Goal: Task Accomplishment & Management: Use online tool/utility

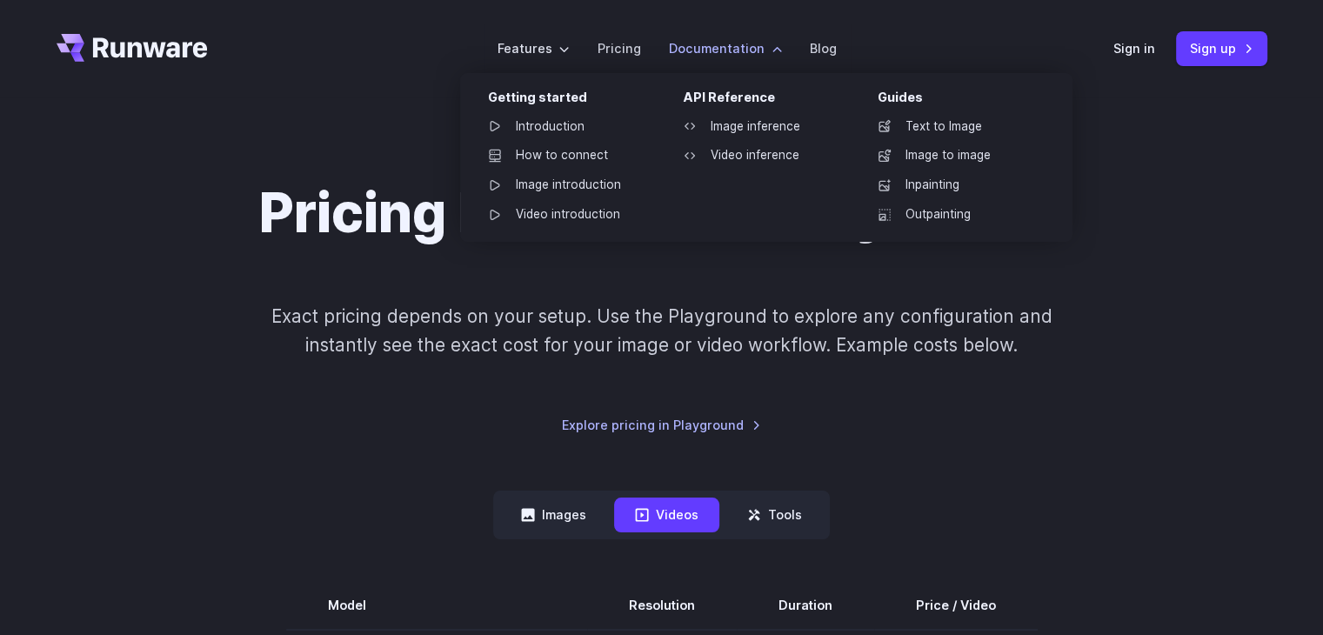
drag, startPoint x: 1336, startPoint y: 373, endPoint x: 732, endPoint y: 40, distance: 689.7
click at [732, 40] on label "Documentation" at bounding box center [725, 48] width 113 height 20
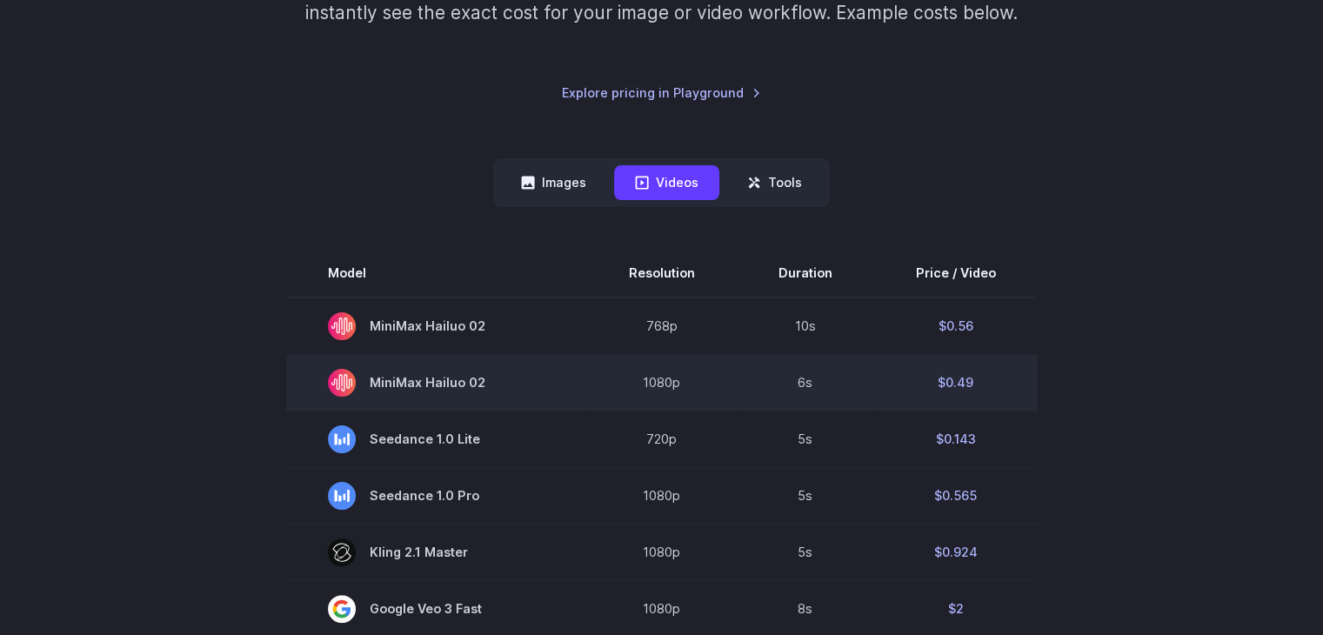
scroll to position [348, 0]
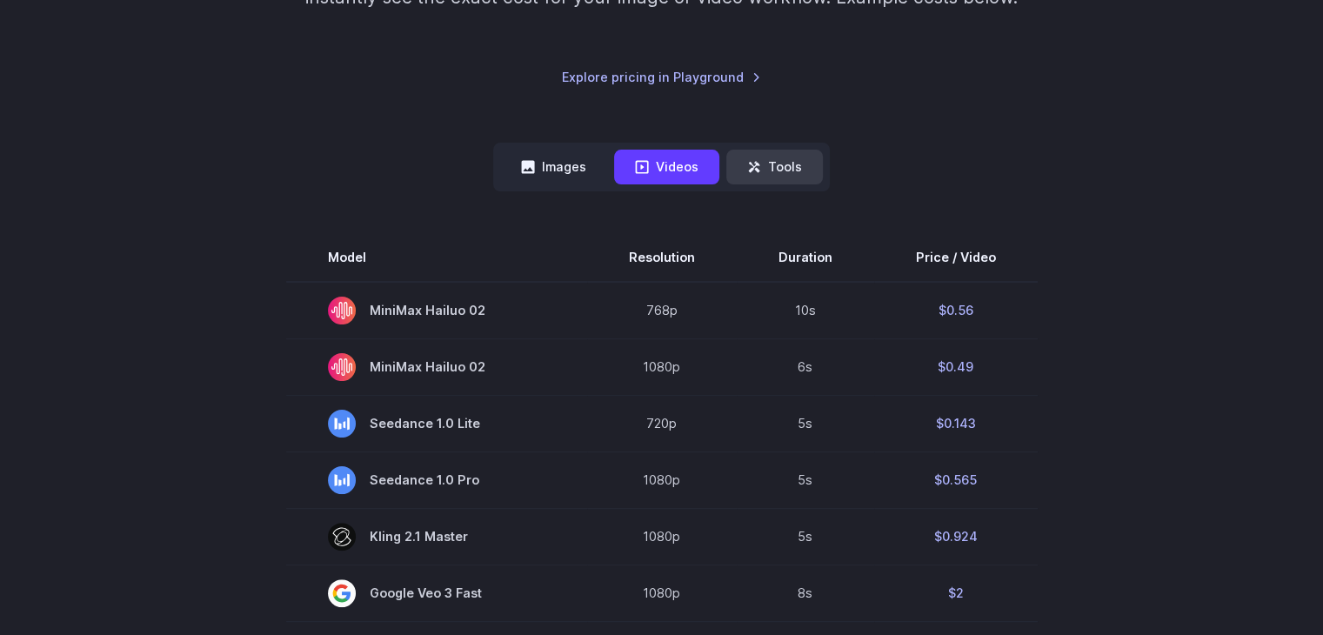
click at [809, 157] on button "Tools" at bounding box center [775, 167] width 97 height 34
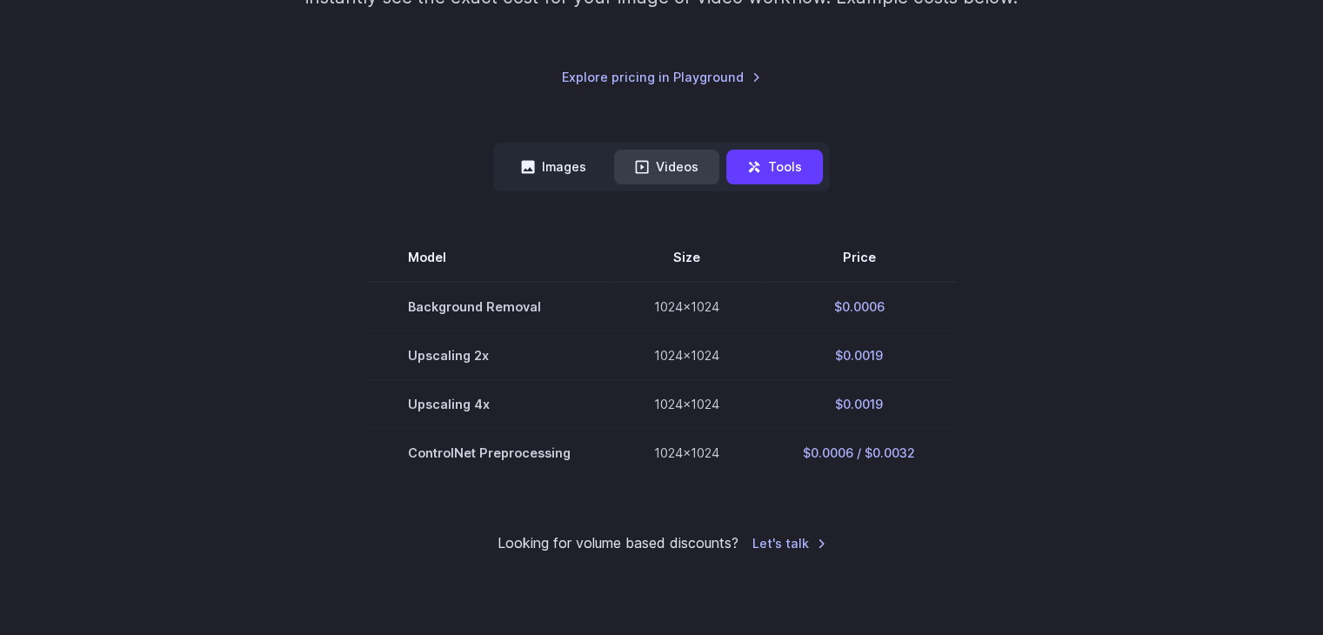
click at [654, 166] on button "Videos" at bounding box center [666, 167] width 105 height 34
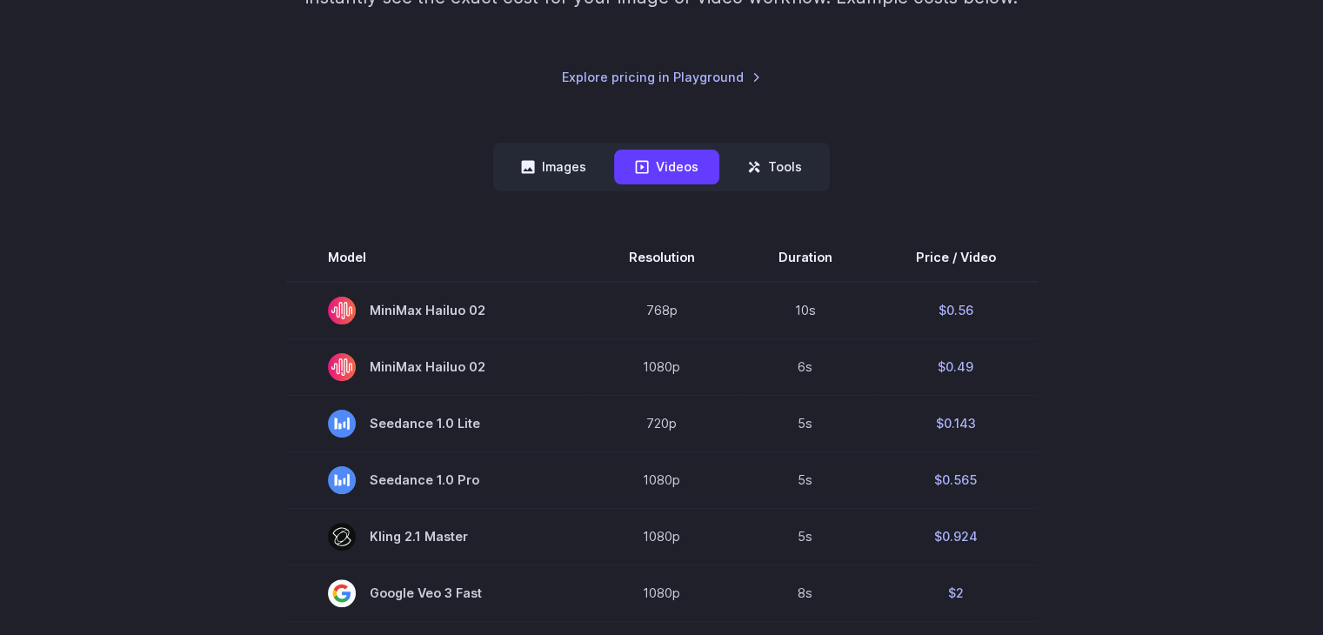
click at [550, 144] on nav "Images Videos Tools ****** ****** *****" at bounding box center [661, 167] width 337 height 48
click at [554, 182] on button "Images" at bounding box center [553, 167] width 107 height 34
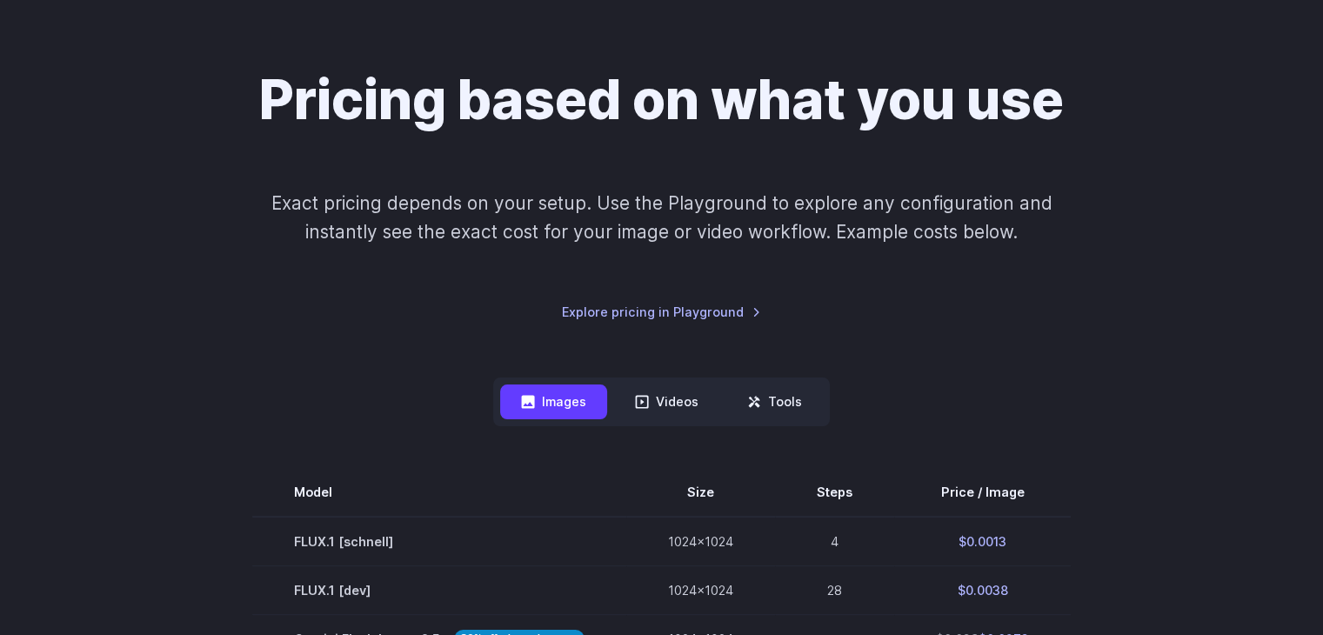
scroll to position [0, 0]
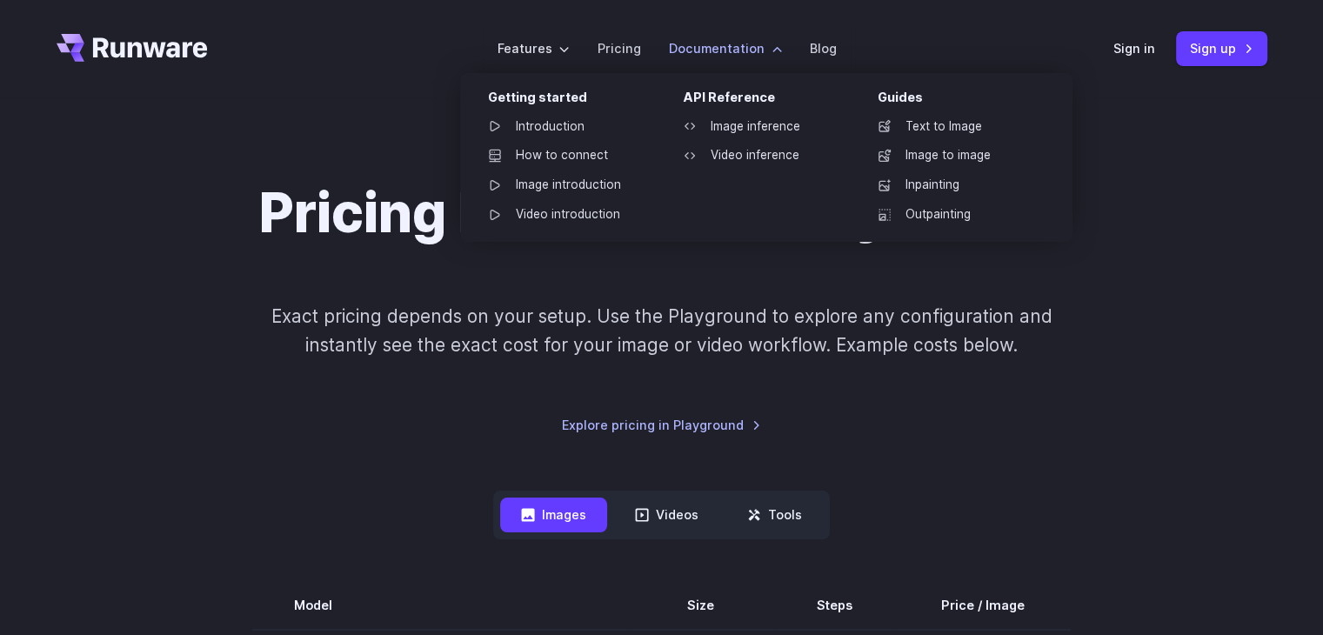
click at [892, 102] on div "Guides" at bounding box center [961, 100] width 167 height 27
click at [892, 124] on icon at bounding box center [885, 126] width 14 height 14
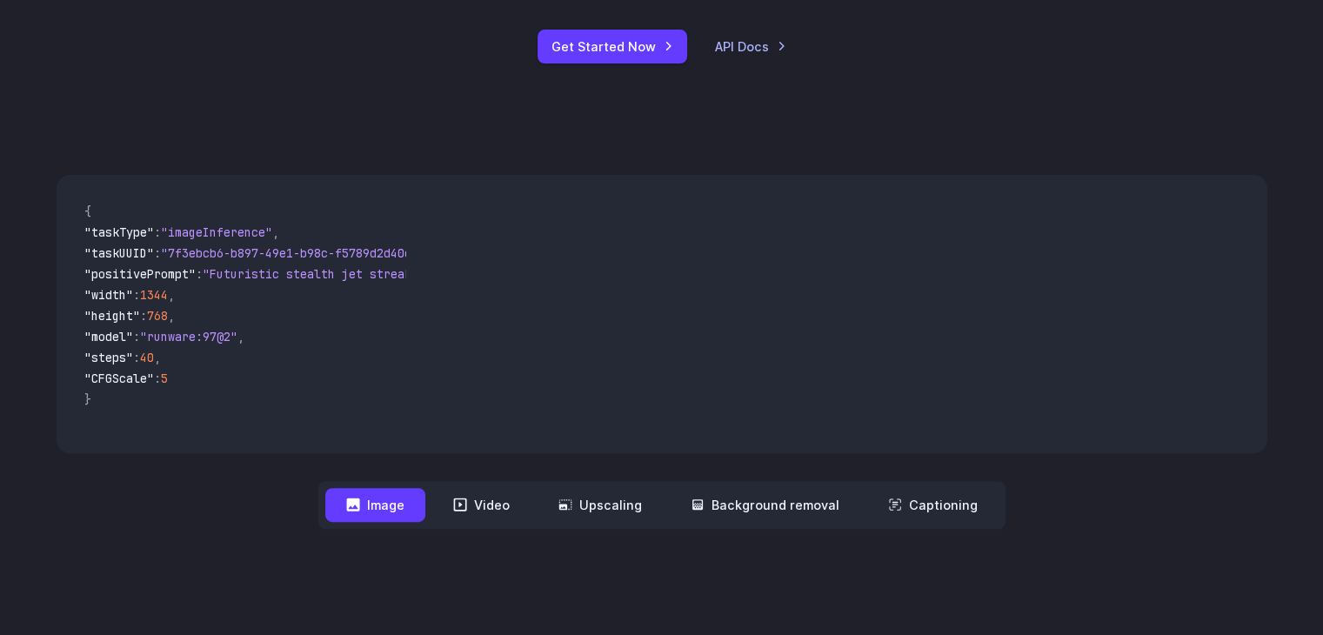
scroll to position [372, 0]
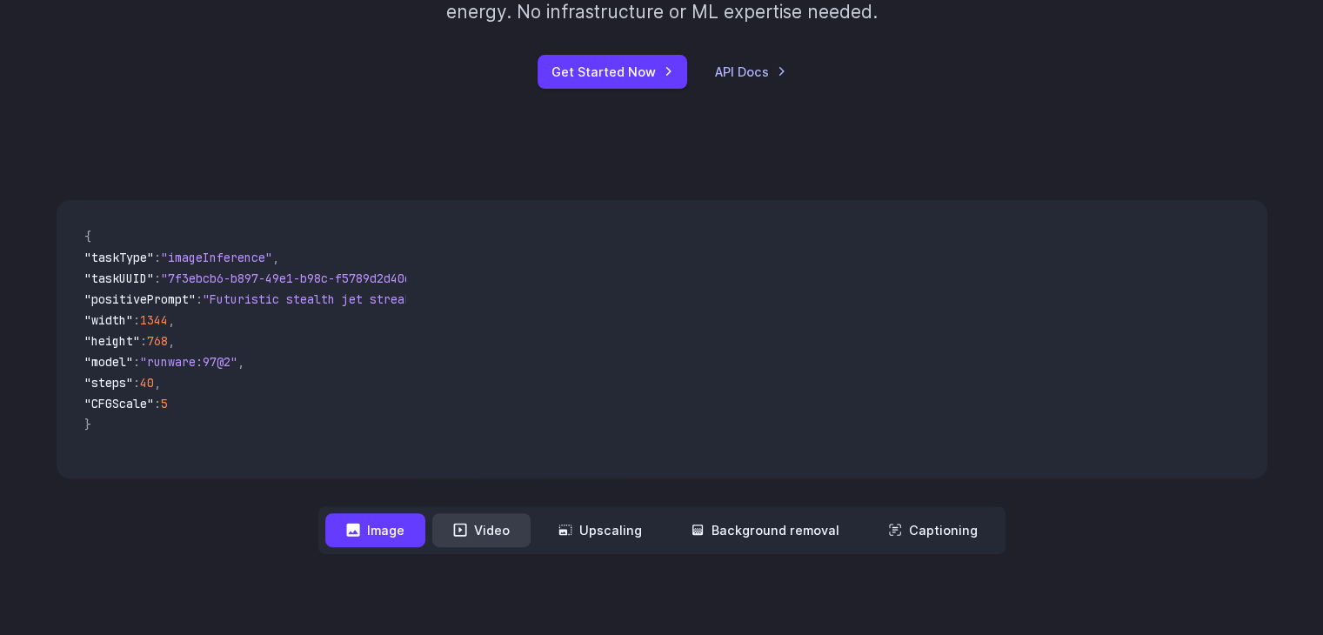
click at [484, 538] on button "Video" at bounding box center [481, 530] width 98 height 34
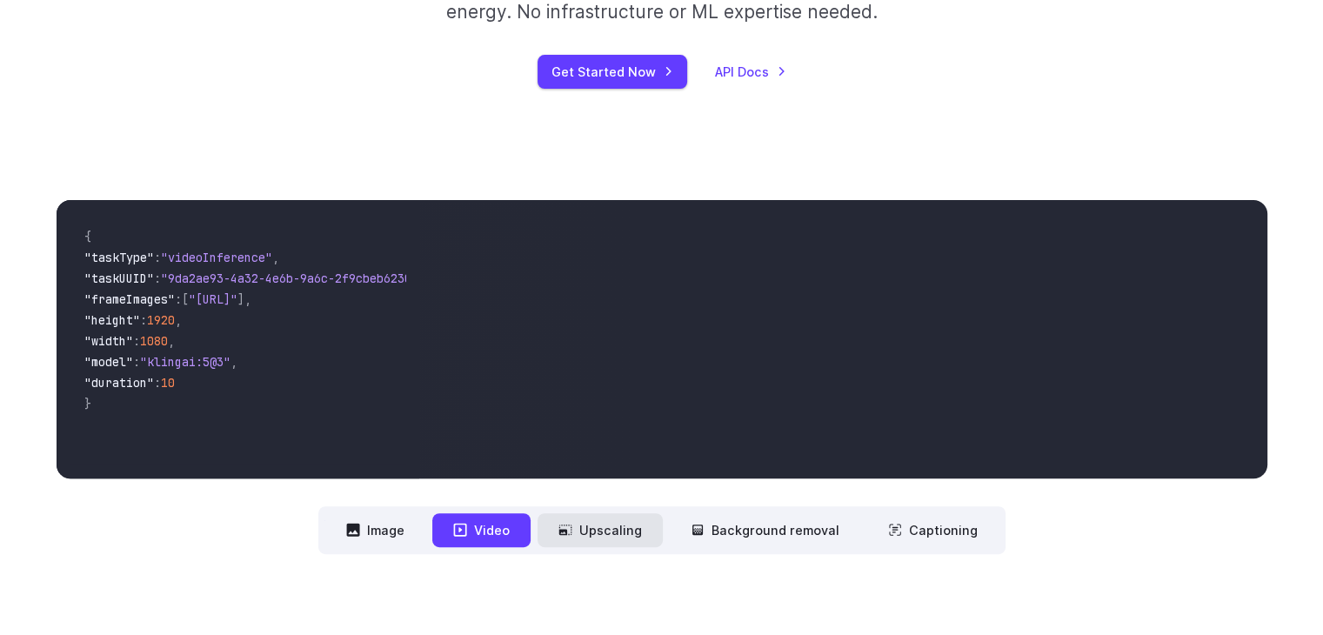
click at [608, 526] on button "Upscaling" at bounding box center [600, 530] width 125 height 34
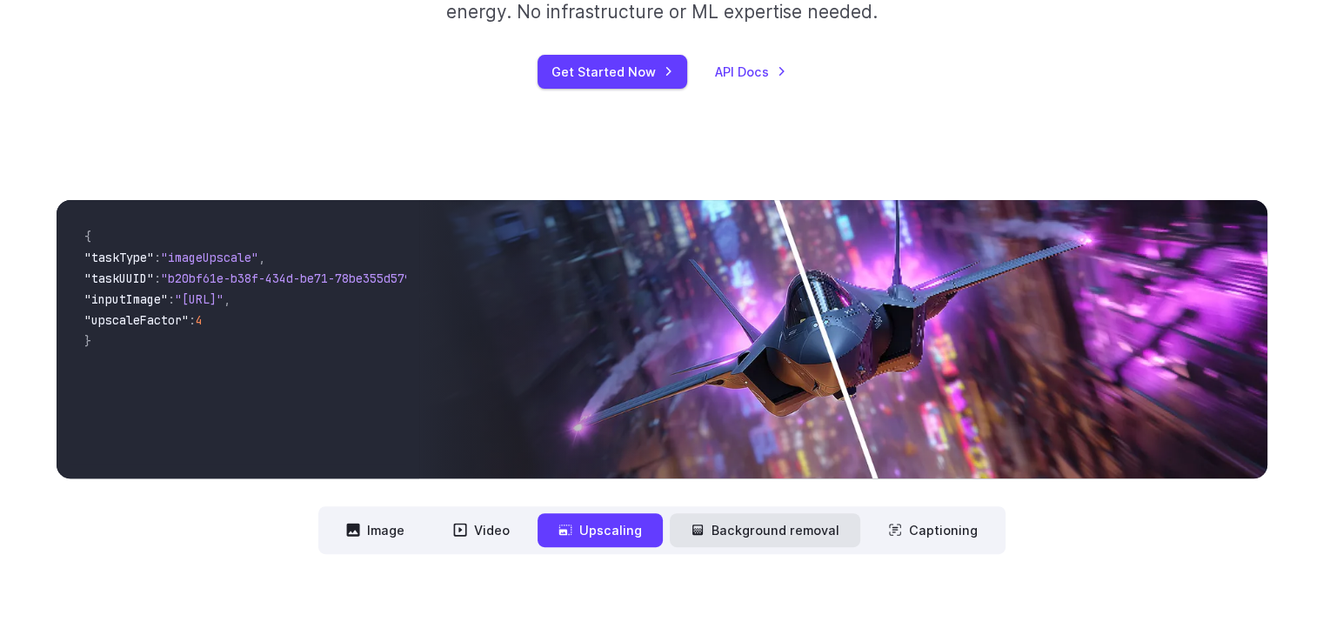
click at [752, 528] on button "Background removal" at bounding box center [765, 530] width 191 height 34
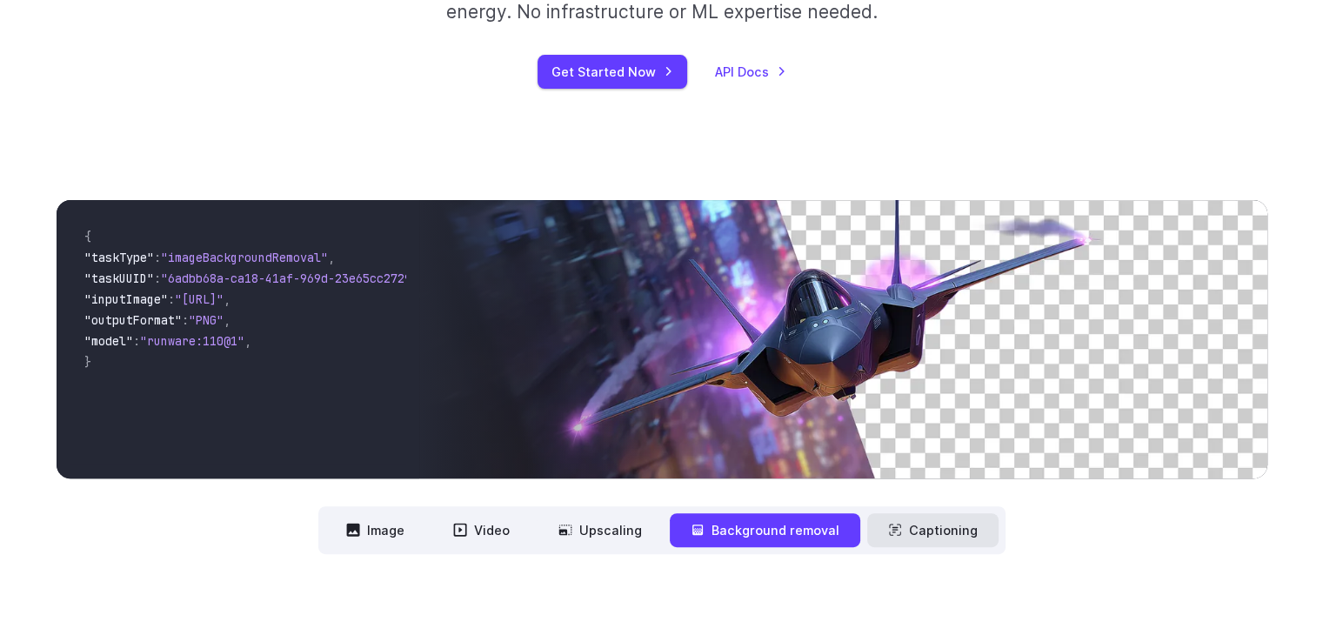
click at [931, 534] on button "Captioning" at bounding box center [932, 530] width 131 height 34
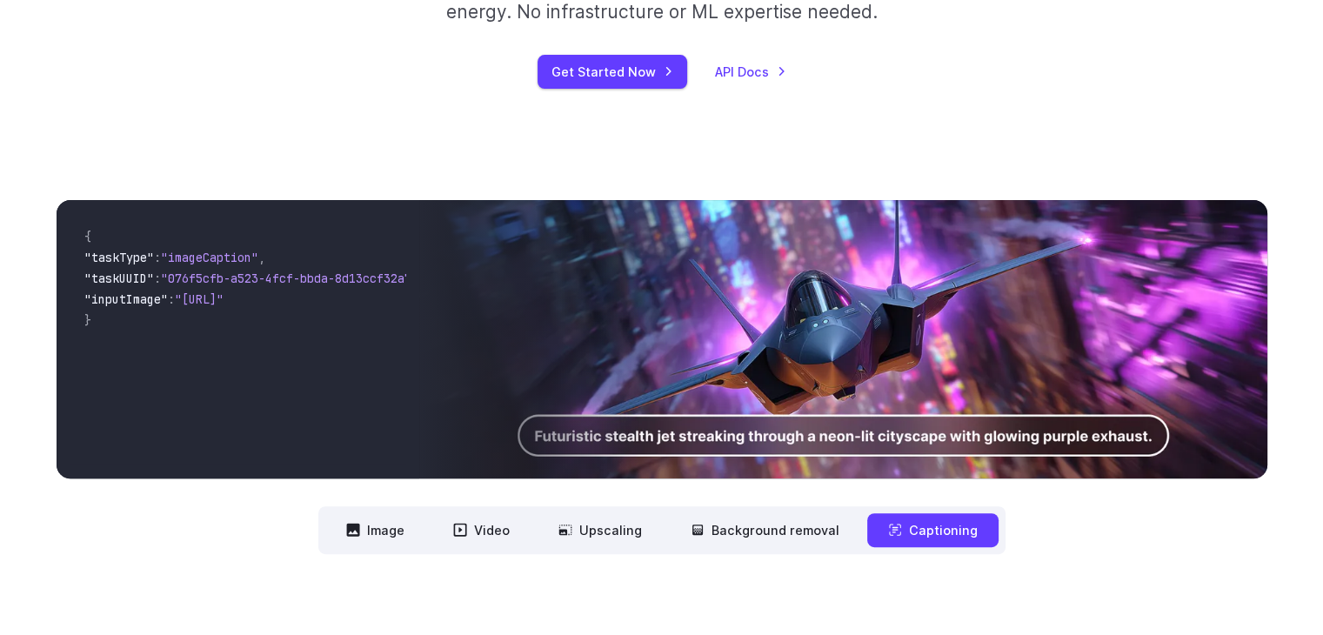
click at [733, 559] on div "**********" at bounding box center [661, 376] width 1323 height 465
click at [747, 533] on button "Background removal" at bounding box center [765, 530] width 191 height 34
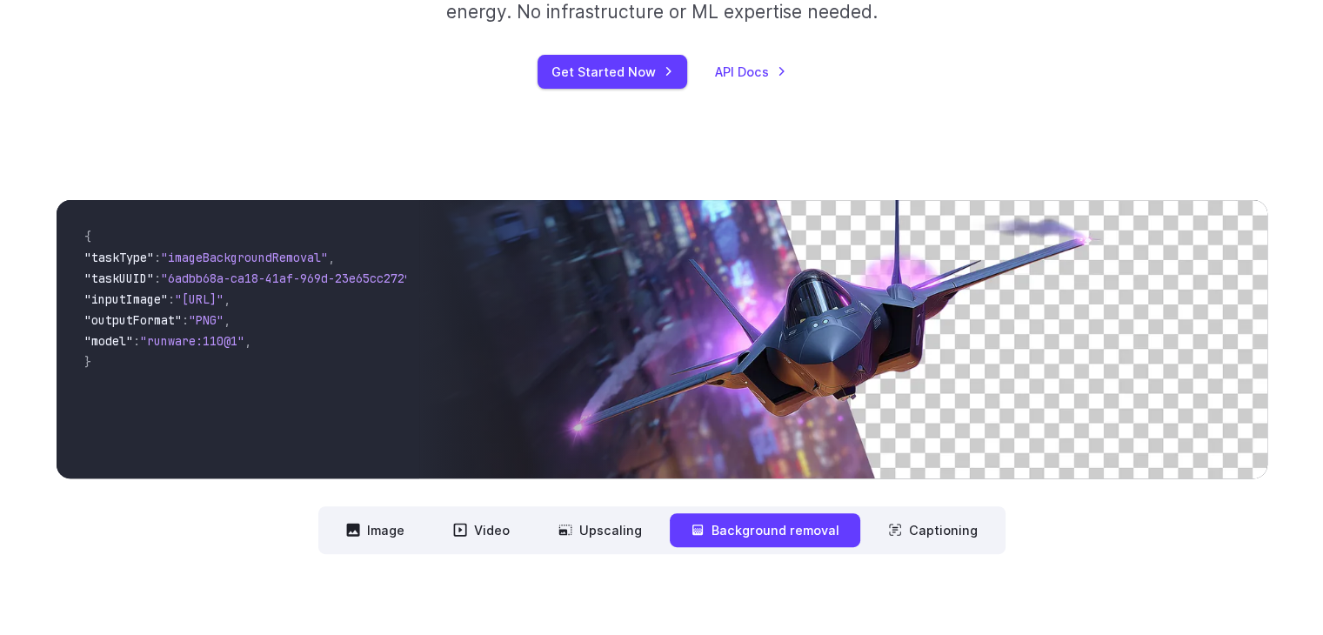
click at [602, 506] on div "**********" at bounding box center [662, 377] width 1211 height 354
click at [586, 515] on button "Upscaling" at bounding box center [600, 530] width 125 height 34
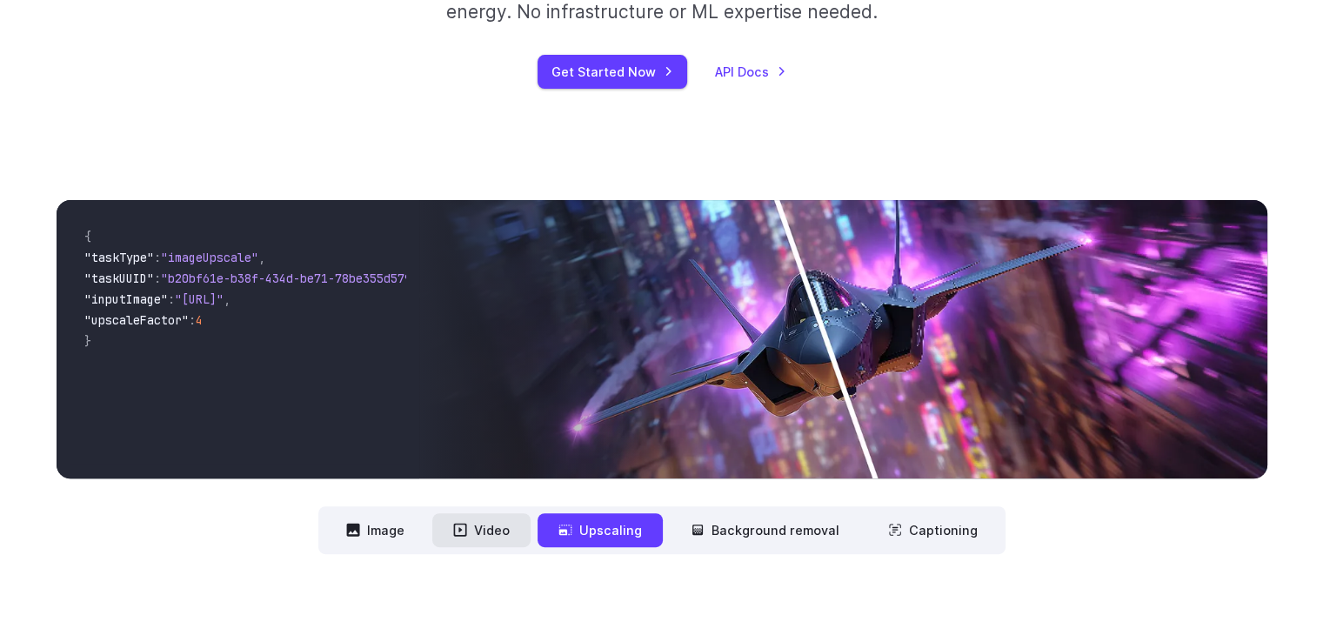
click at [492, 514] on button "Video" at bounding box center [481, 530] width 98 height 34
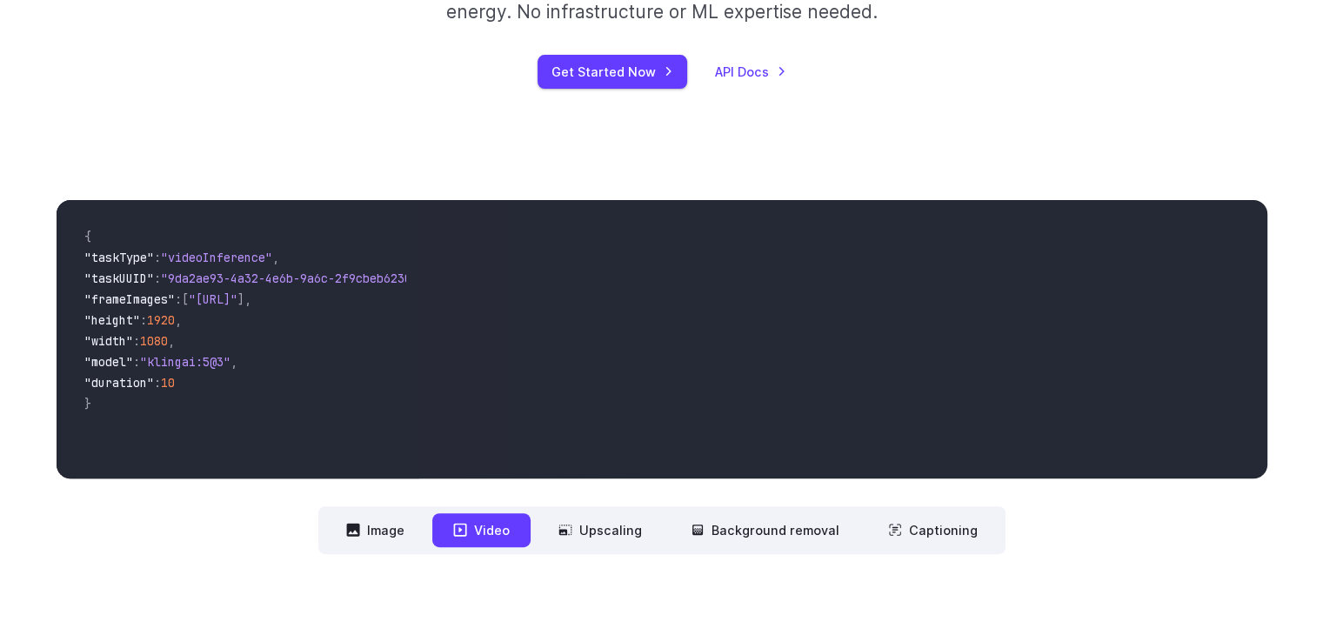
click at [492, 514] on button "Video" at bounding box center [481, 530] width 98 height 34
click at [414, 532] on button "Image" at bounding box center [375, 530] width 100 height 34
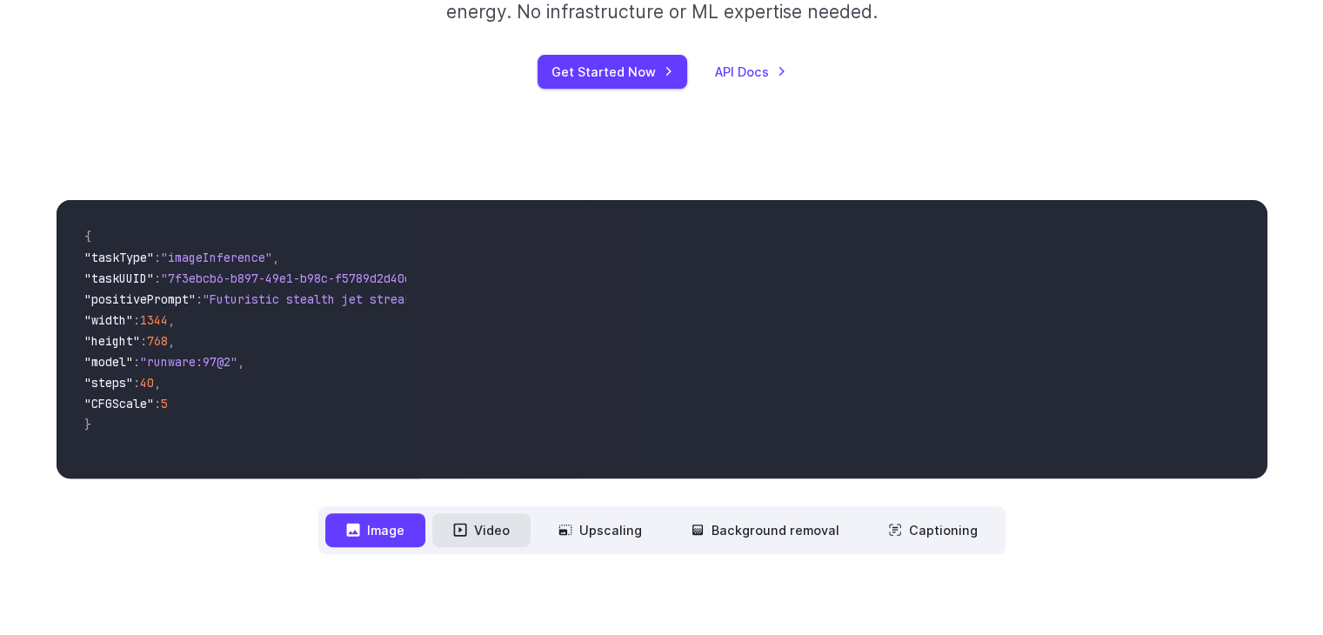
click at [501, 522] on button "Video" at bounding box center [481, 530] width 98 height 34
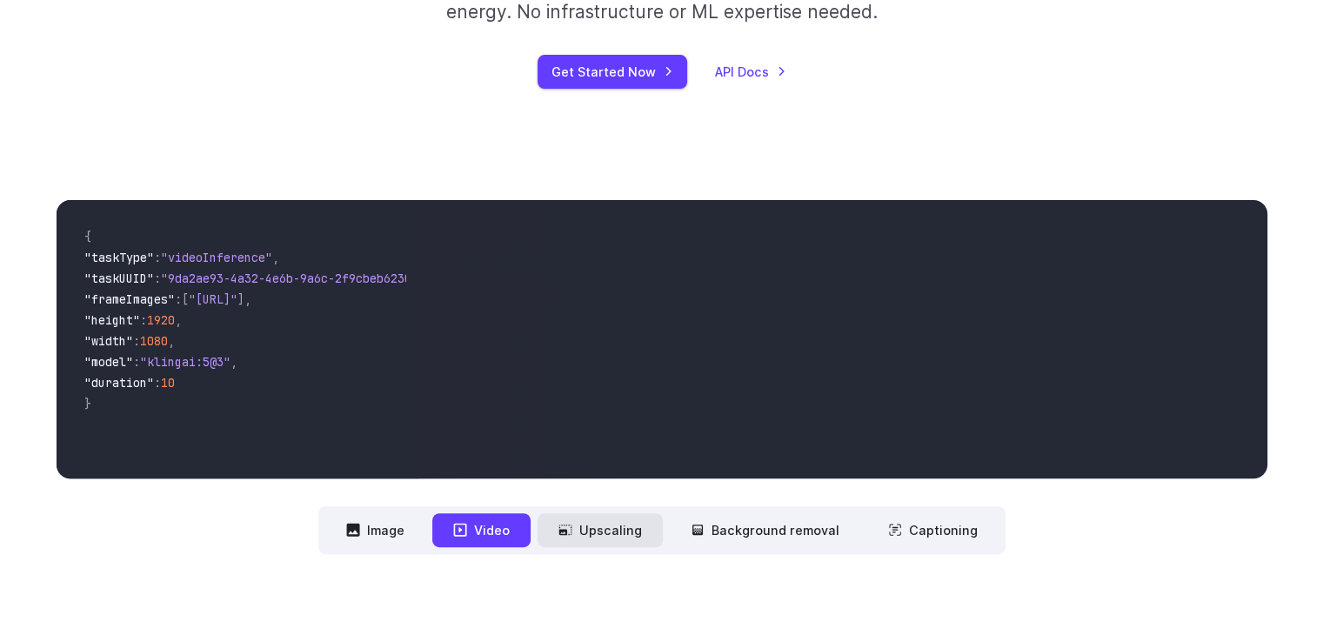
click at [569, 529] on icon at bounding box center [566, 530] width 14 height 14
click at [609, 526] on button "Upscaling" at bounding box center [600, 530] width 125 height 34
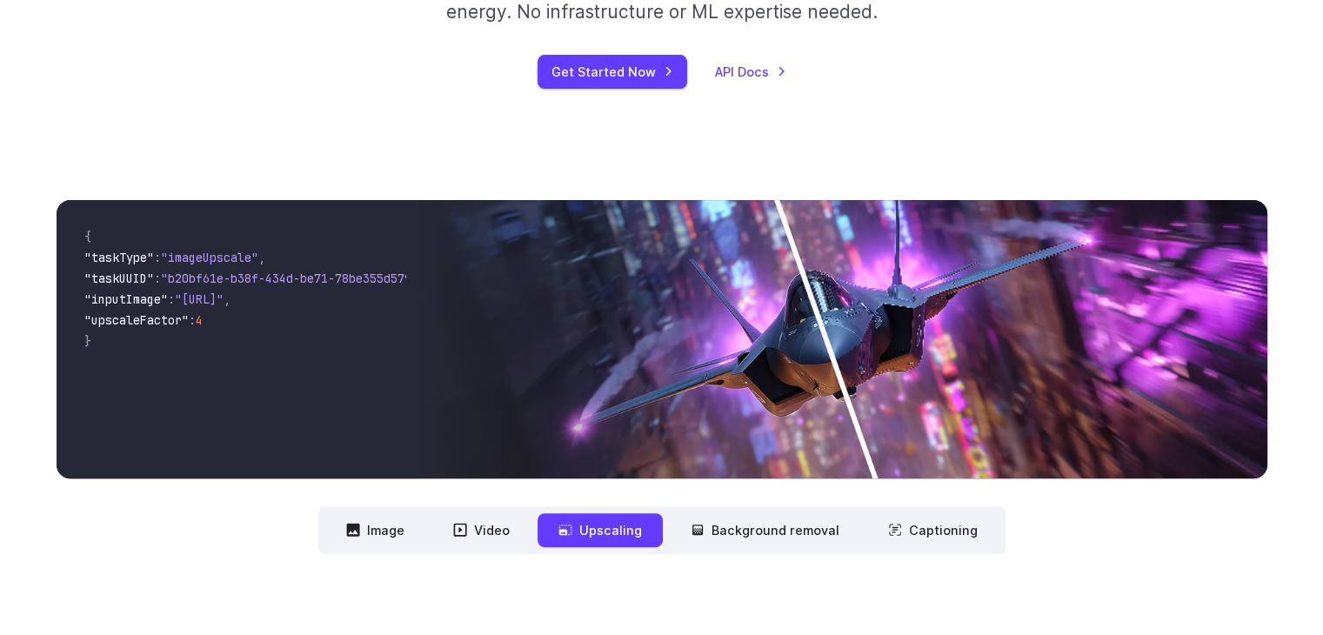
click at [670, 532] on nav "**********" at bounding box center [661, 530] width 687 height 48
click at [773, 529] on button "Background removal" at bounding box center [765, 530] width 191 height 34
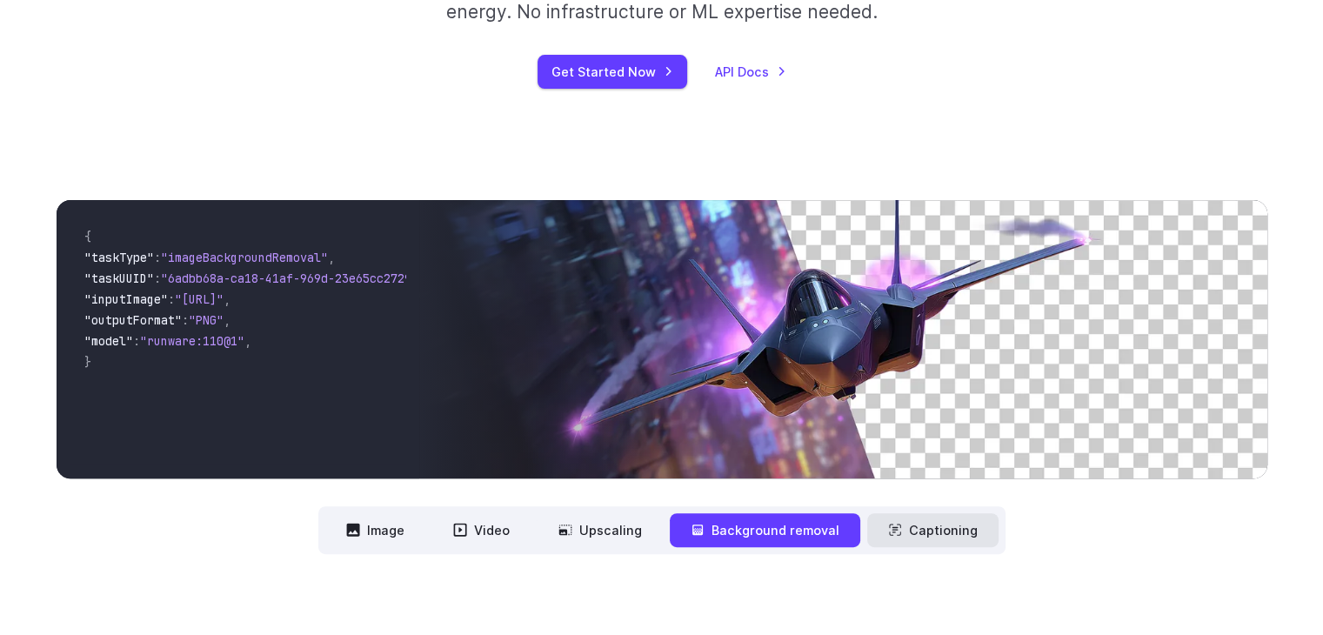
click at [929, 526] on button "Captioning" at bounding box center [932, 530] width 131 height 34
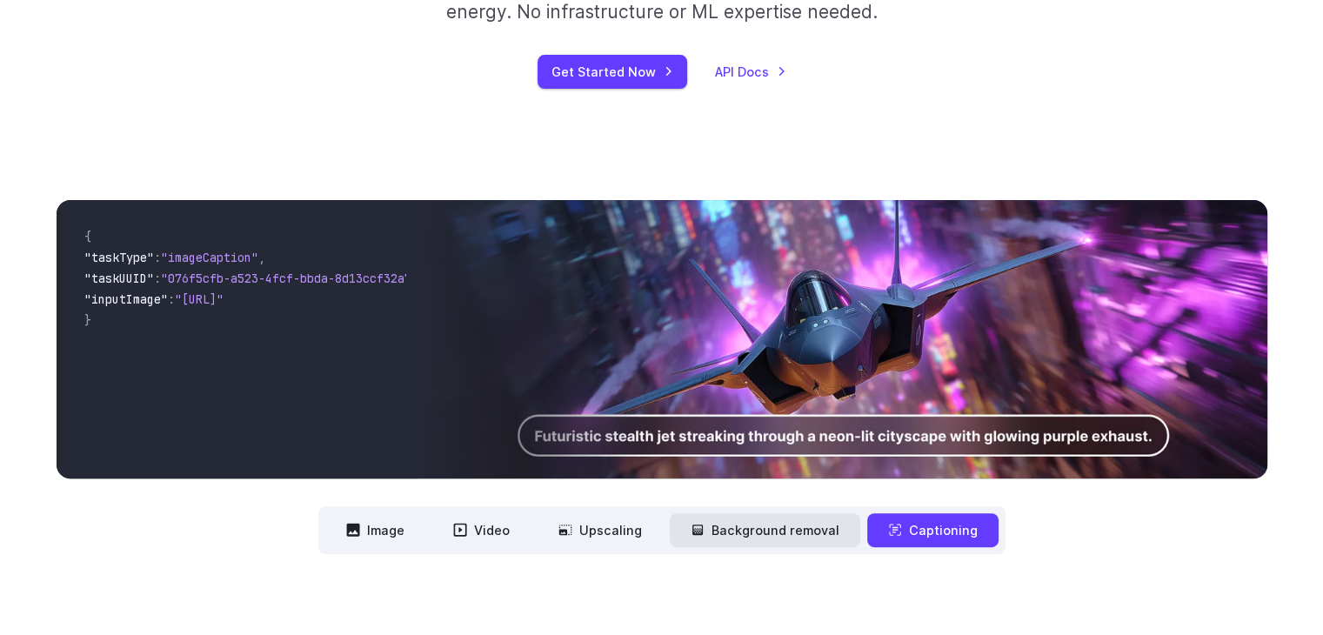
click at [753, 531] on button "Background removal" at bounding box center [765, 530] width 191 height 34
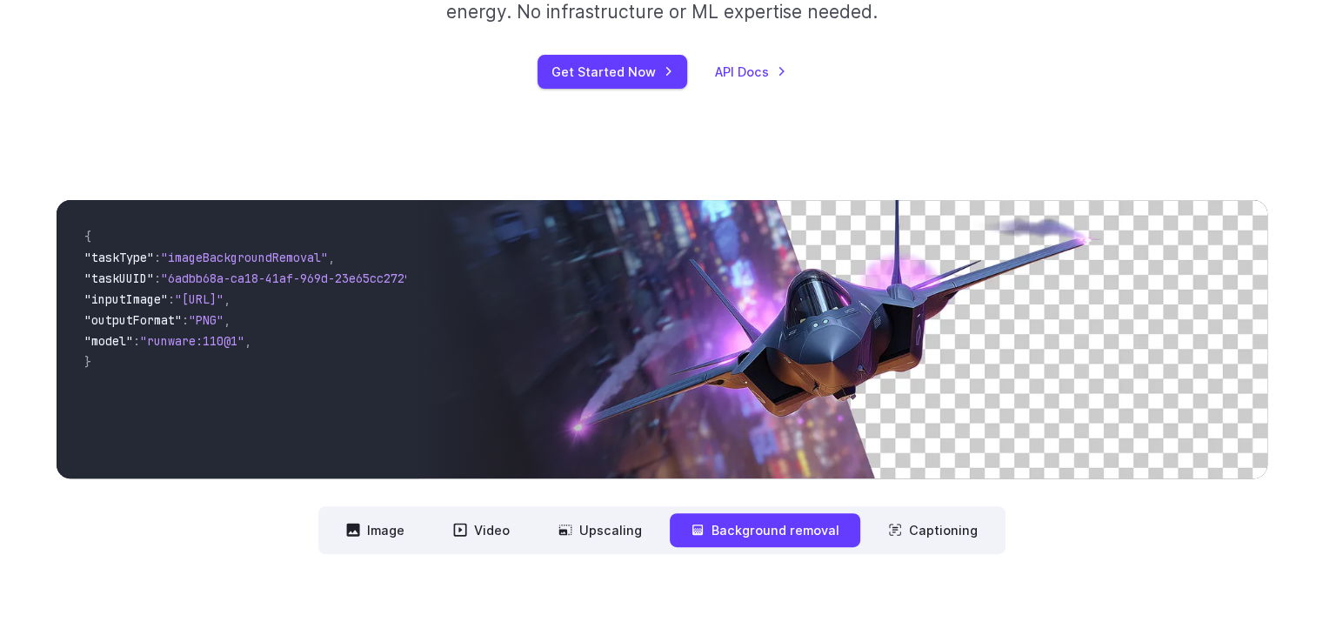
click at [682, 539] on button "Background removal" at bounding box center [765, 530] width 191 height 34
click at [655, 533] on button "Upscaling" at bounding box center [600, 530] width 125 height 34
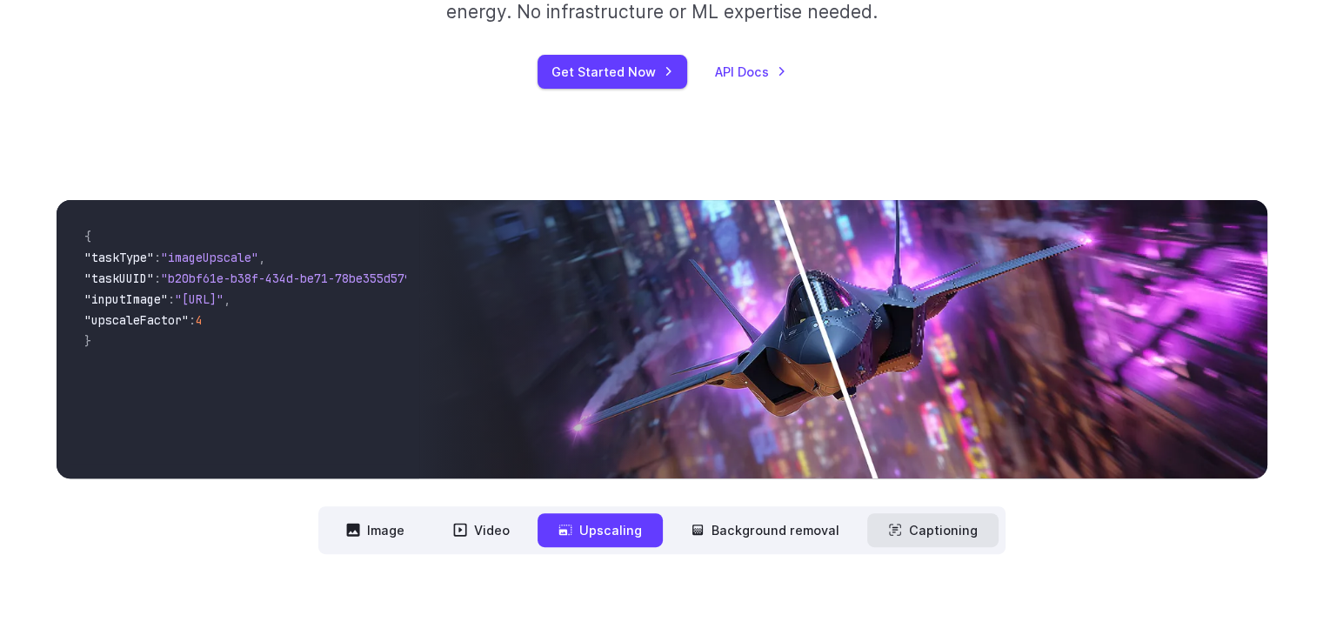
click at [889, 532] on icon at bounding box center [894, 530] width 11 height 11
click at [888, 525] on icon at bounding box center [895, 530] width 14 height 14
click at [386, 546] on button "Image" at bounding box center [375, 530] width 100 height 34
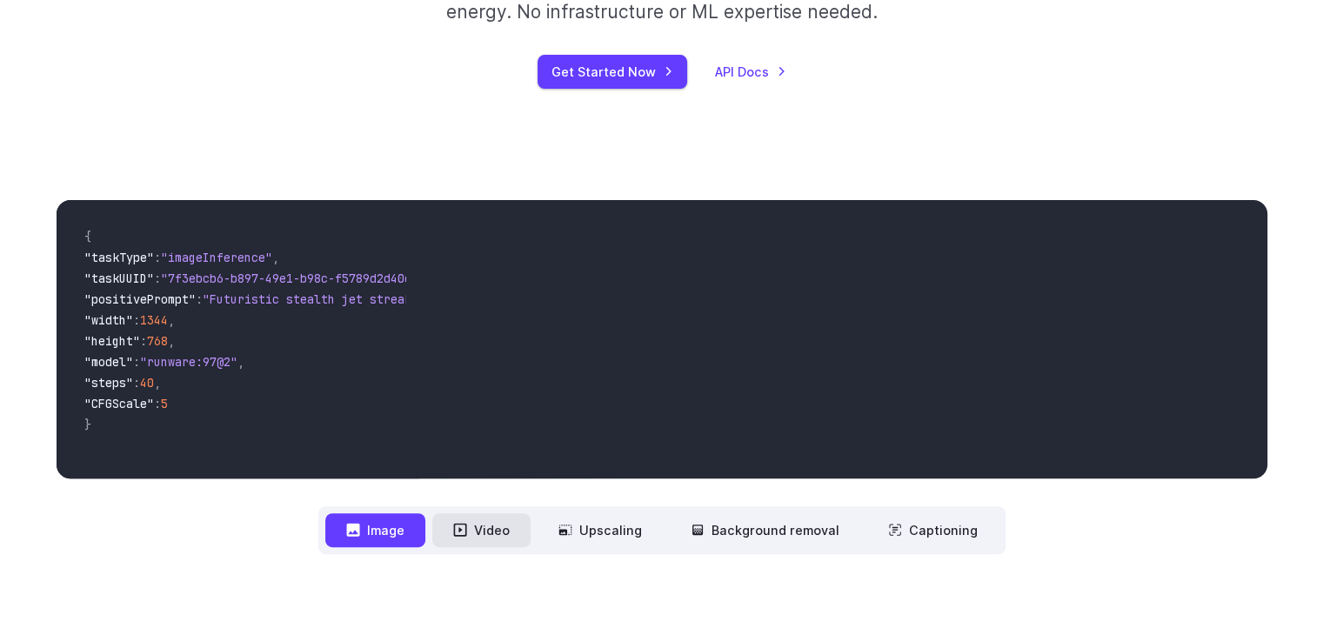
click at [479, 541] on button "Video" at bounding box center [481, 530] width 98 height 34
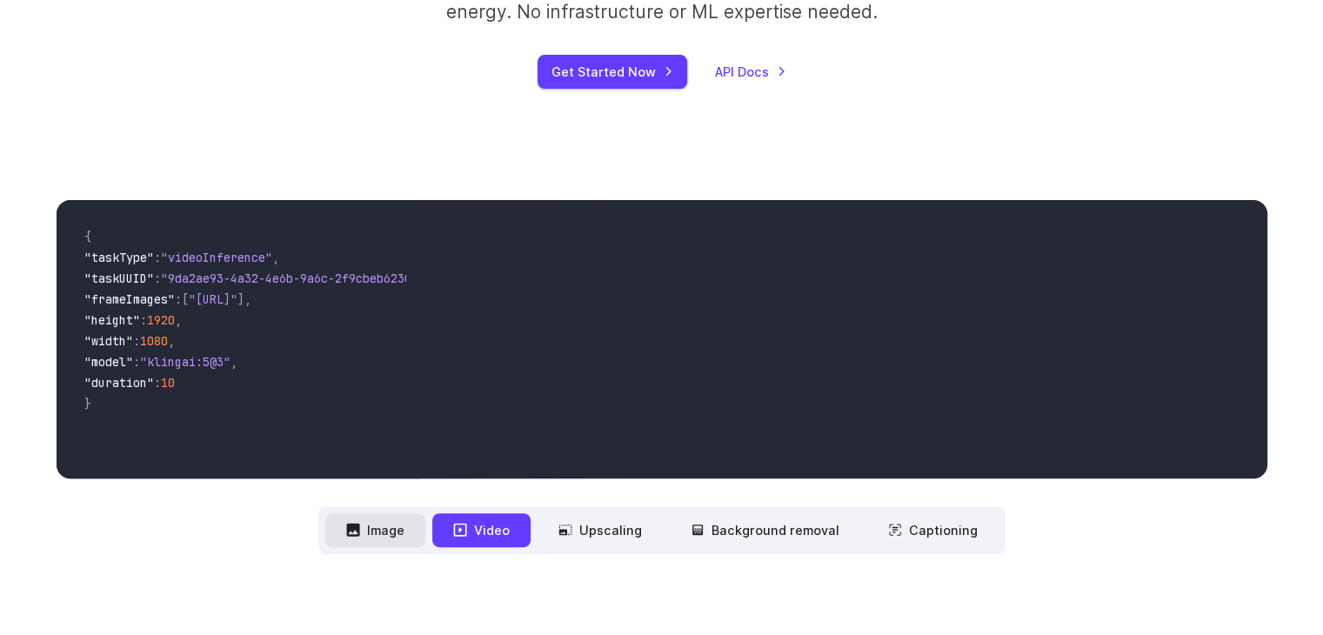
click at [414, 531] on button "Image" at bounding box center [375, 530] width 100 height 34
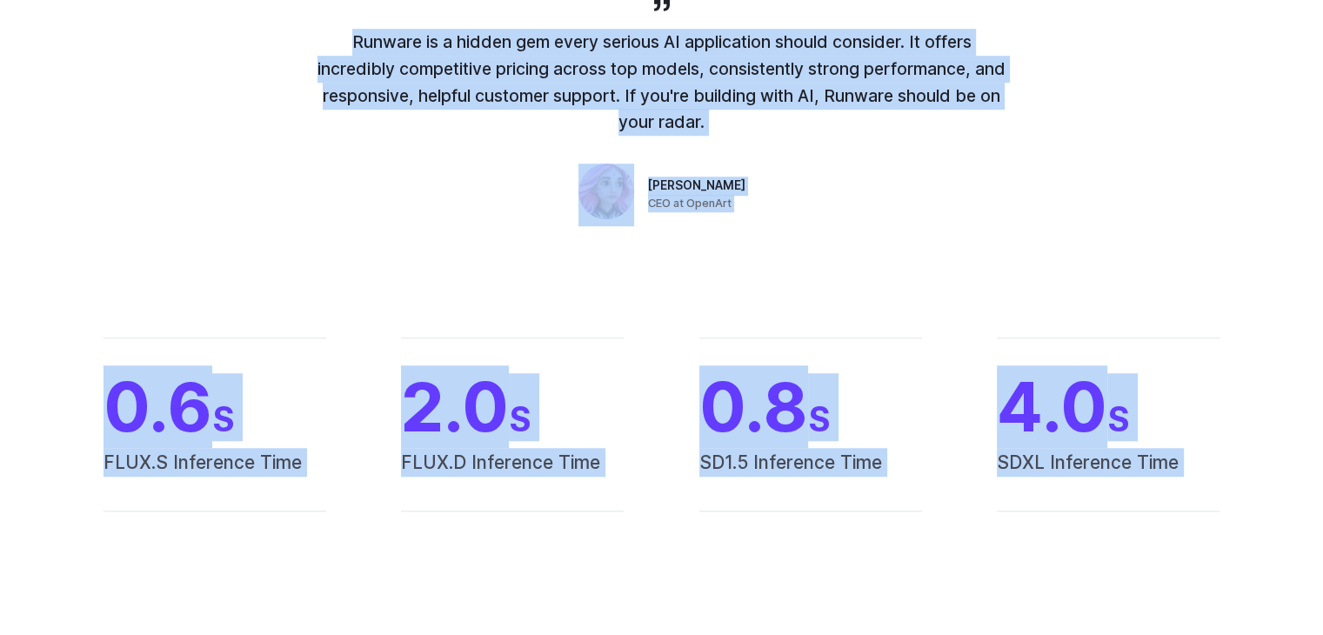
scroll to position [1537, 0]
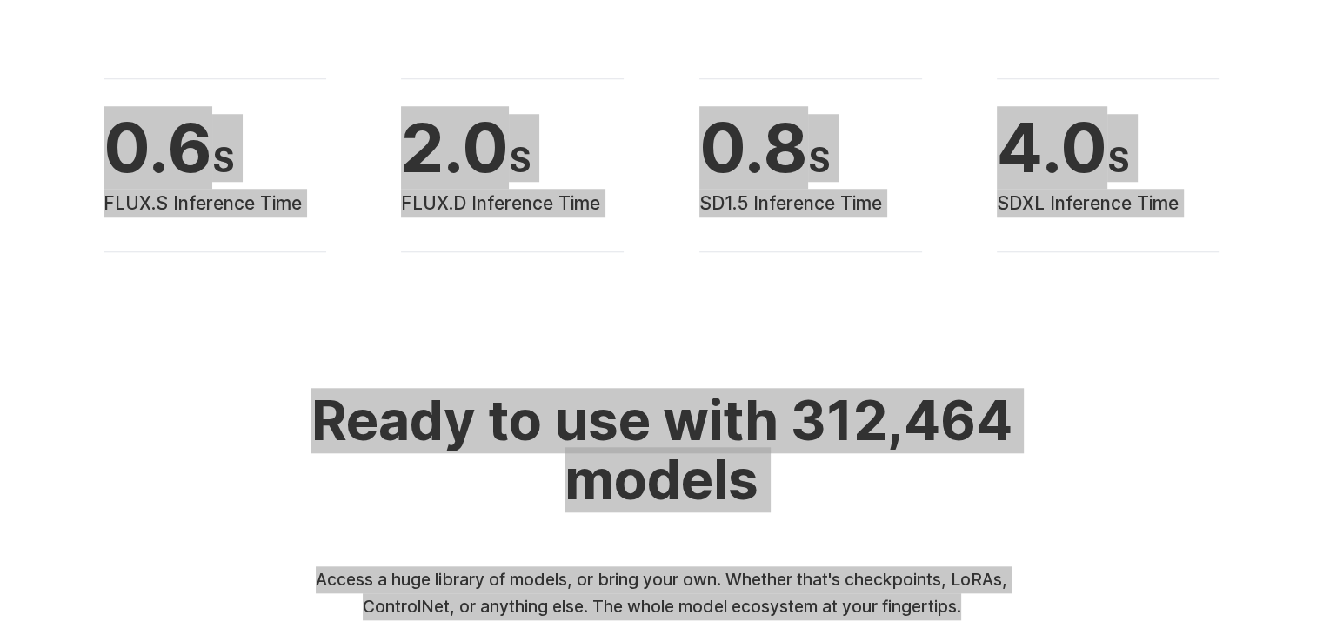
drag, startPoint x: 36, startPoint y: 30, endPoint x: 1091, endPoint y: 613, distance: 1206.1
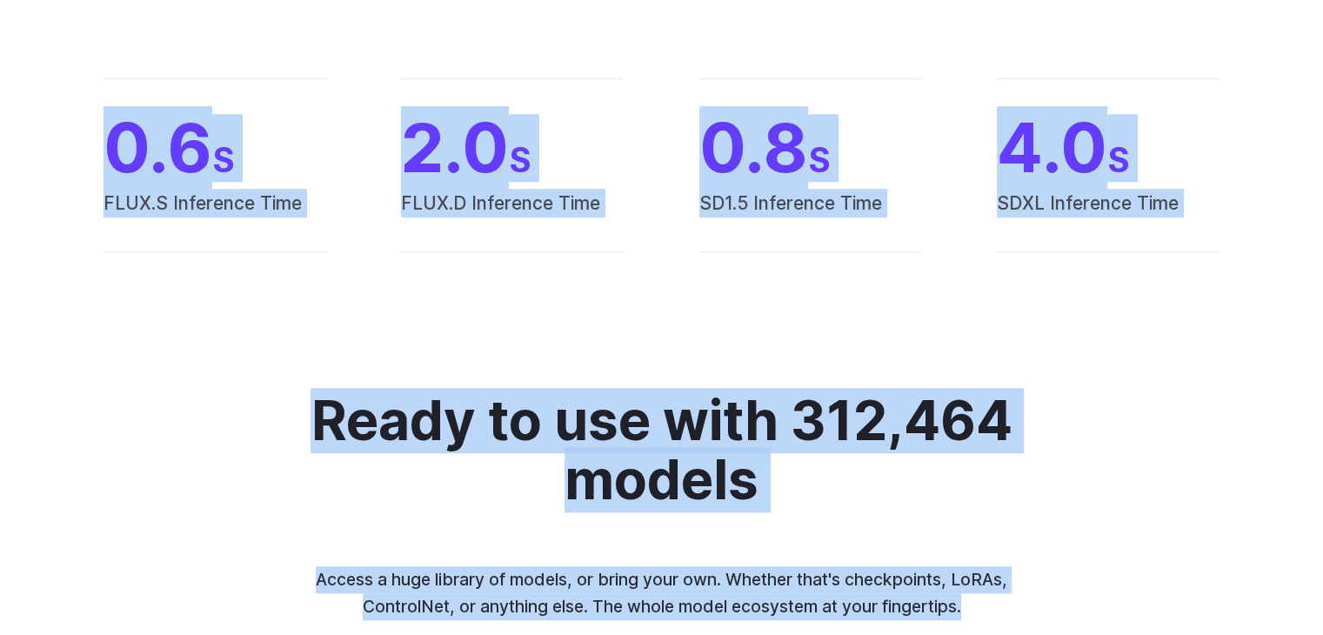
click at [861, 405] on h2 "Ready to use with 312,464 models" at bounding box center [661, 452] width 726 height 120
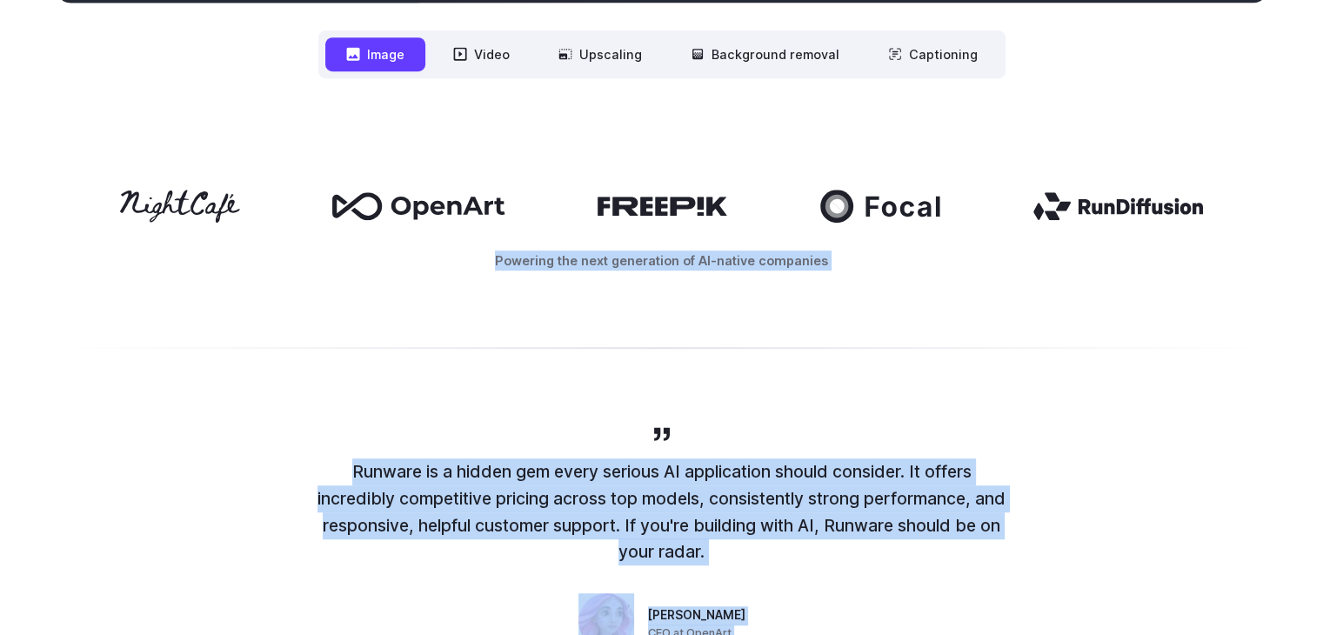
scroll to position [0, 0]
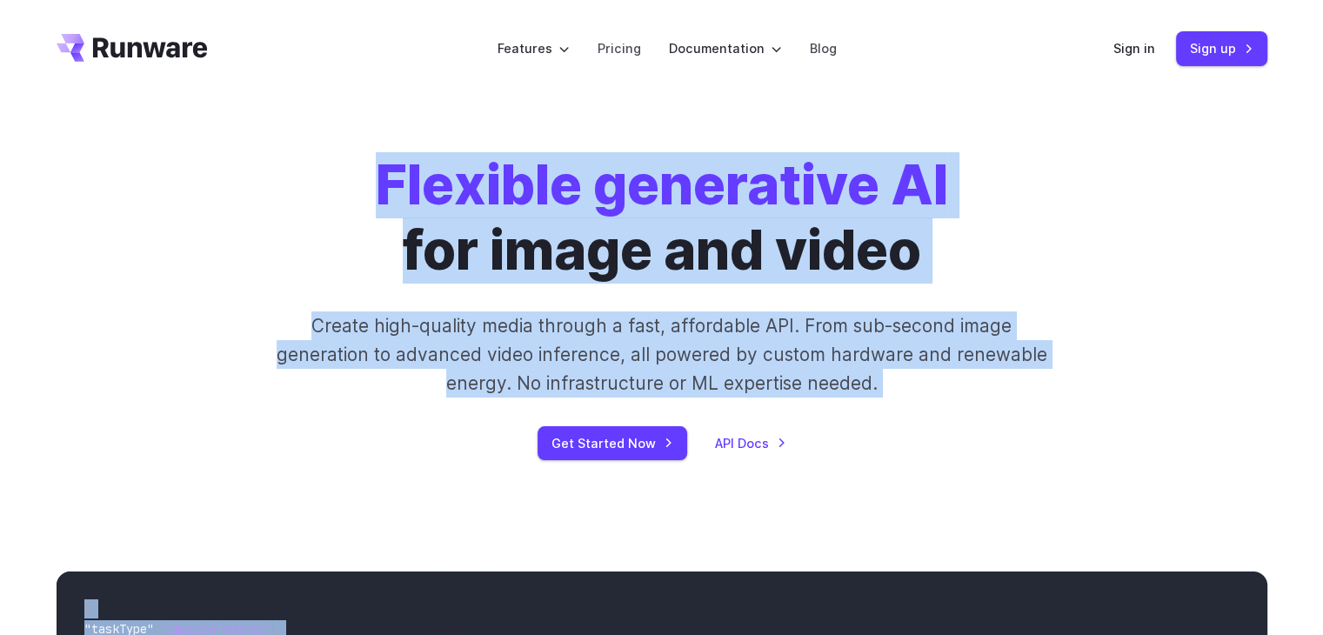
drag, startPoint x: 34, startPoint y: 130, endPoint x: 360, endPoint y: 178, distance: 329.9
click at [1070, 298] on div "Flexible generative AI for image and video Create high-quality media through a …" at bounding box center [661, 306] width 969 height 307
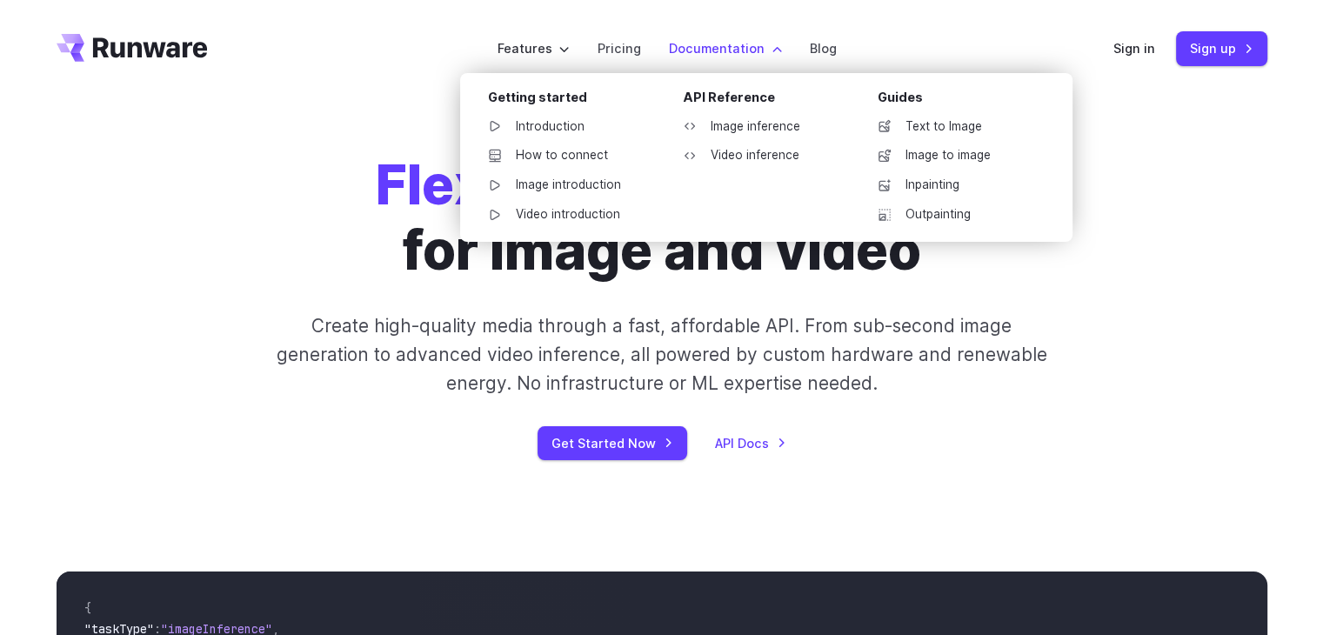
click at [774, 46] on label "Documentation" at bounding box center [725, 48] width 113 height 20
click at [771, 53] on label "Documentation" at bounding box center [725, 48] width 113 height 20
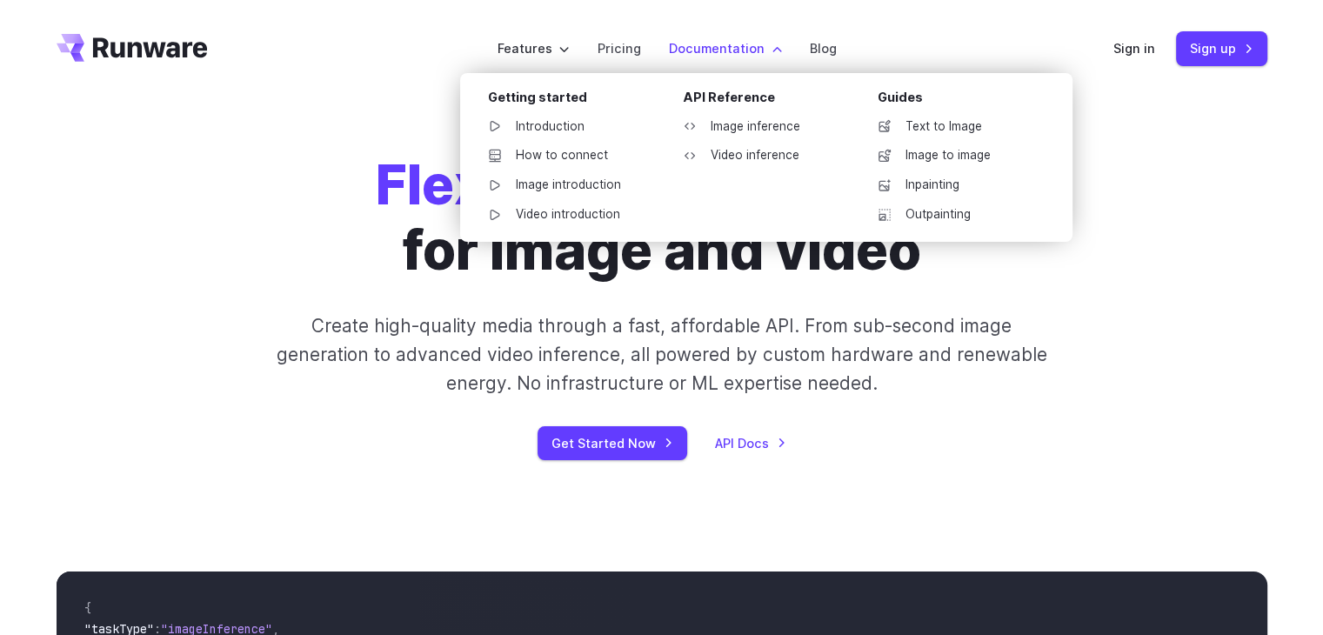
click at [773, 50] on label "Documentation" at bounding box center [725, 48] width 113 height 20
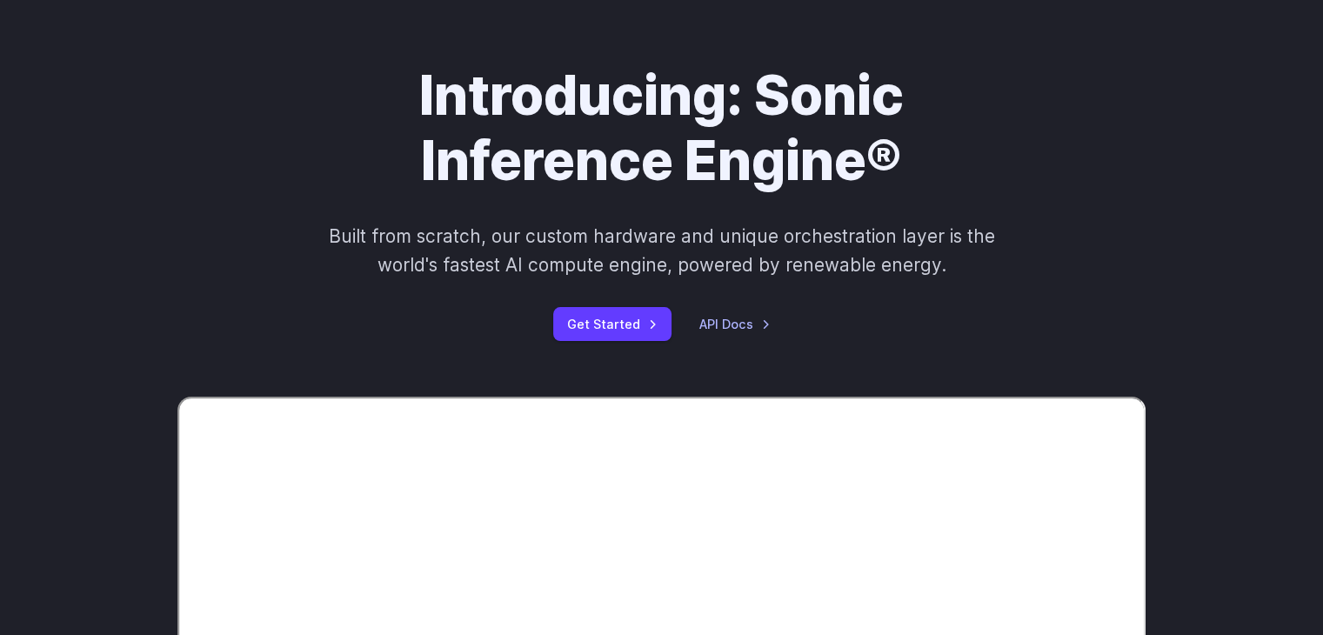
scroll to position [87, 0]
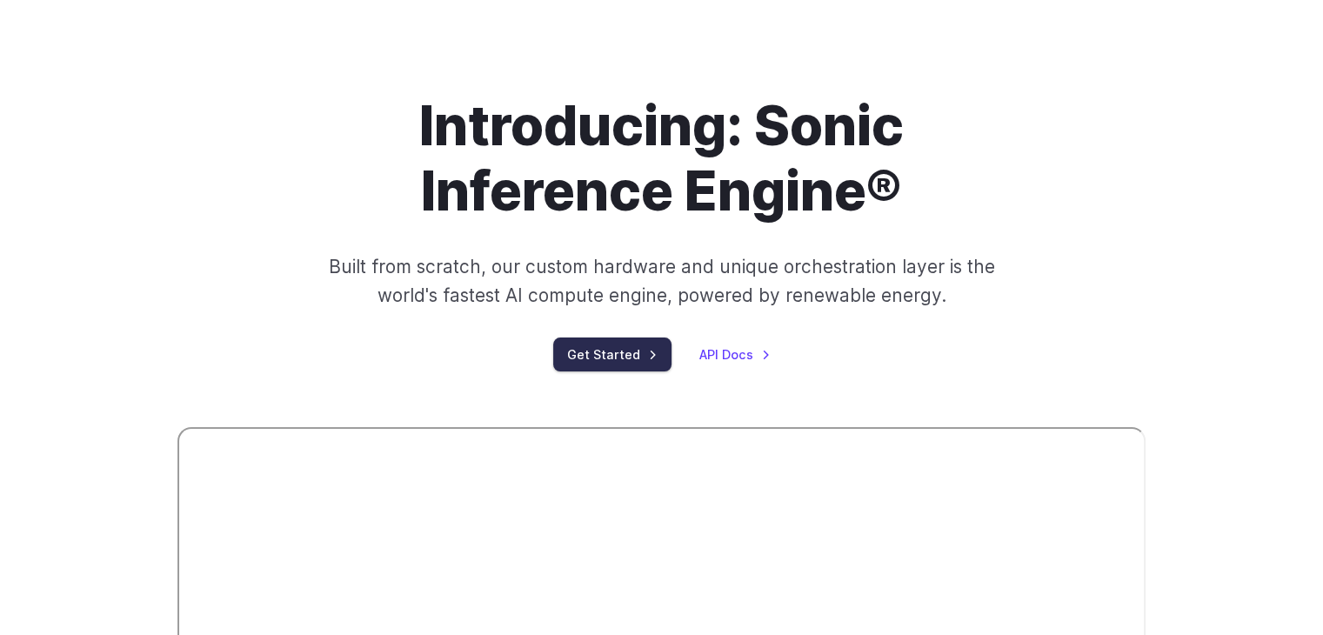
click at [640, 358] on link "Get Started" at bounding box center [612, 355] width 118 height 34
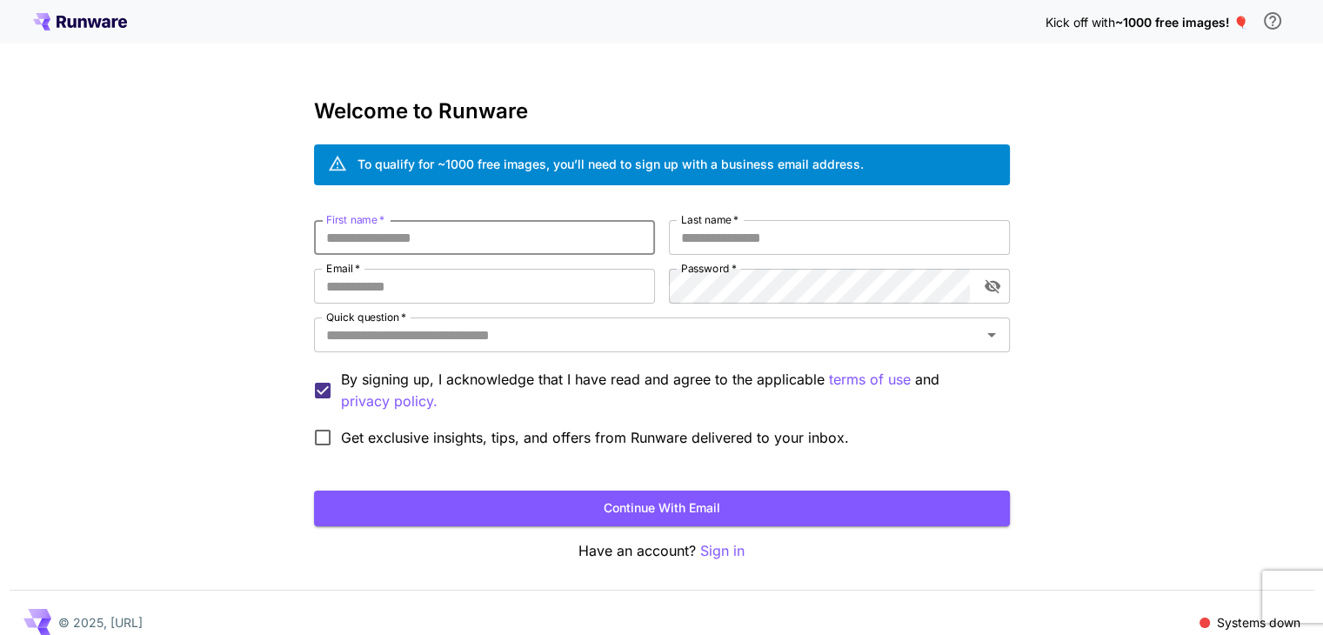
click at [508, 230] on input "First name   *" at bounding box center [484, 237] width 341 height 35
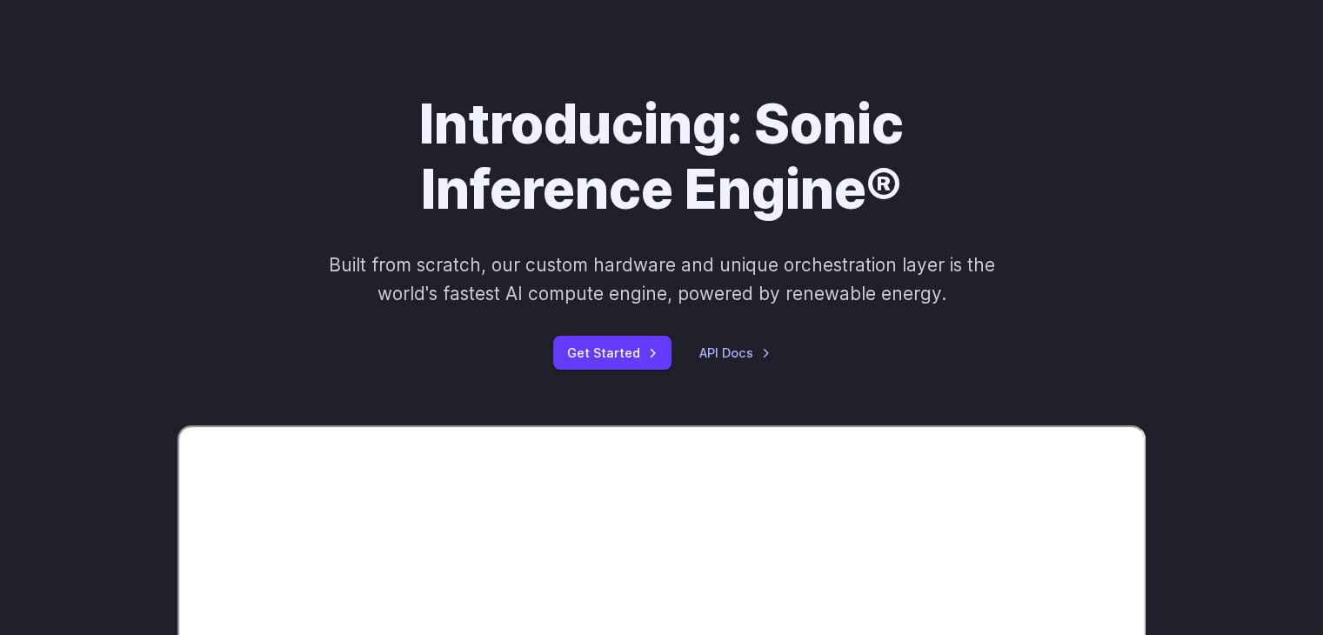
scroll to position [66, 0]
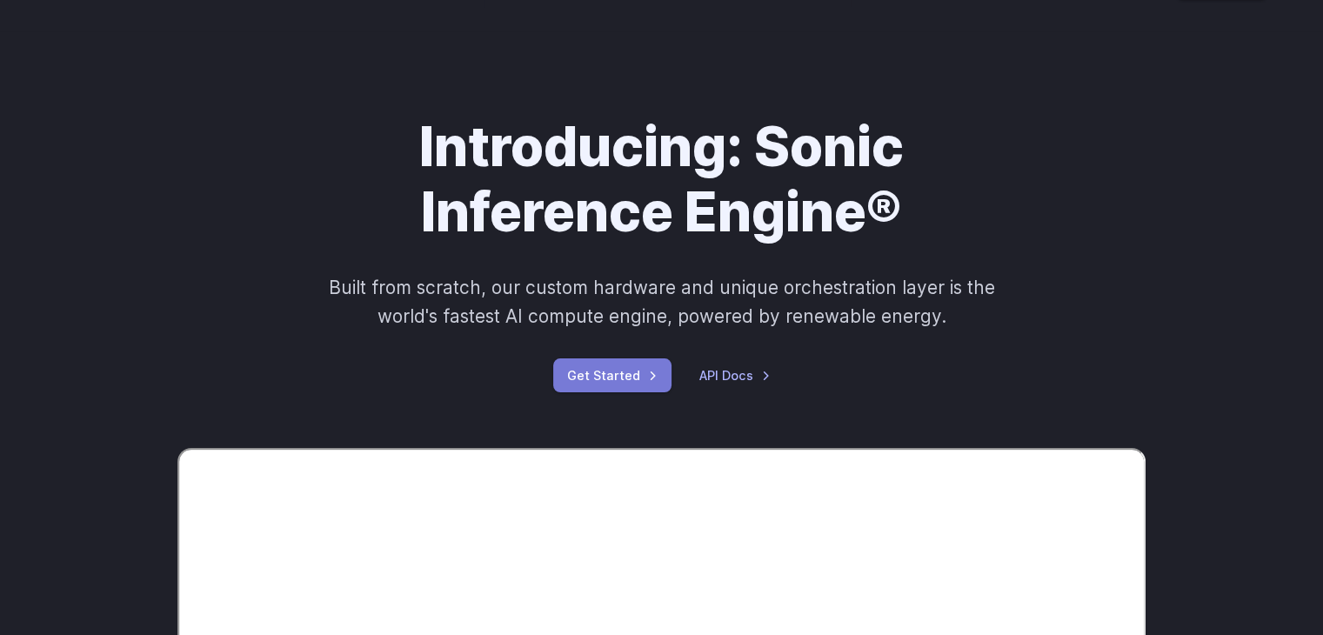
click at [651, 365] on link "Get Started" at bounding box center [612, 375] width 118 height 34
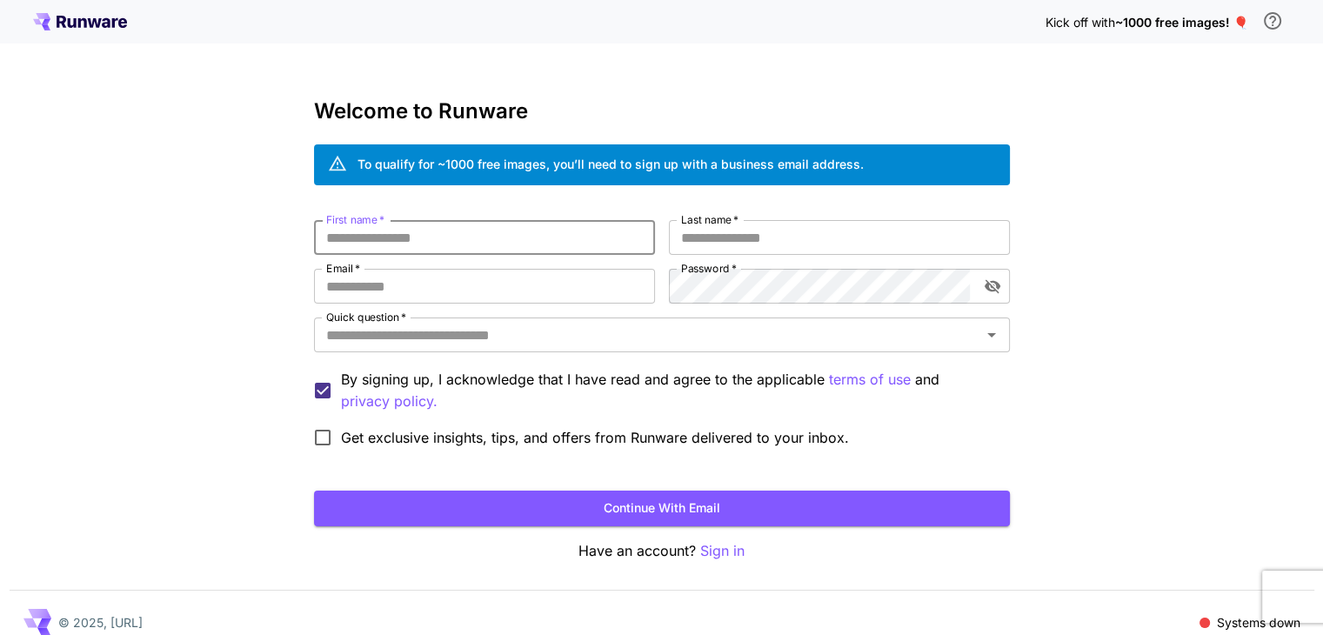
click at [510, 245] on input "First name   *" at bounding box center [484, 237] width 341 height 35
click at [549, 354] on div "Quick question   * Quick question   *" at bounding box center [662, 336] width 696 height 37
click at [1194, 22] on span "~1000 free images! 🎈" at bounding box center [1181, 22] width 133 height 15
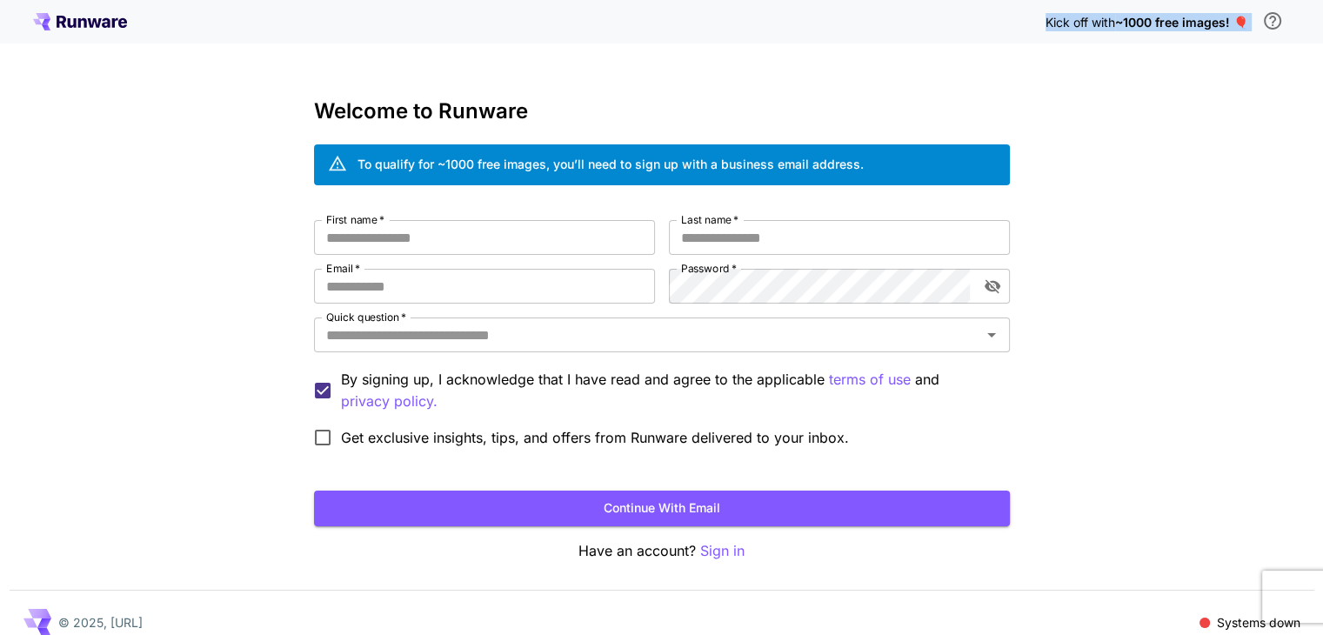
click at [1101, 25] on span "Kick off with" at bounding box center [1081, 22] width 70 height 15
click at [733, 250] on input "Last name   *" at bounding box center [839, 237] width 341 height 35
click at [282, 254] on div "Kick off with ~1000 free images! 🎈 Welcome to Runware To qualify for ~1000 free…" at bounding box center [661, 327] width 1323 height 655
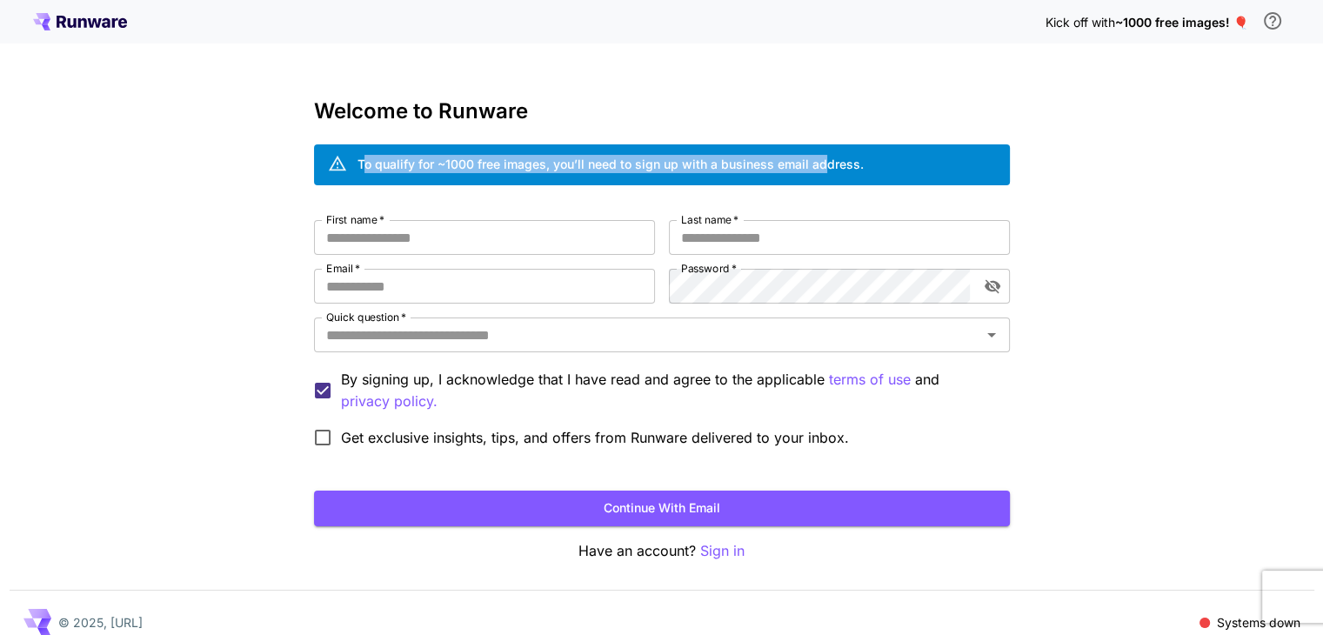
drag, startPoint x: 365, startPoint y: 168, endPoint x: 825, endPoint y: 155, distance: 460.5
click at [825, 155] on div "To qualify for ~1000 free images, you’ll need to sign up with a business email …" at bounding box center [611, 164] width 506 height 18
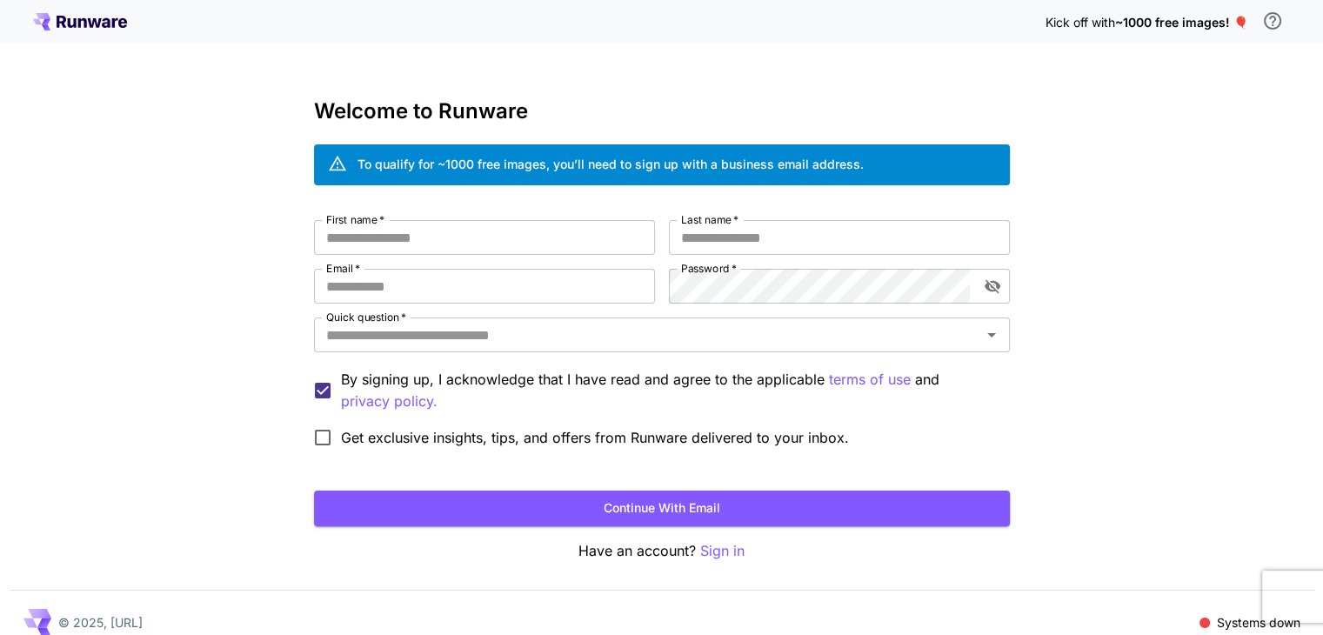
click at [826, 155] on div "To qualify for ~1000 free images, you’ll need to sign up with a business email …" at bounding box center [611, 164] width 506 height 18
click at [399, 248] on input "First name   *" at bounding box center [484, 237] width 341 height 35
click at [399, 231] on input "First name   *" at bounding box center [484, 237] width 341 height 35
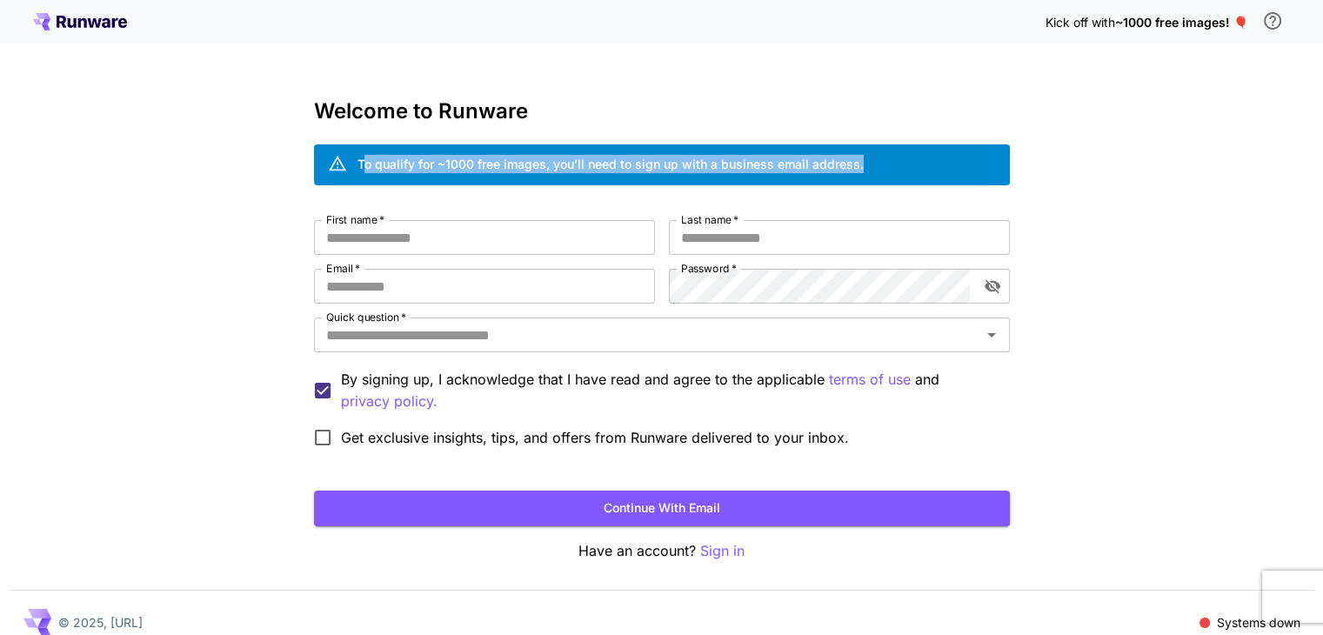
drag, startPoint x: 362, startPoint y: 161, endPoint x: 929, endPoint y: 157, distance: 567.3
click at [929, 157] on div "To qualify for ~1000 free images, you’ll need to sign up with a business email …" at bounding box center [662, 164] width 696 height 41
drag, startPoint x: 929, startPoint y: 157, endPoint x: 470, endPoint y: 159, distance: 459.4
click at [470, 159] on div "To qualify for ~1000 free images, you’ll need to sign up with a business email …" at bounding box center [662, 164] width 696 height 41
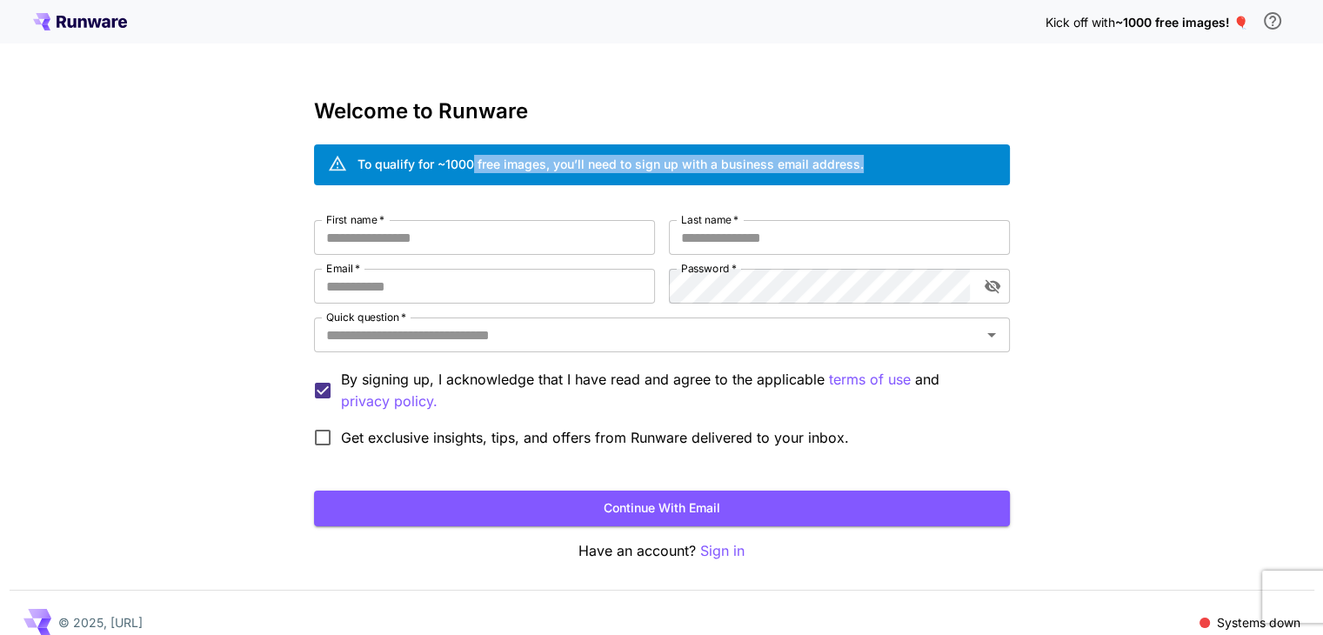
click at [470, 159] on div "To qualify for ~1000 free images, you’ll need to sign up with a business email …" at bounding box center [611, 164] width 506 height 18
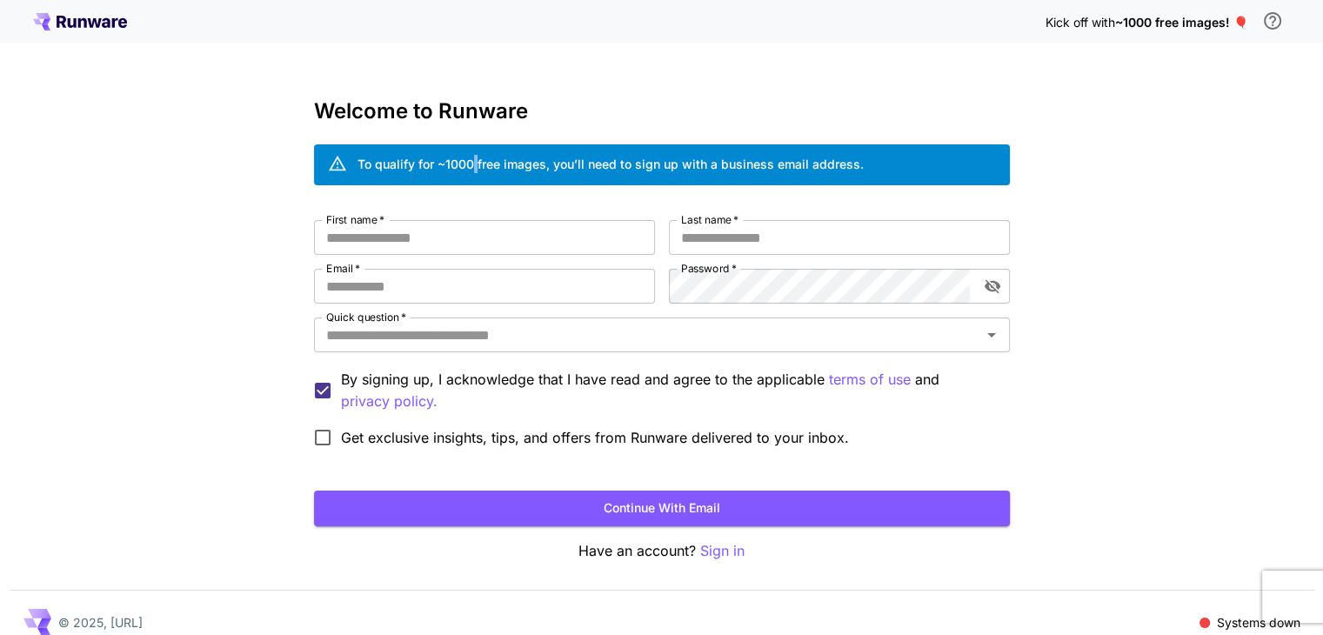
click at [470, 159] on div "To qualify for ~1000 free images, you’ll need to sign up with a business email …" at bounding box center [611, 164] width 506 height 18
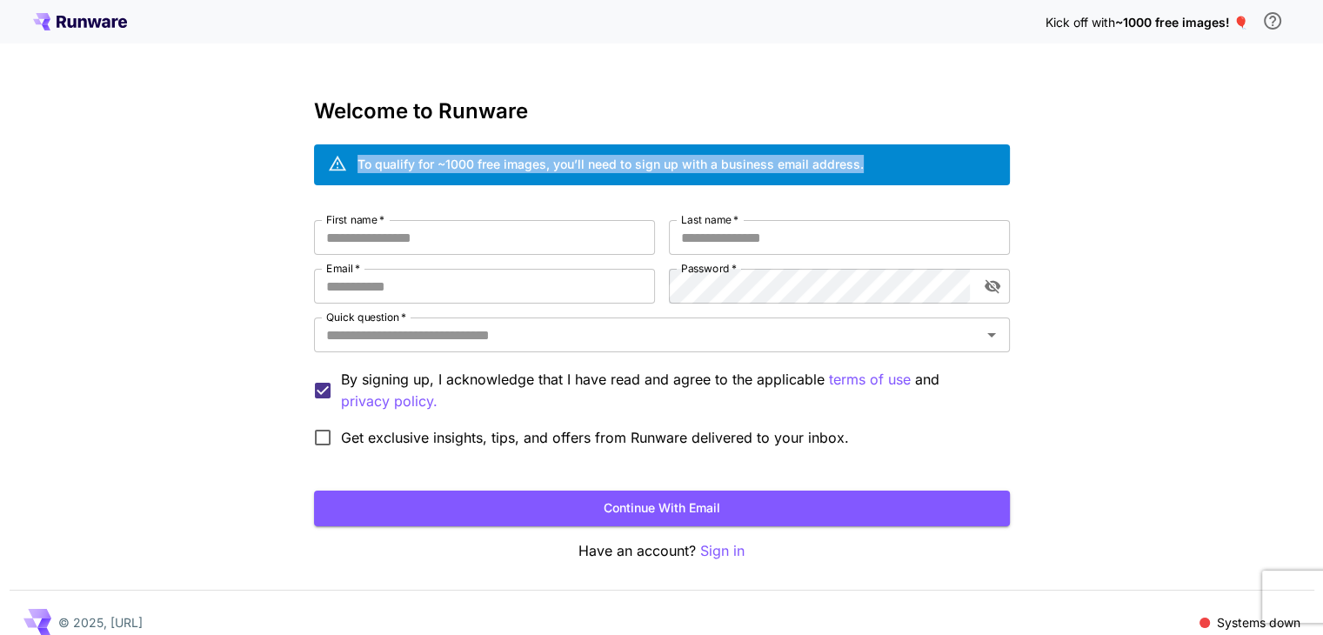
click at [470, 159] on div "To qualify for ~1000 free images, you’ll need to sign up with a business email …" at bounding box center [611, 164] width 506 height 18
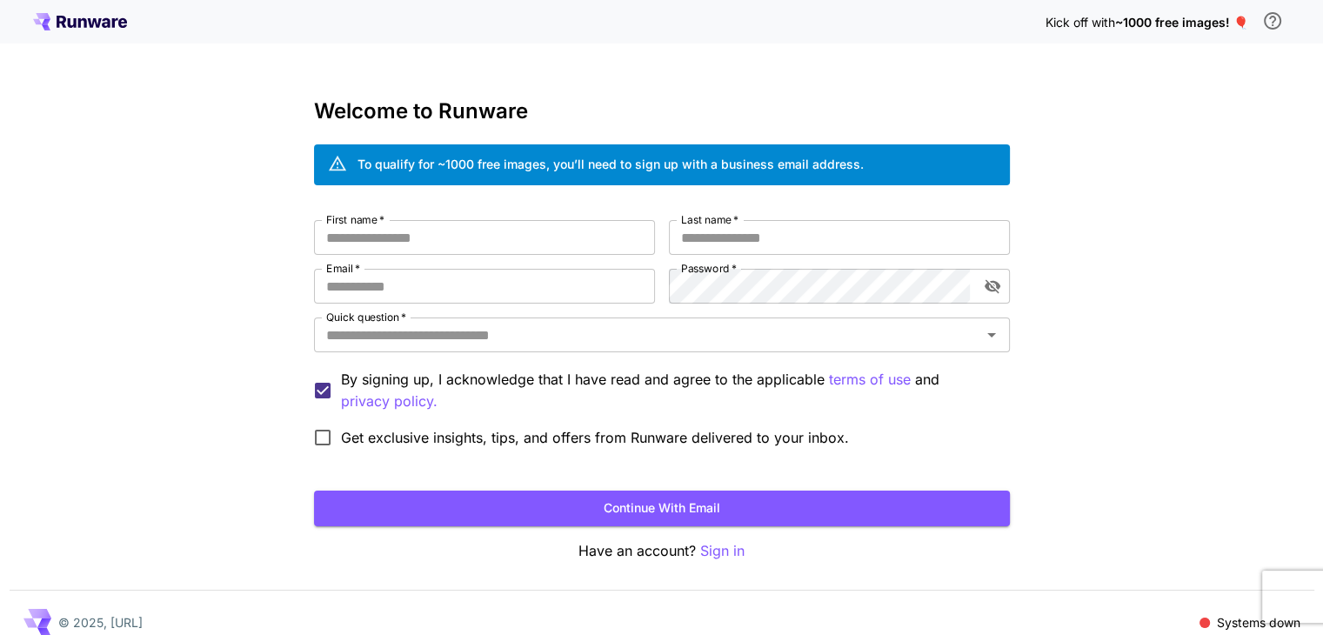
click at [482, 217] on div "Welcome to Runware To qualify for ~1000 free images, you’ll need to sign up wit…" at bounding box center [662, 330] width 696 height 463
click at [483, 226] on input "First name   *" at bounding box center [484, 237] width 341 height 35
click at [477, 231] on input "First name   *" at bounding box center [484, 237] width 341 height 35
type input "***"
type input "*****"
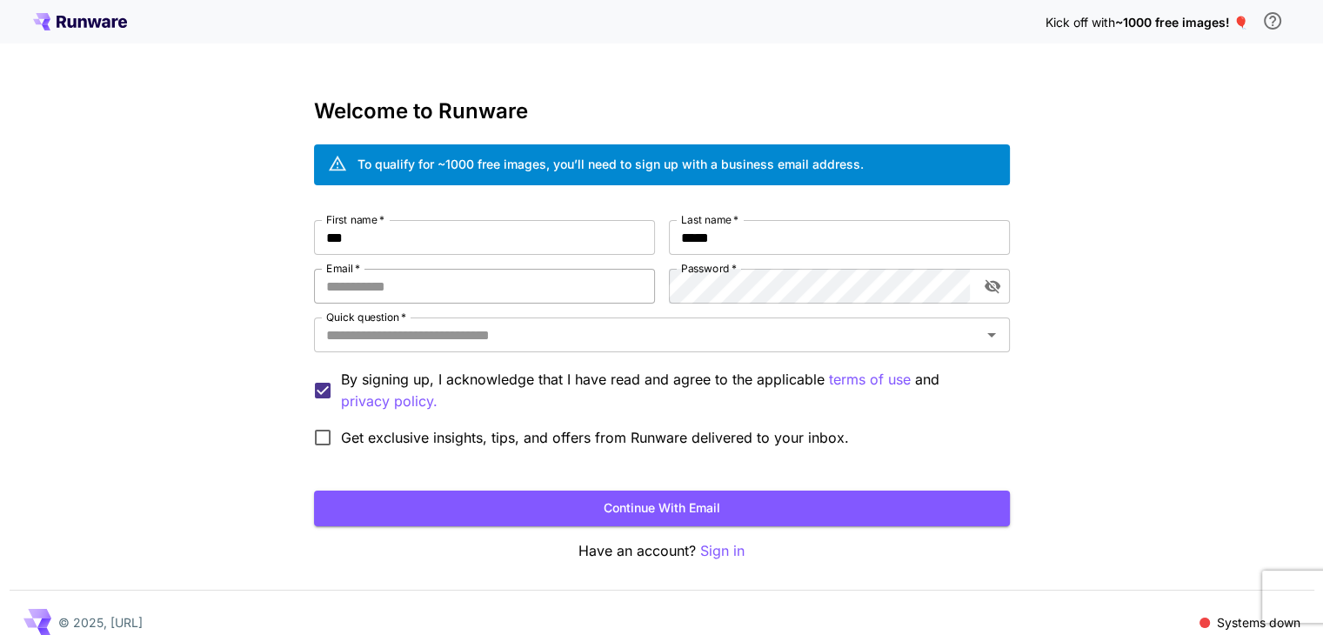
drag, startPoint x: 228, startPoint y: 286, endPoint x: 391, endPoint y: 270, distance: 163.5
click at [234, 284] on div "Kick off with ~1000 free images! 🎈 Welcome to Runware To qualify for ~1000 free…" at bounding box center [661, 327] width 1323 height 655
click at [379, 293] on input "Email   *" at bounding box center [484, 286] width 341 height 35
type input "**********"
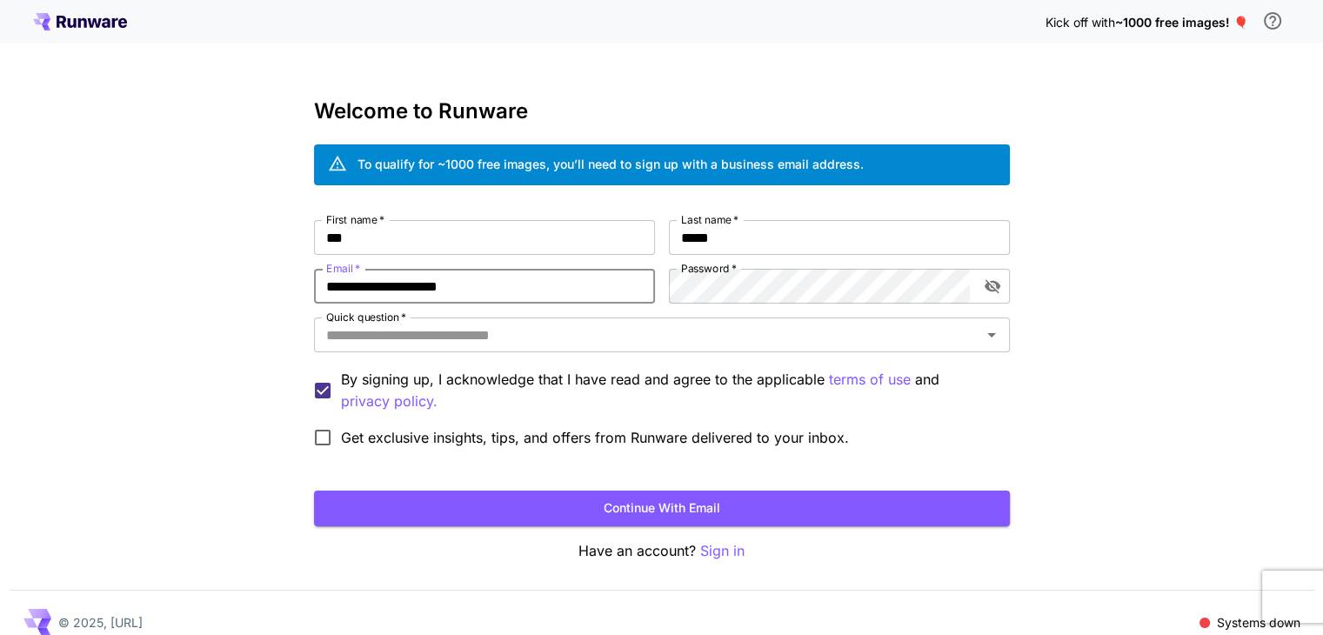
click at [733, 258] on div "**********" at bounding box center [662, 338] width 696 height 236
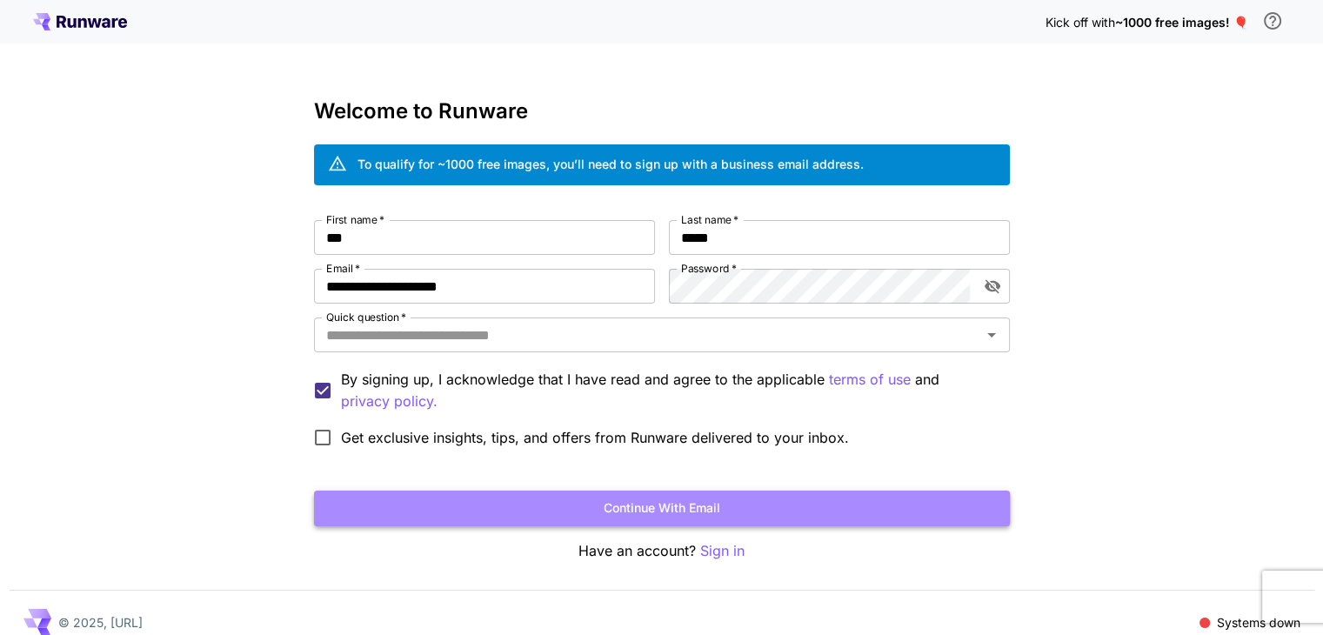
click at [658, 512] on button "Continue with email" at bounding box center [662, 509] width 696 height 36
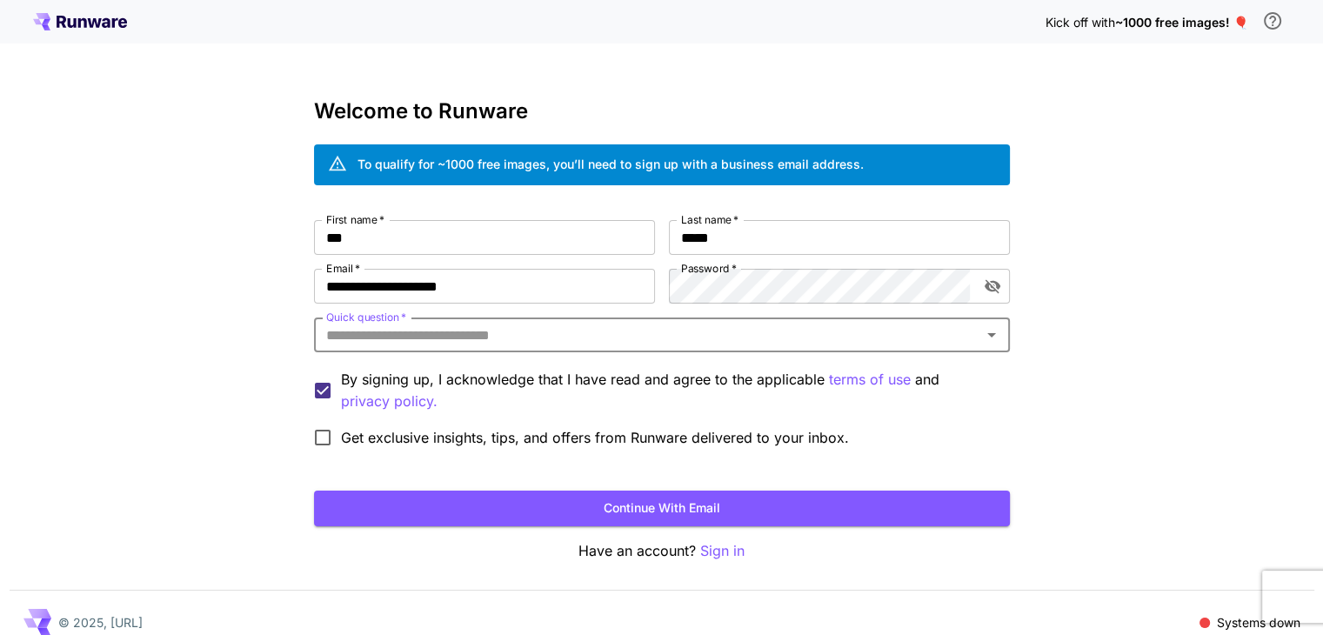
click at [496, 352] on div "Quick question   *" at bounding box center [662, 335] width 696 height 35
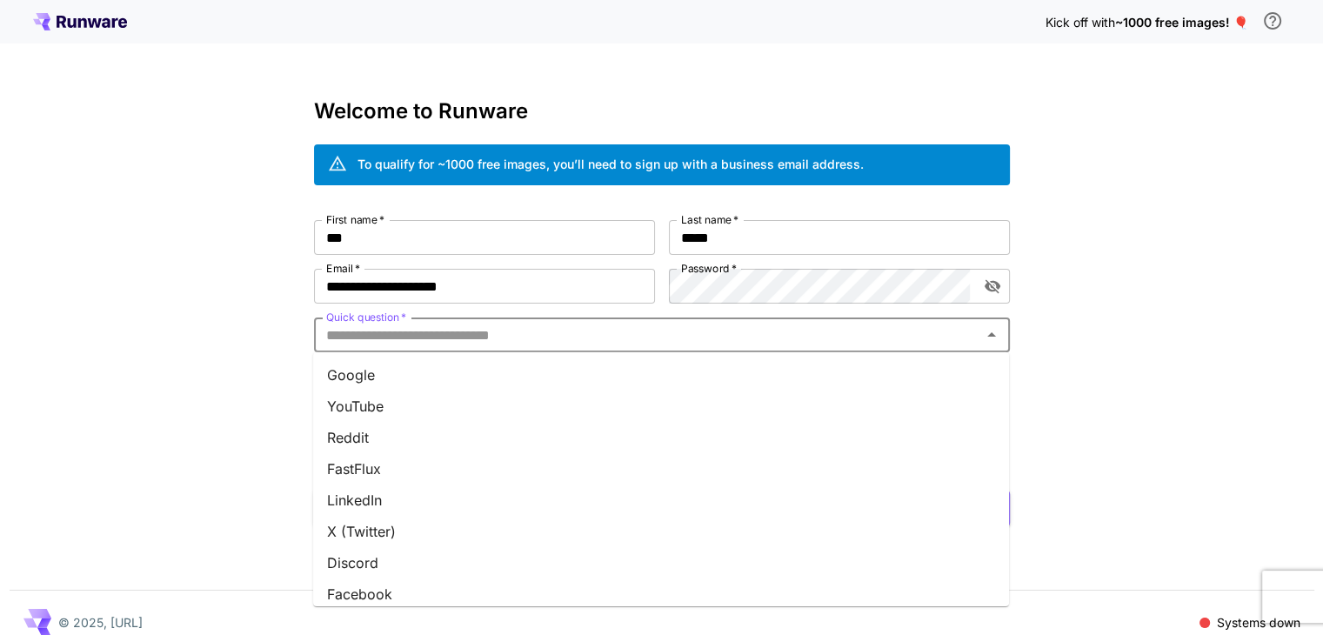
click at [423, 573] on li "Discord" at bounding box center [661, 562] width 696 height 31
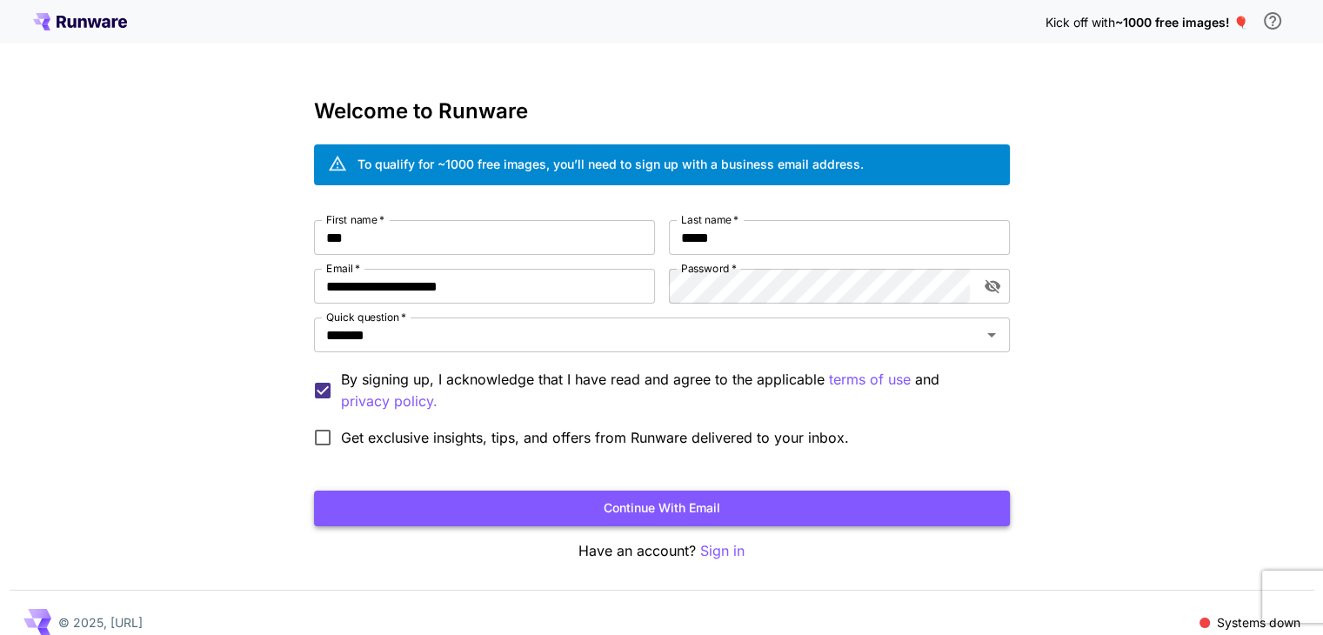
click at [753, 512] on button "Continue with email" at bounding box center [662, 509] width 696 height 36
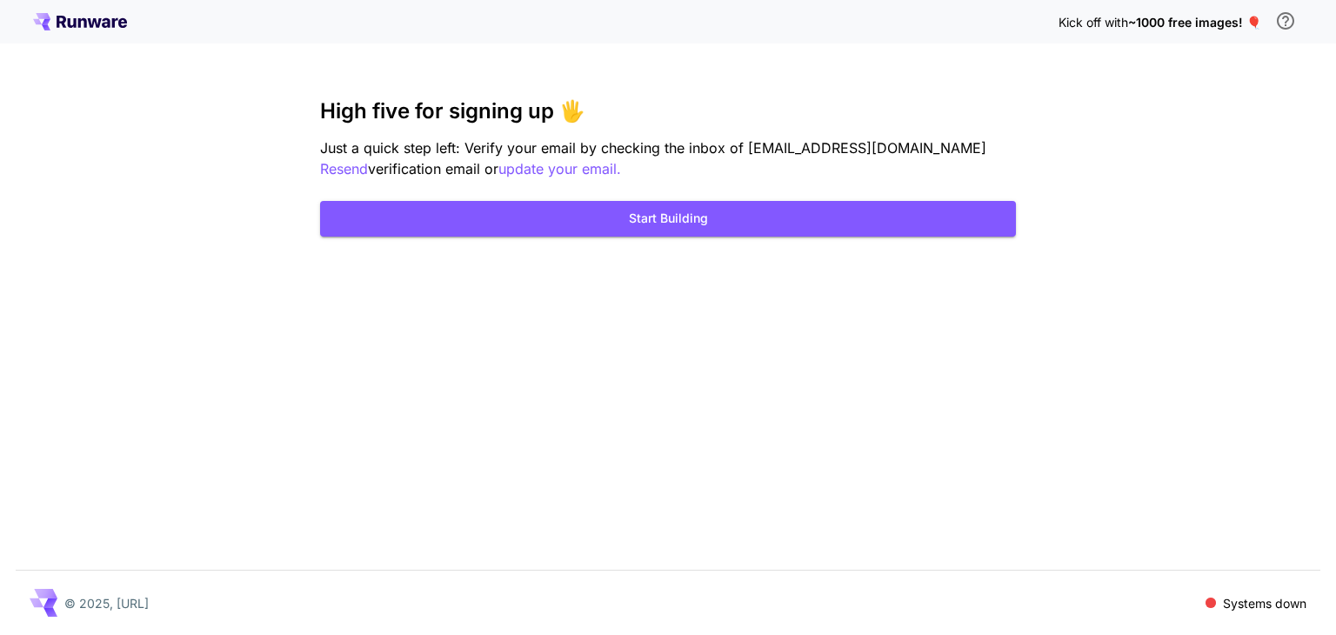
click at [755, 240] on div "Kick off with ~1000 free images! 🎈 High five for signing up 🖐️ Just a quick ste…" at bounding box center [668, 317] width 1336 height 635
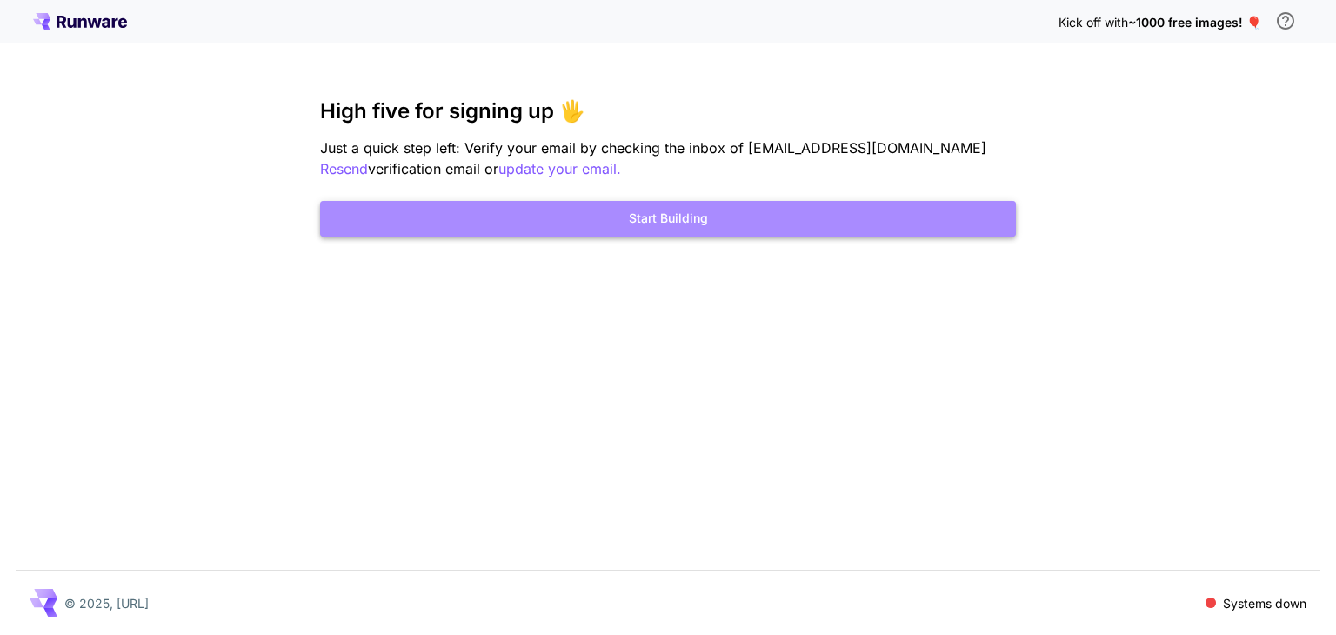
click at [753, 231] on button "Start Building" at bounding box center [668, 219] width 696 height 36
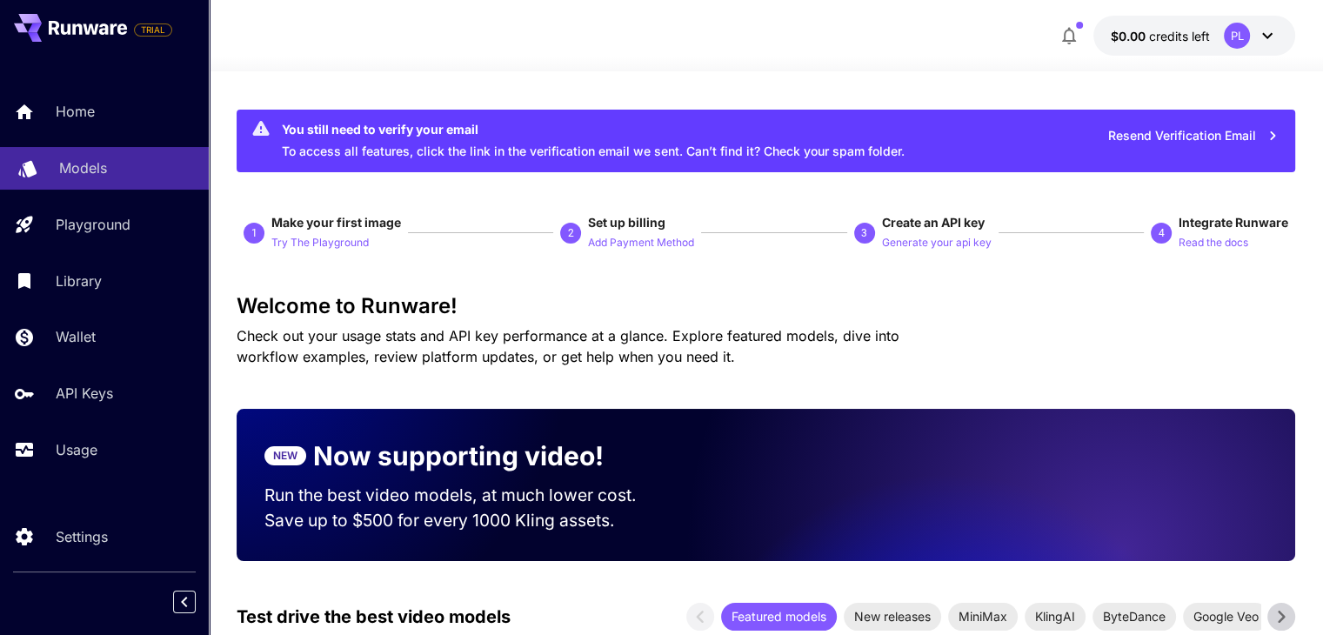
click at [74, 173] on p "Models" at bounding box center [83, 167] width 48 height 21
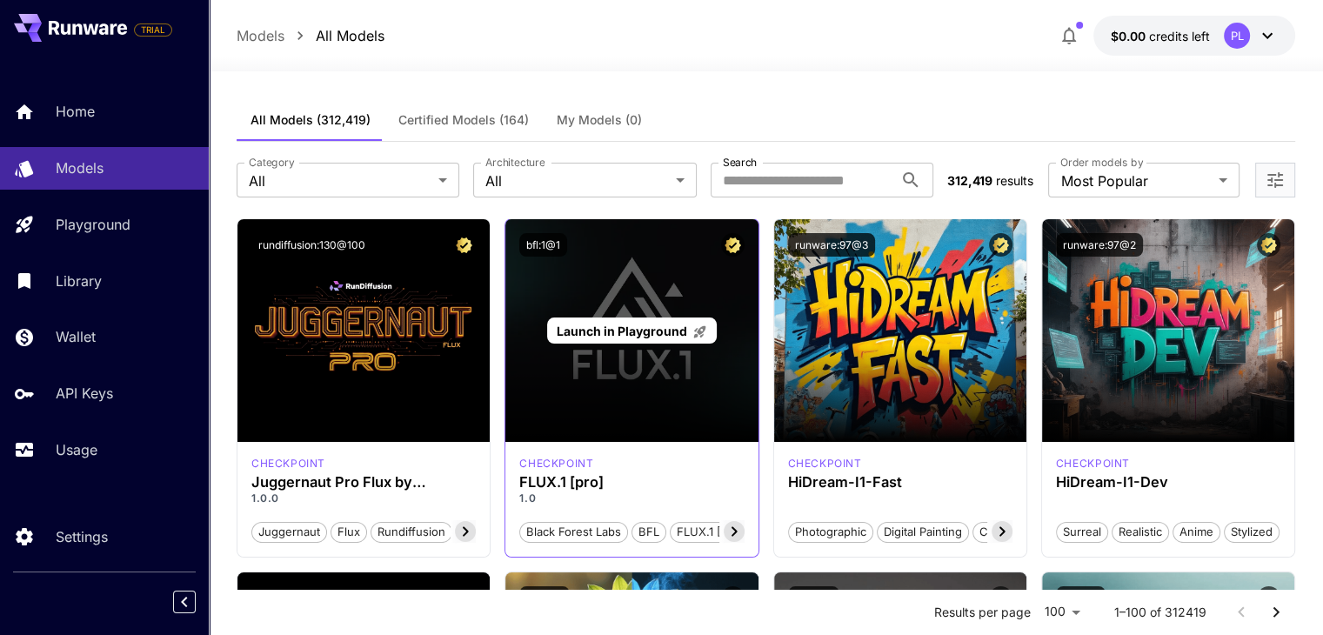
click at [600, 398] on div "Launch in Playground" at bounding box center [632, 330] width 252 height 223
click at [633, 331] on span "Launch in Playground" at bounding box center [622, 331] width 131 height 15
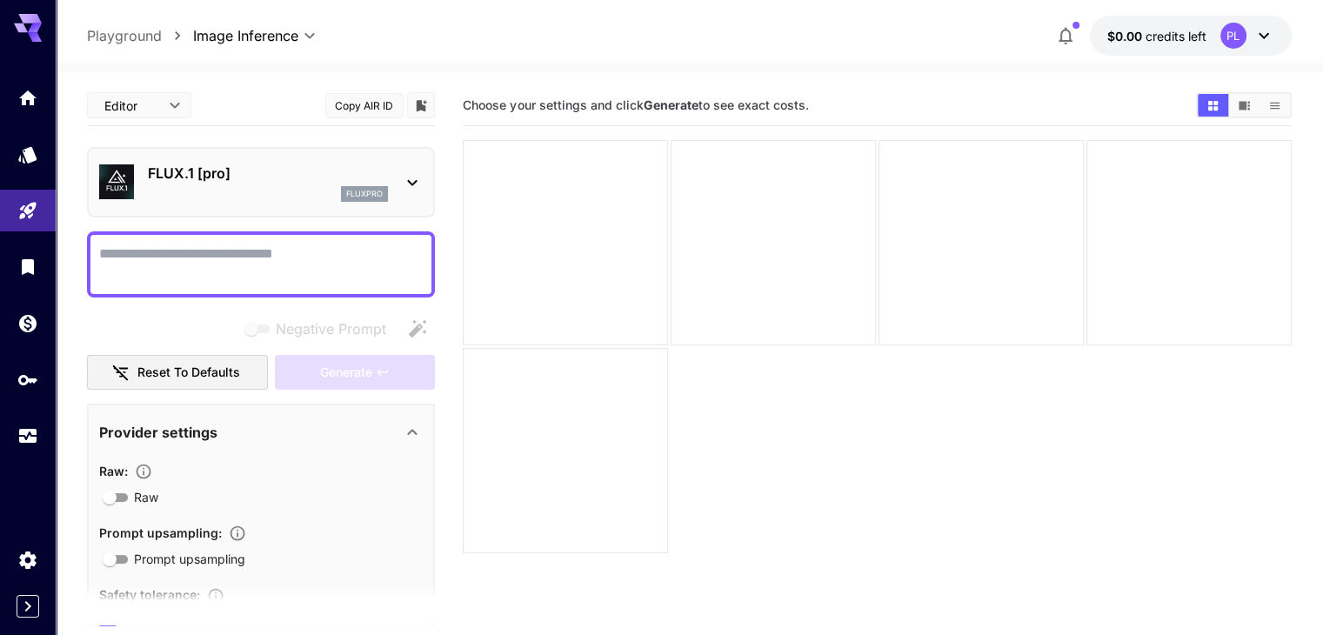
click at [244, 269] on textarea "Negative Prompt" at bounding box center [261, 265] width 324 height 42
type textarea "***"
click at [544, 112] on span "Choose your settings and click Generate to see exact costs." at bounding box center [635, 104] width 345 height 15
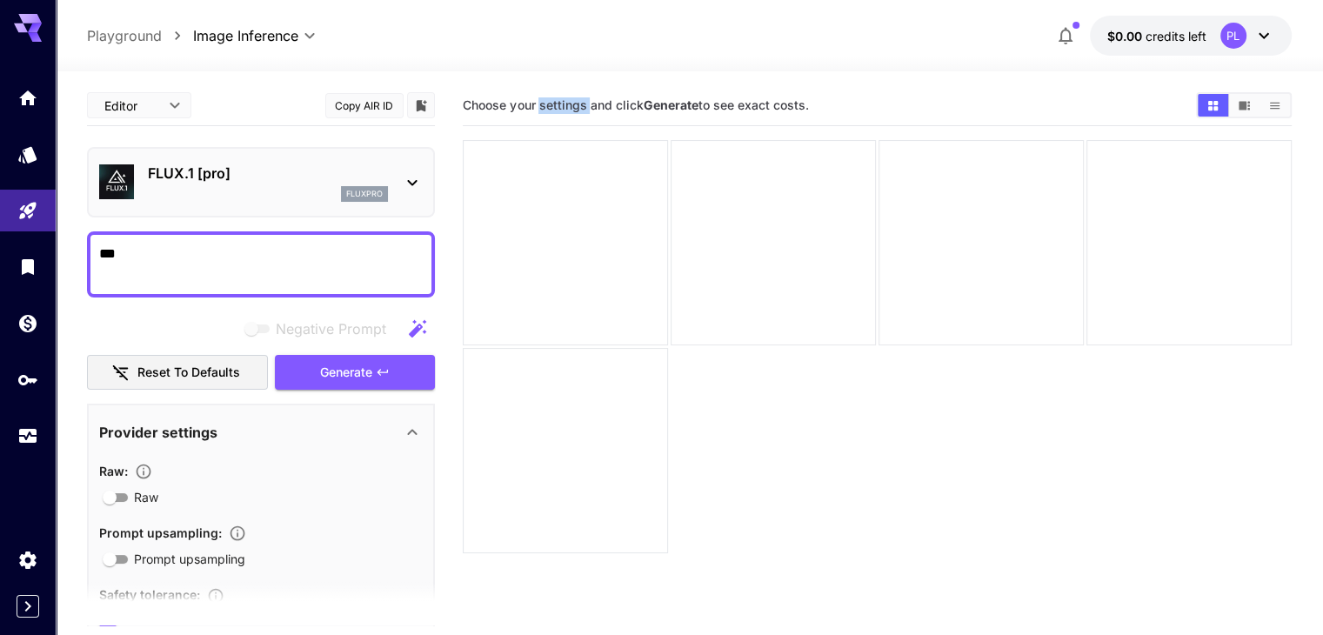
click at [544, 112] on span "Choose your settings and click Generate to see exact costs." at bounding box center [635, 104] width 345 height 15
click at [345, 268] on textarea "***" at bounding box center [261, 265] width 324 height 42
click at [364, 378] on span "Generate" at bounding box center [346, 373] width 52 height 22
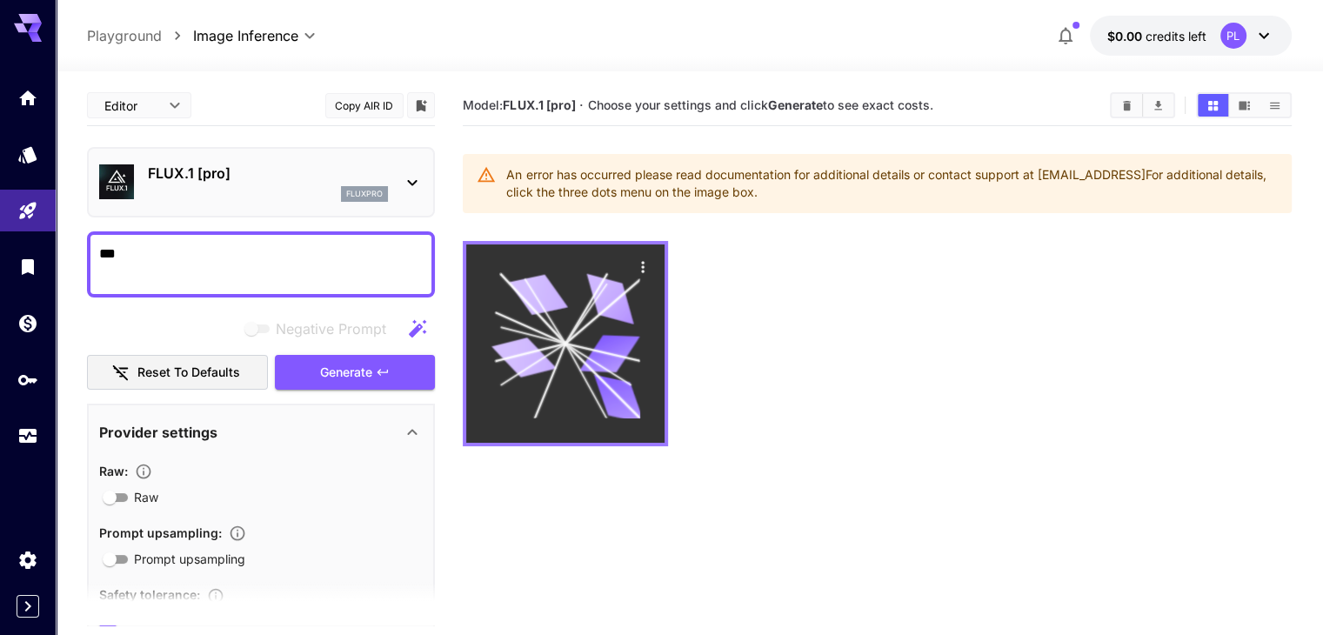
click at [529, 325] on icon at bounding box center [566, 343] width 149 height 149
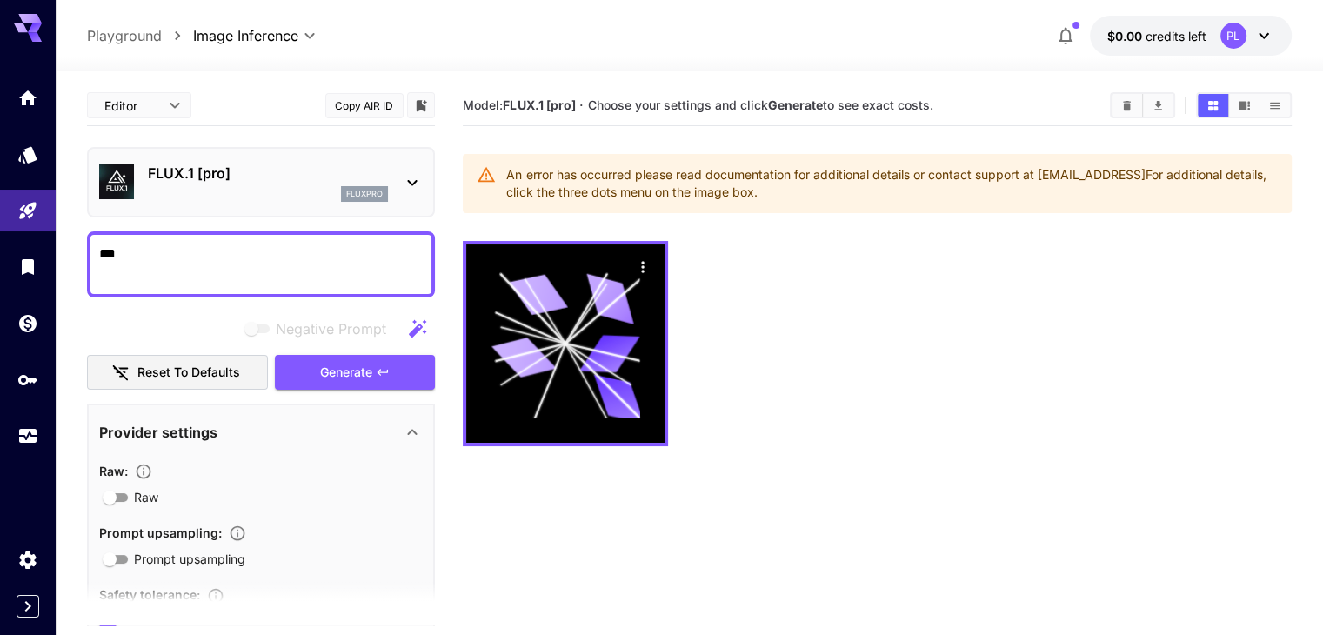
click at [216, 239] on div "***" at bounding box center [261, 264] width 348 height 66
click at [211, 241] on div "***" at bounding box center [261, 264] width 348 height 66
click at [188, 250] on textarea "***" at bounding box center [261, 265] width 324 height 42
drag, startPoint x: 188, startPoint y: 250, endPoint x: 200, endPoint y: 239, distance: 16.0
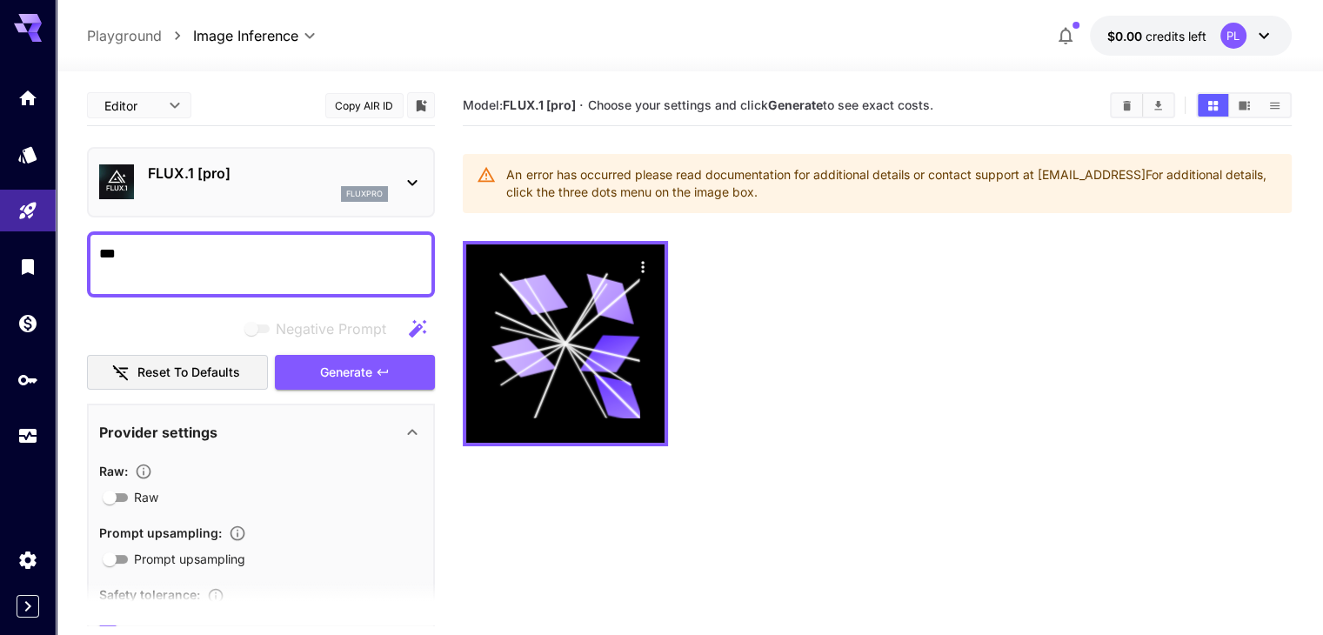
click at [188, 250] on textarea "***" at bounding box center [261, 265] width 324 height 42
click at [202, 261] on textarea "***" at bounding box center [261, 265] width 324 height 42
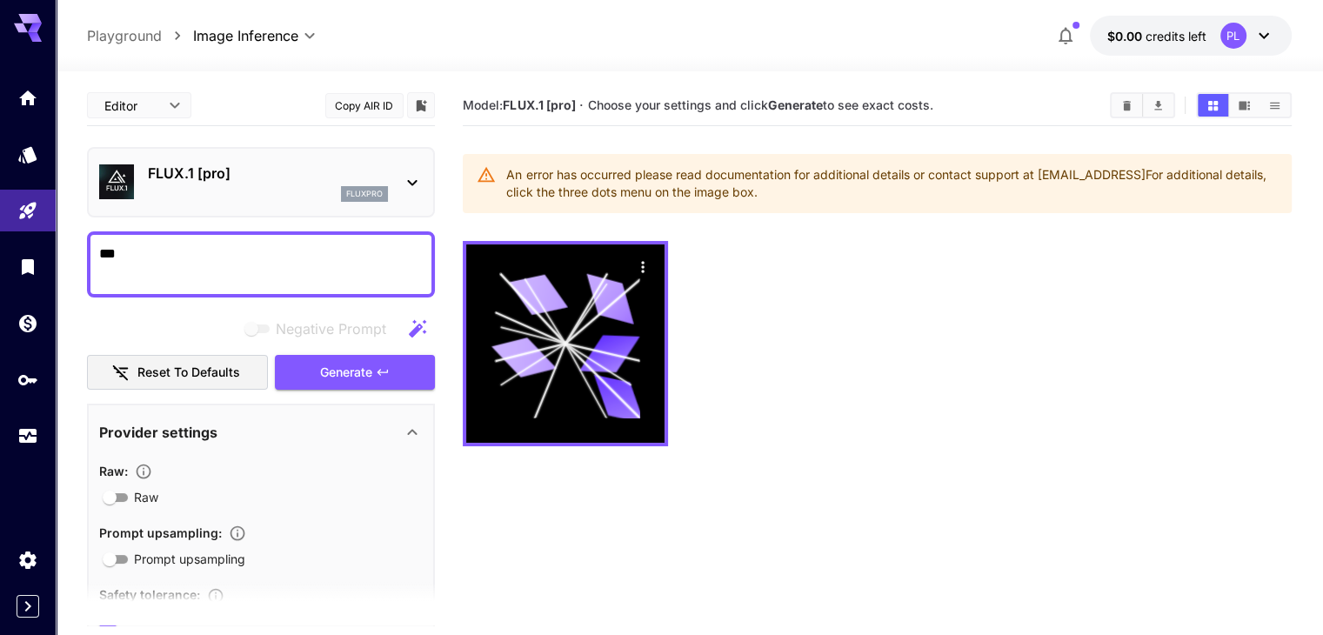
click at [202, 261] on textarea "***" at bounding box center [261, 265] width 324 height 42
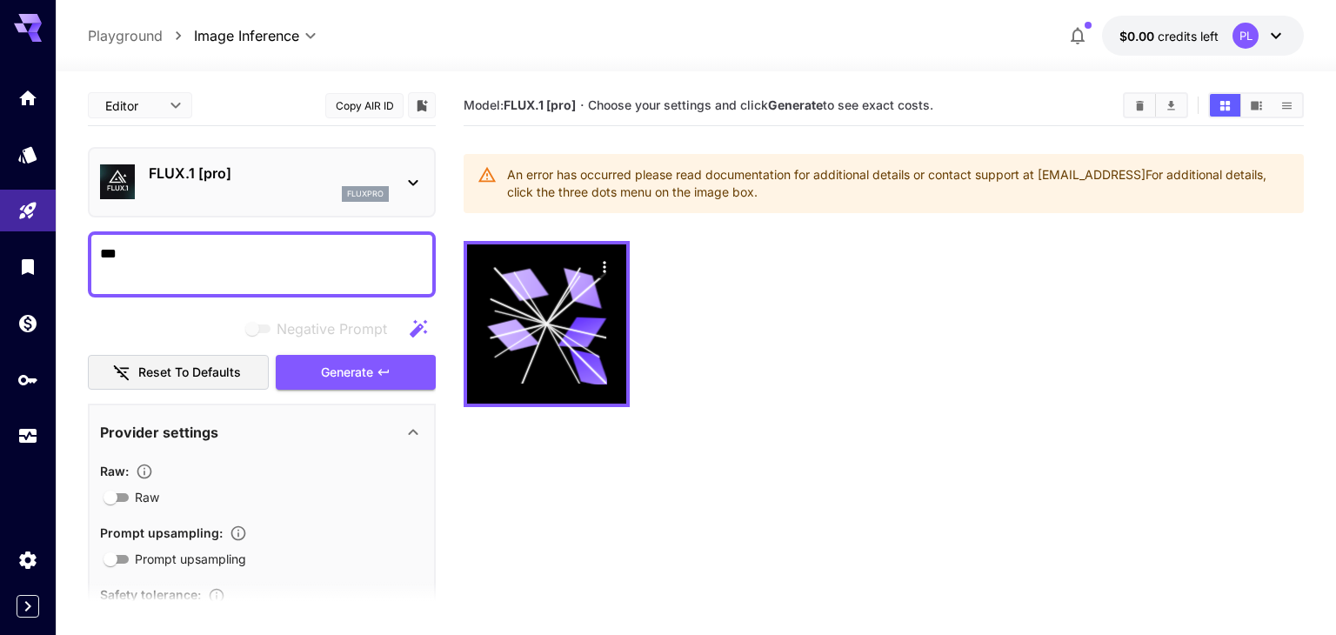
click at [155, 104] on body "**********" at bounding box center [668, 386] width 1336 height 773
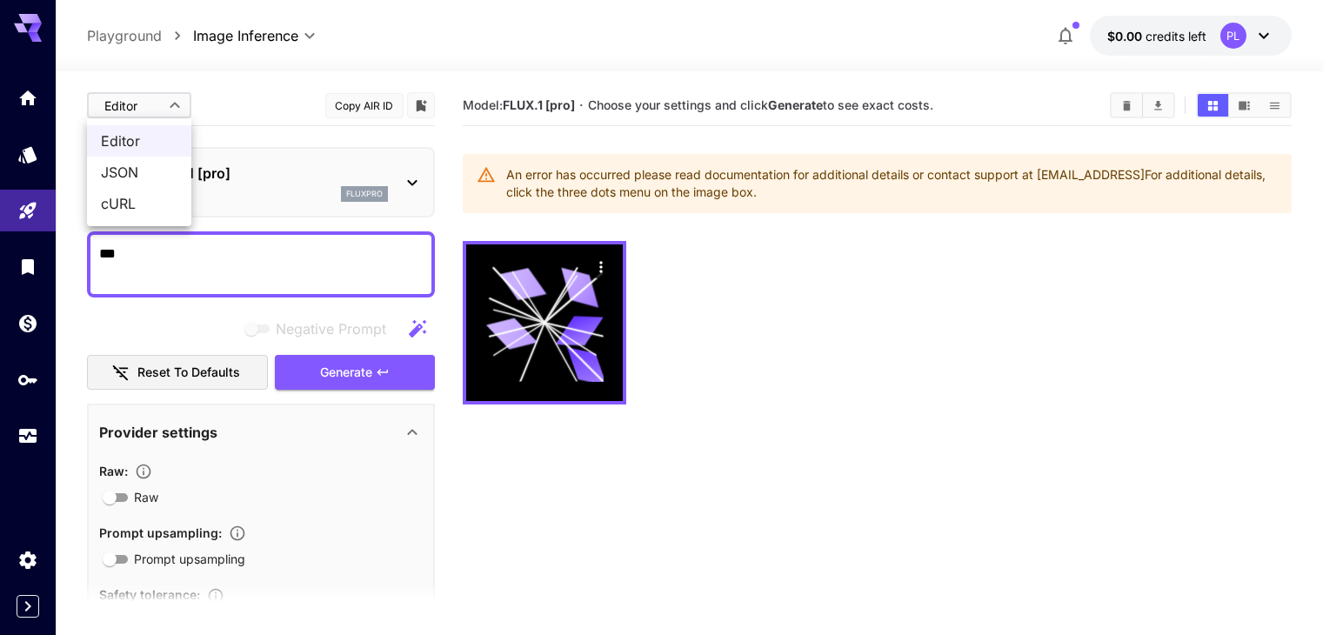
click at [147, 164] on span "JSON" at bounding box center [139, 172] width 77 height 21
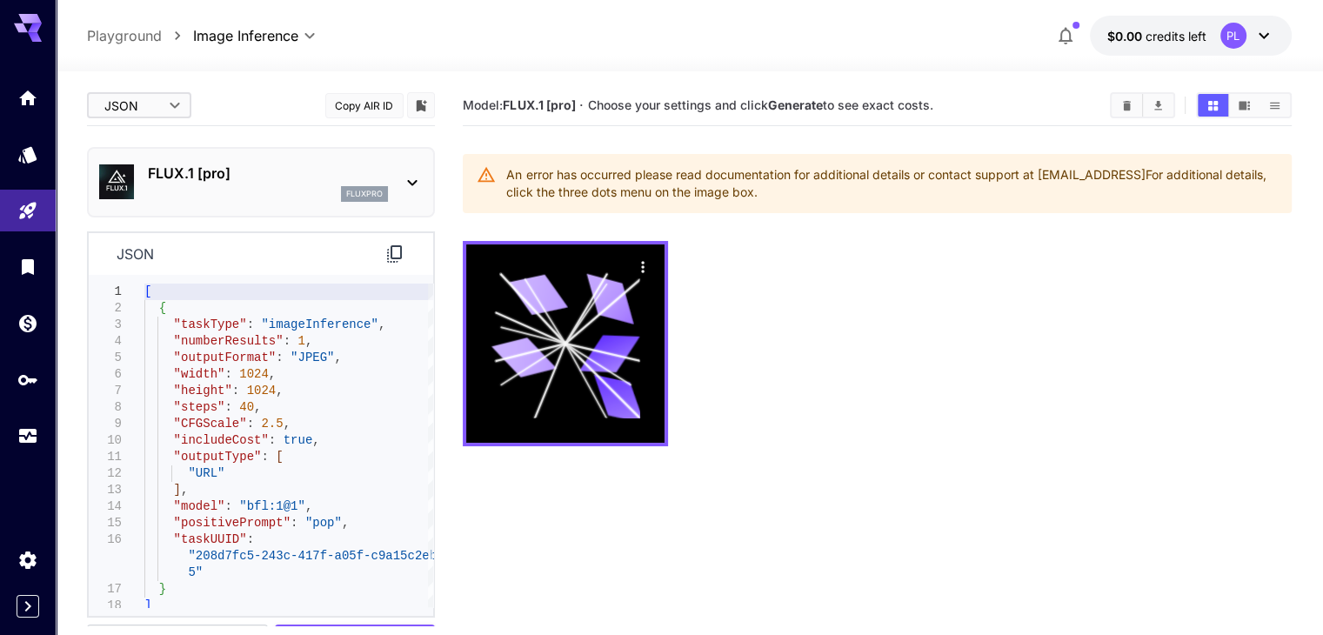
click at [160, 113] on body "**********" at bounding box center [661, 386] width 1323 height 773
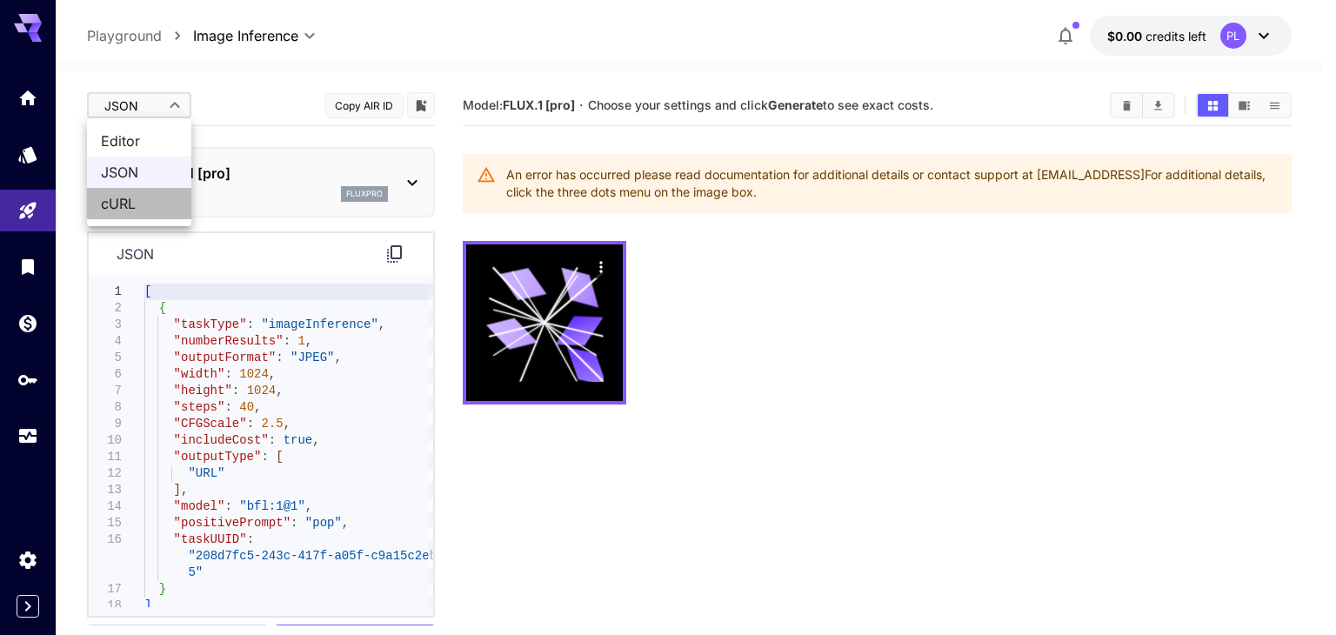
click at [151, 205] on span "cURL" at bounding box center [139, 203] width 77 height 21
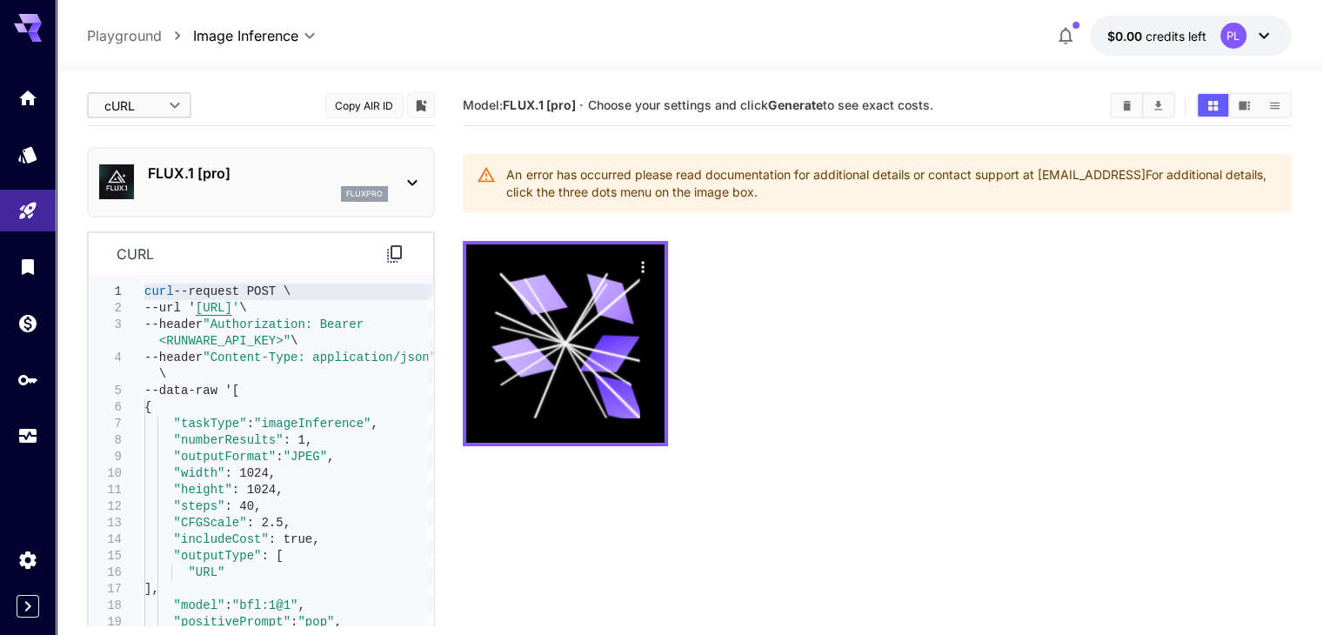
click at [159, 103] on body "**********" at bounding box center [661, 386] width 1323 height 773
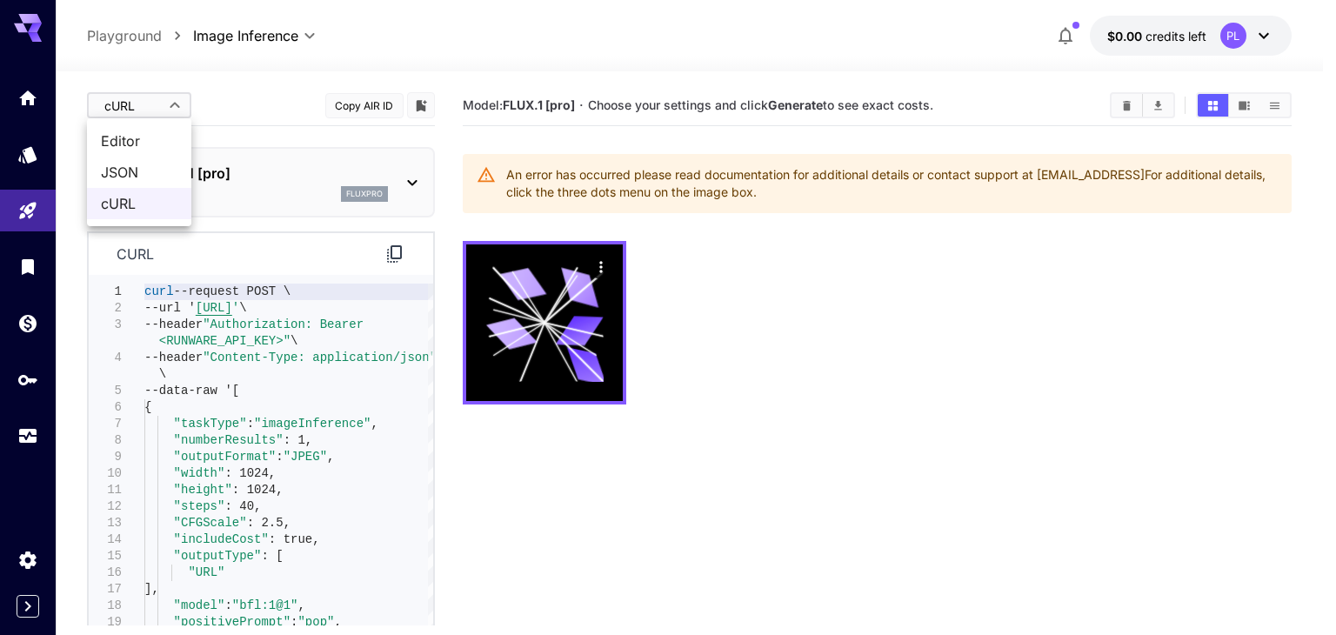
click at [150, 149] on span "Editor" at bounding box center [139, 141] width 77 height 21
type input "****"
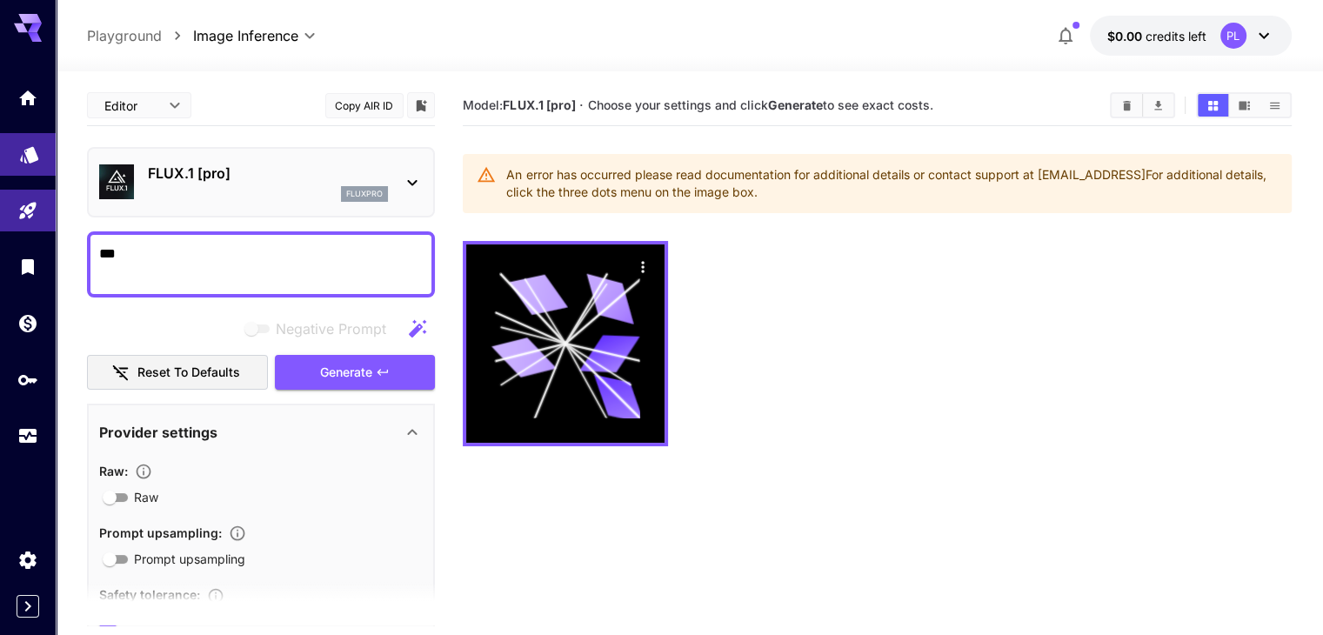
click at [17, 157] on link at bounding box center [28, 154] width 56 height 43
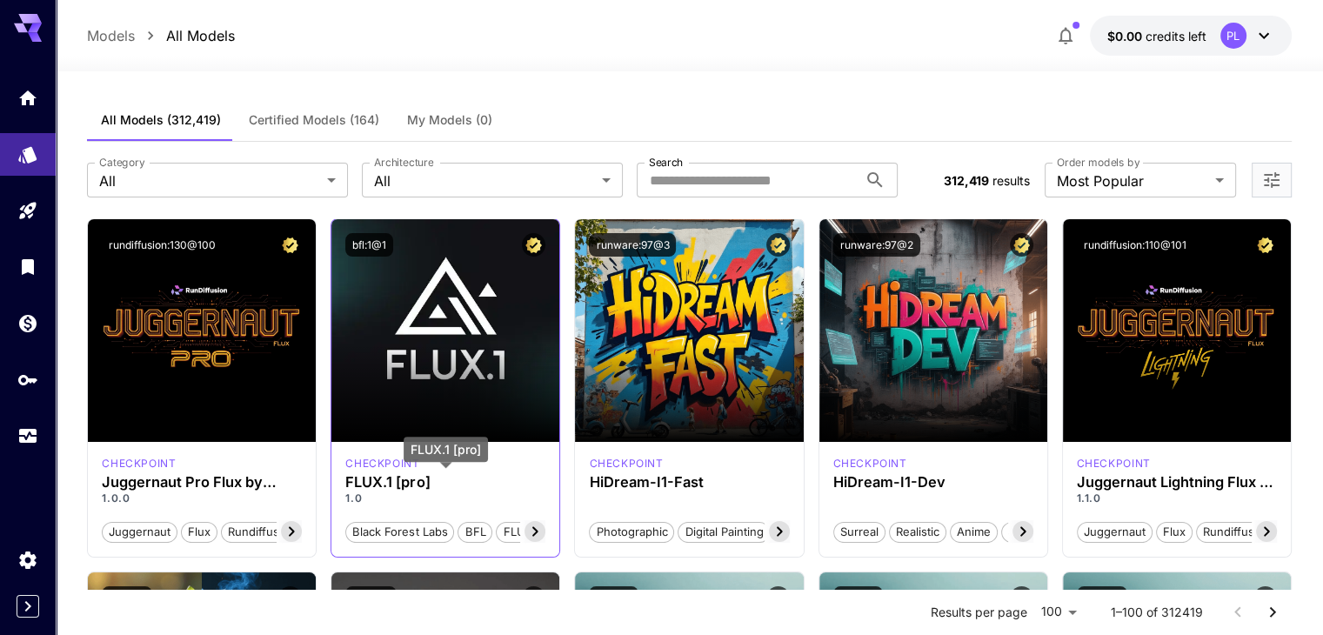
scroll to position [87, 0]
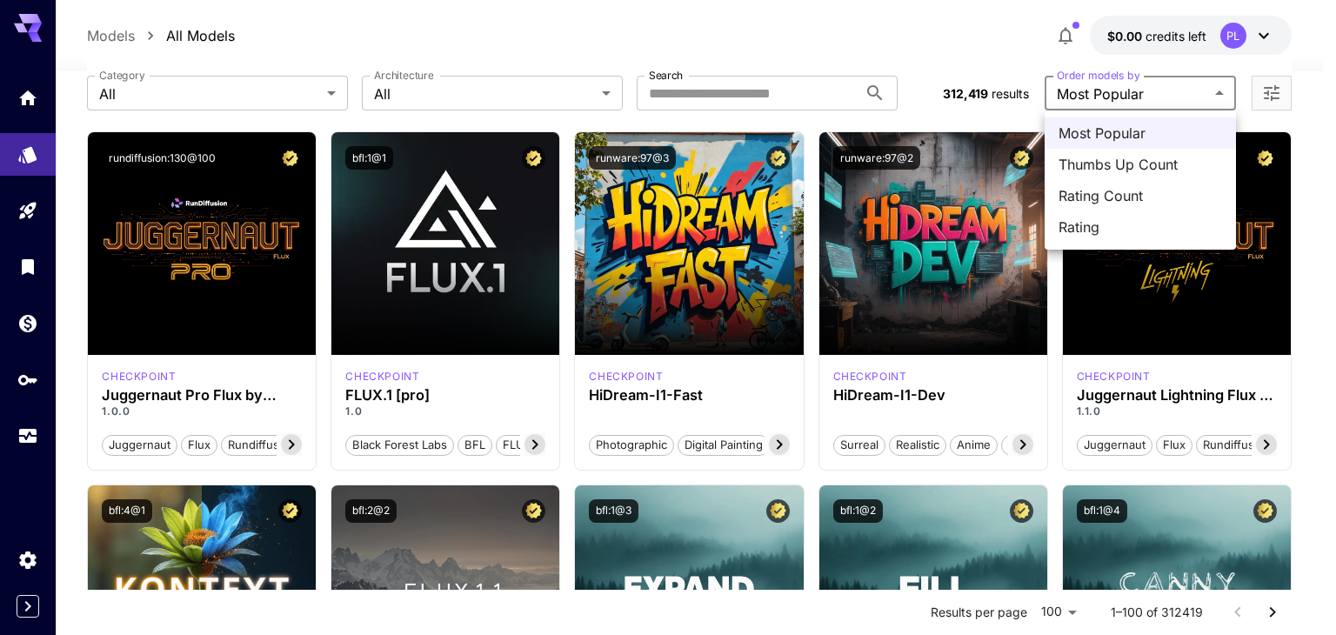
click at [693, 25] on div at bounding box center [668, 317] width 1336 height 635
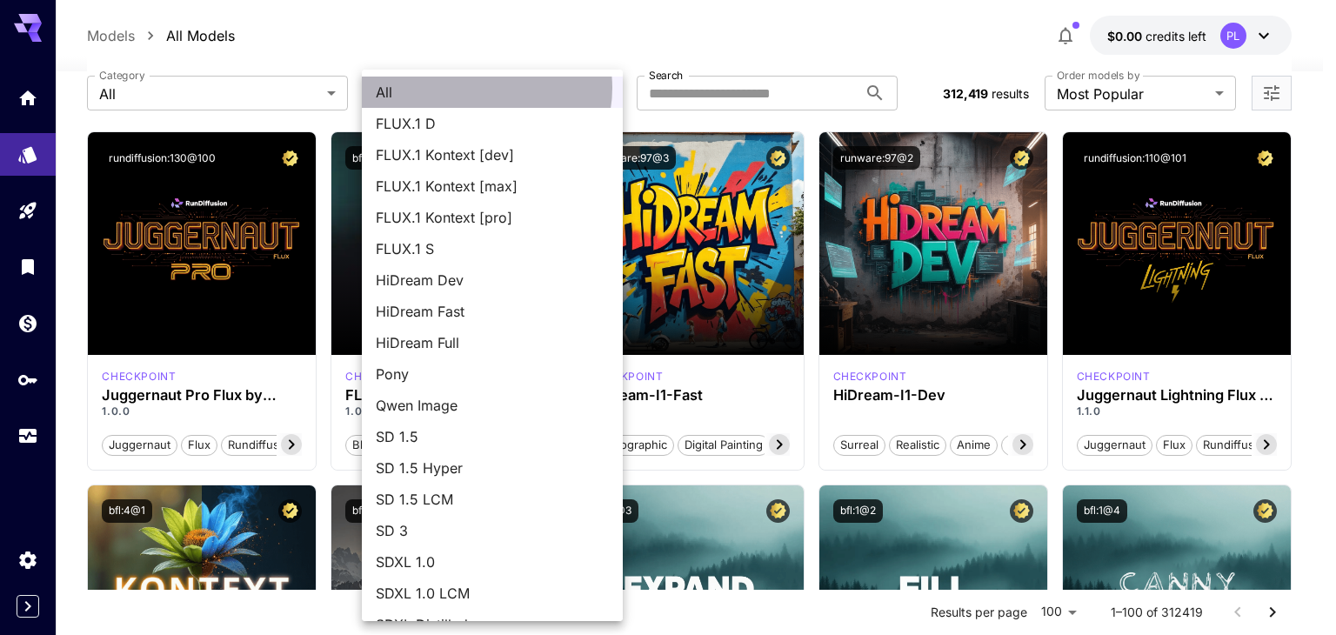
click at [484, 88] on span "All" at bounding box center [492, 92] width 233 height 21
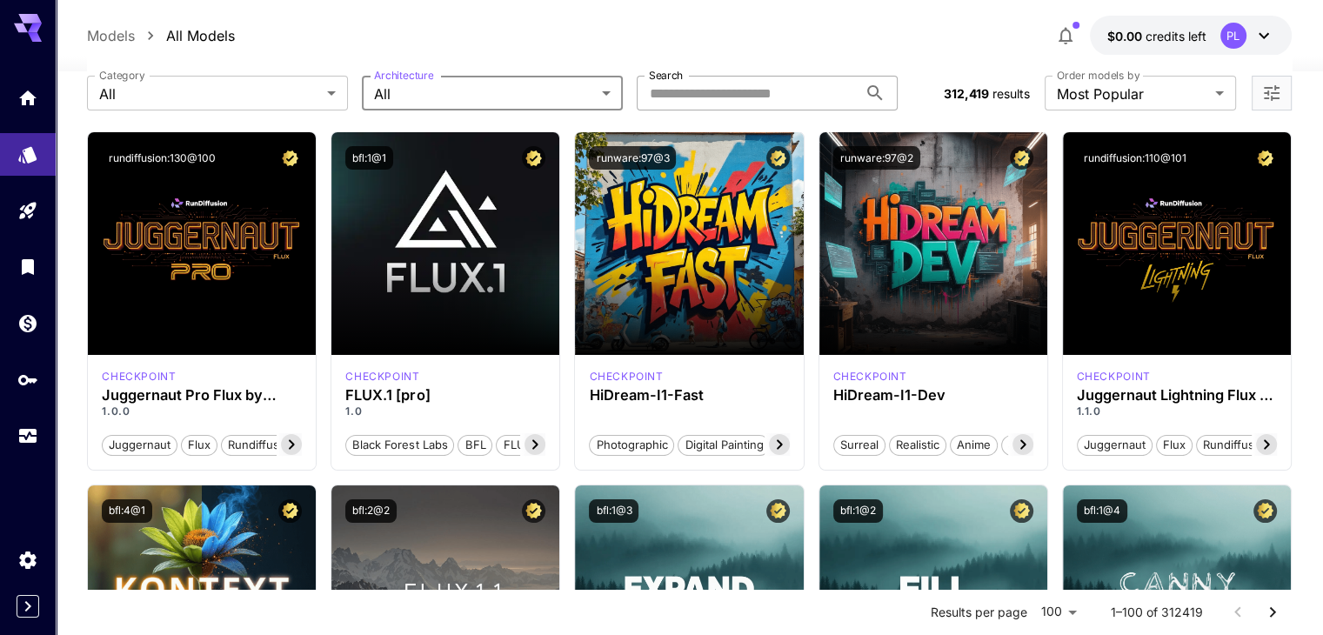
click at [725, 81] on input "Search" at bounding box center [747, 93] width 221 height 35
click at [822, 39] on div "Models All Models $0.00 credits left PL" at bounding box center [689, 36] width 1204 height 40
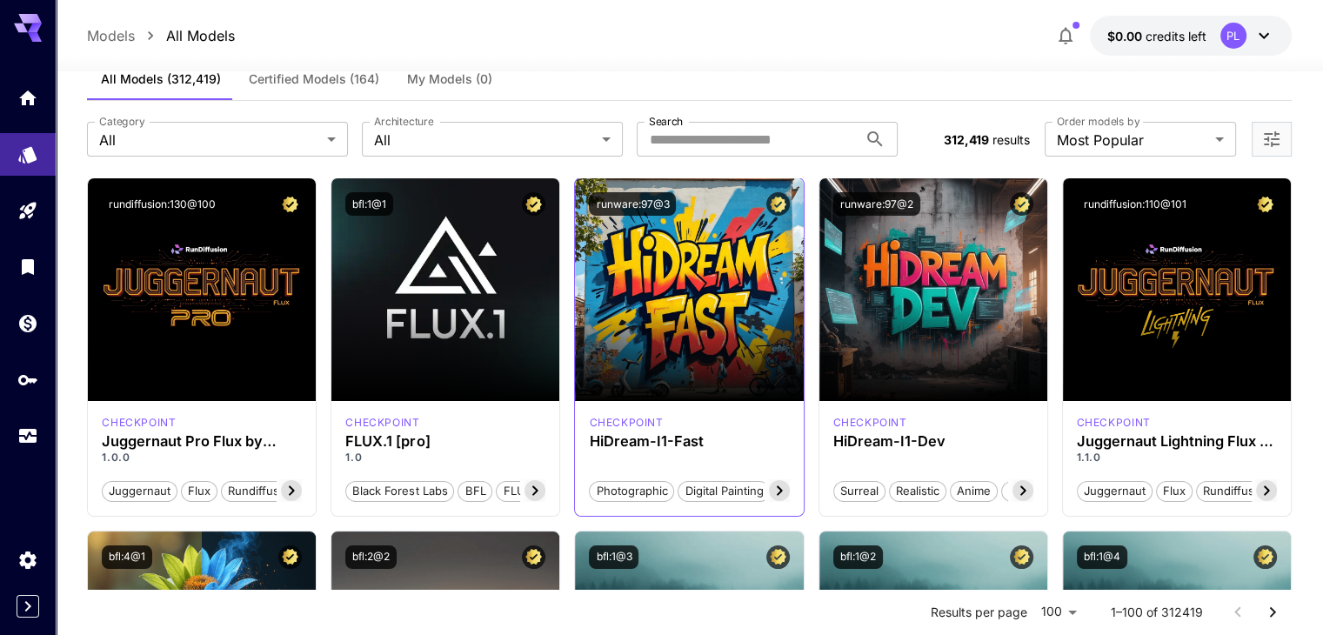
scroll to position [0, 0]
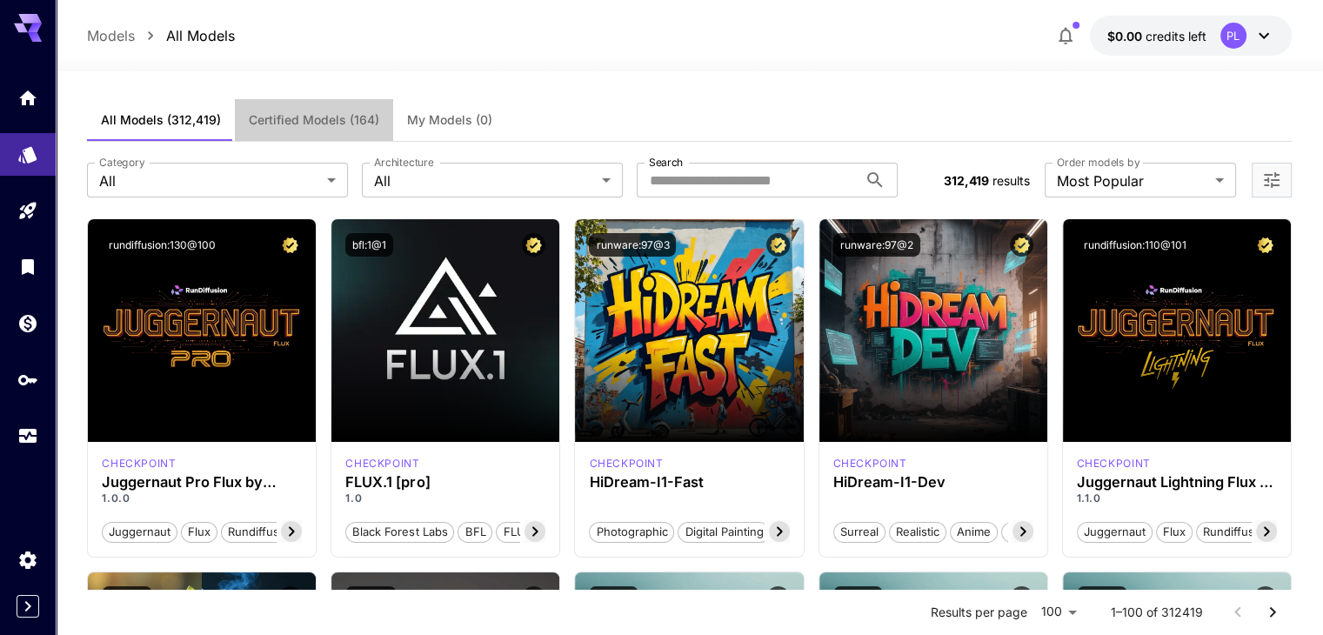
click at [264, 121] on span "Certified Models (164)" at bounding box center [314, 120] width 131 height 16
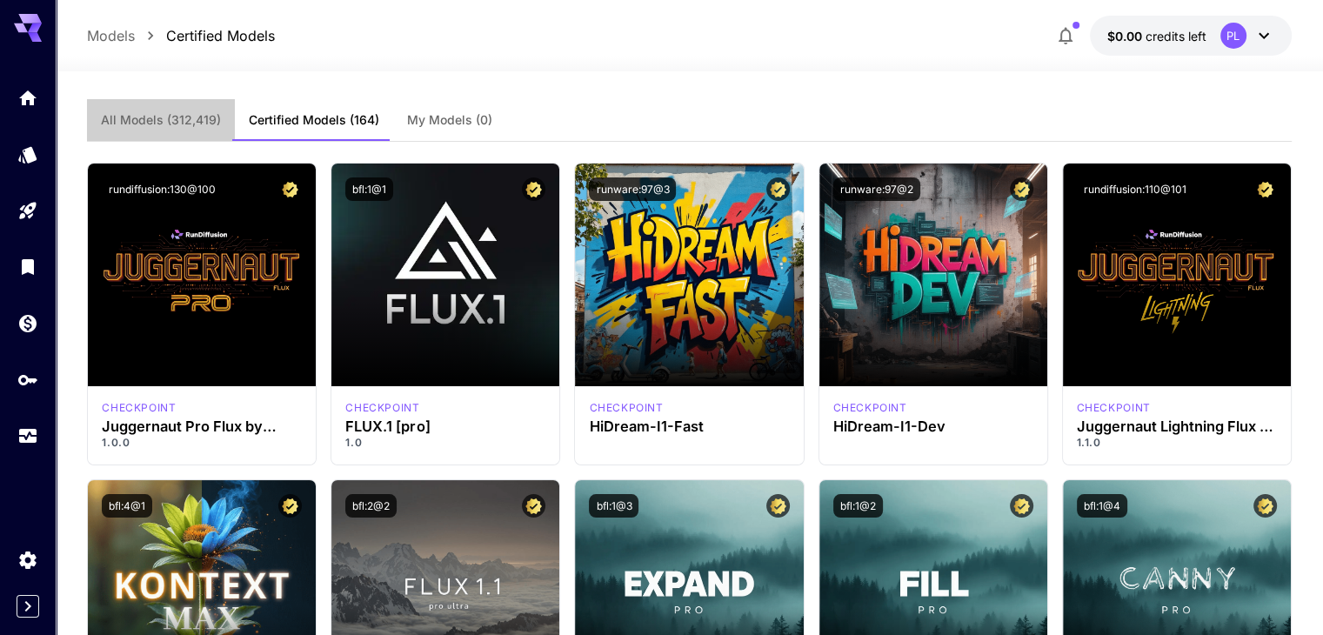
click at [204, 123] on span "All Models (312,419)" at bounding box center [161, 120] width 120 height 16
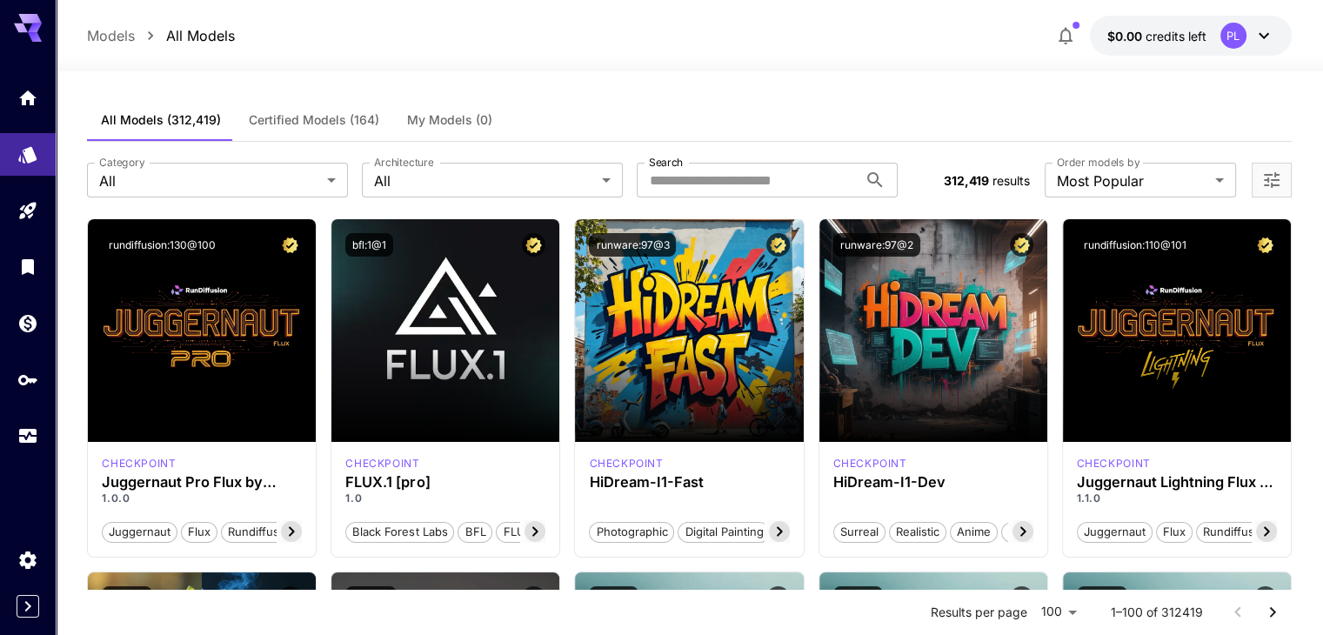
click at [443, 105] on button "My Models (0)" at bounding box center [449, 120] width 113 height 42
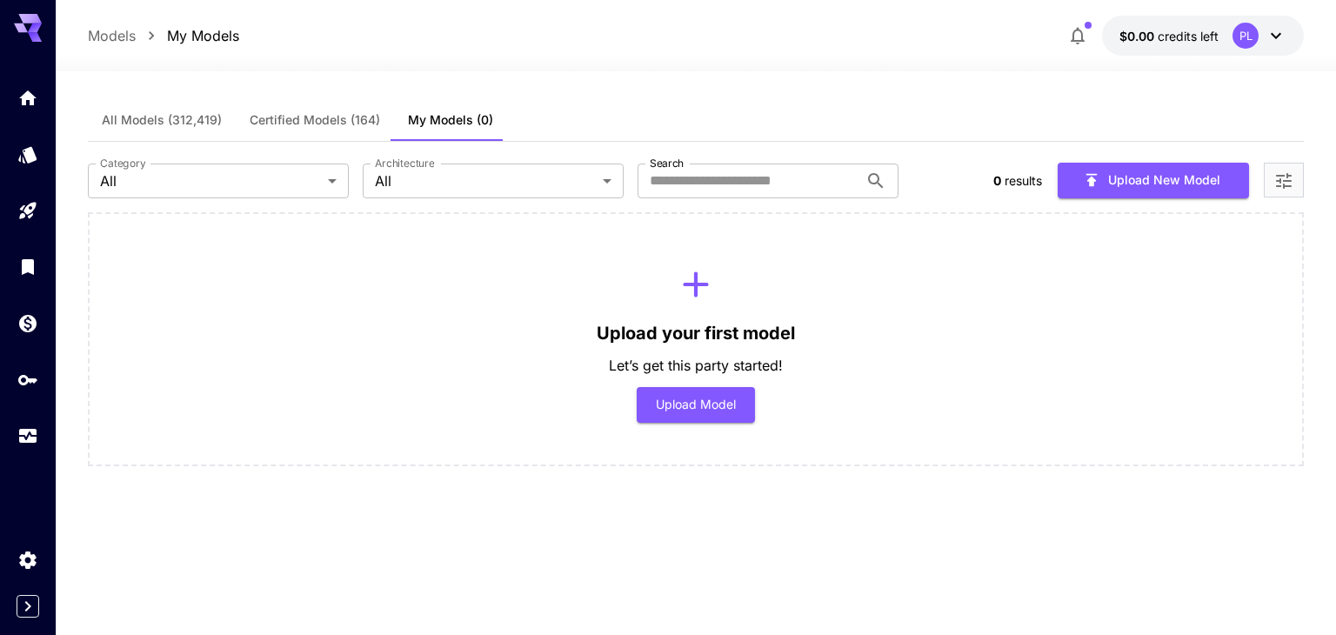
click at [287, 102] on button "Certified Models (164)" at bounding box center [315, 120] width 158 height 42
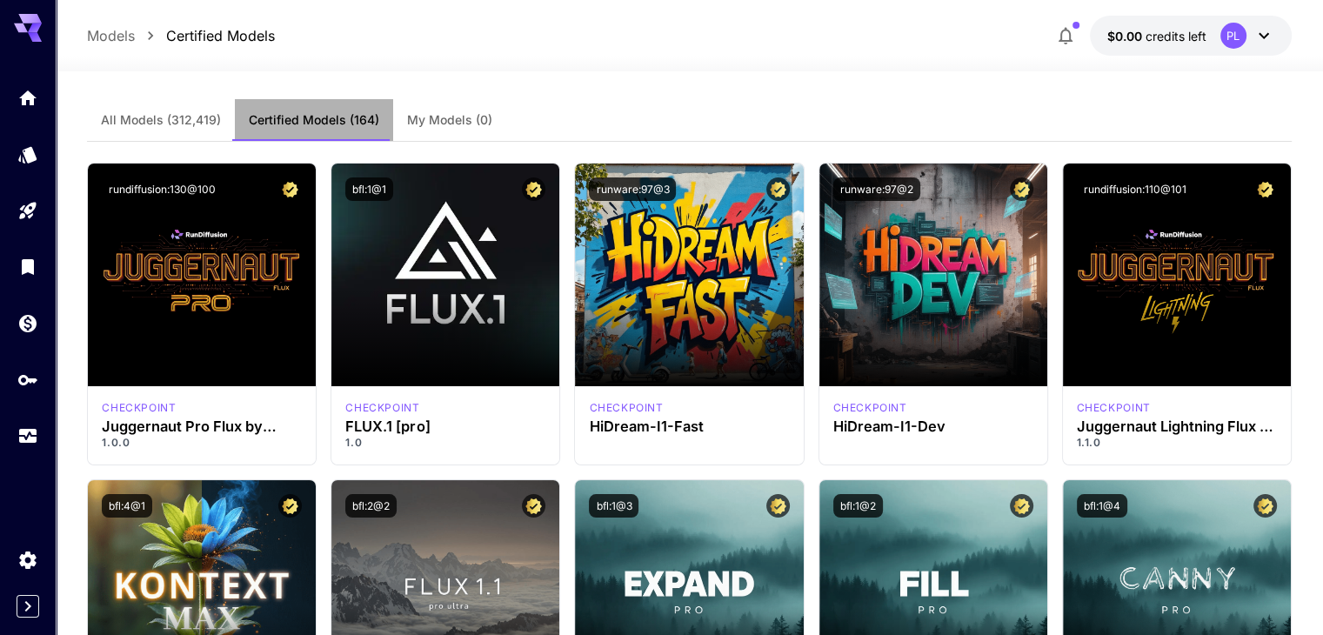
click at [238, 117] on button "Certified Models (164)" at bounding box center [314, 120] width 158 height 42
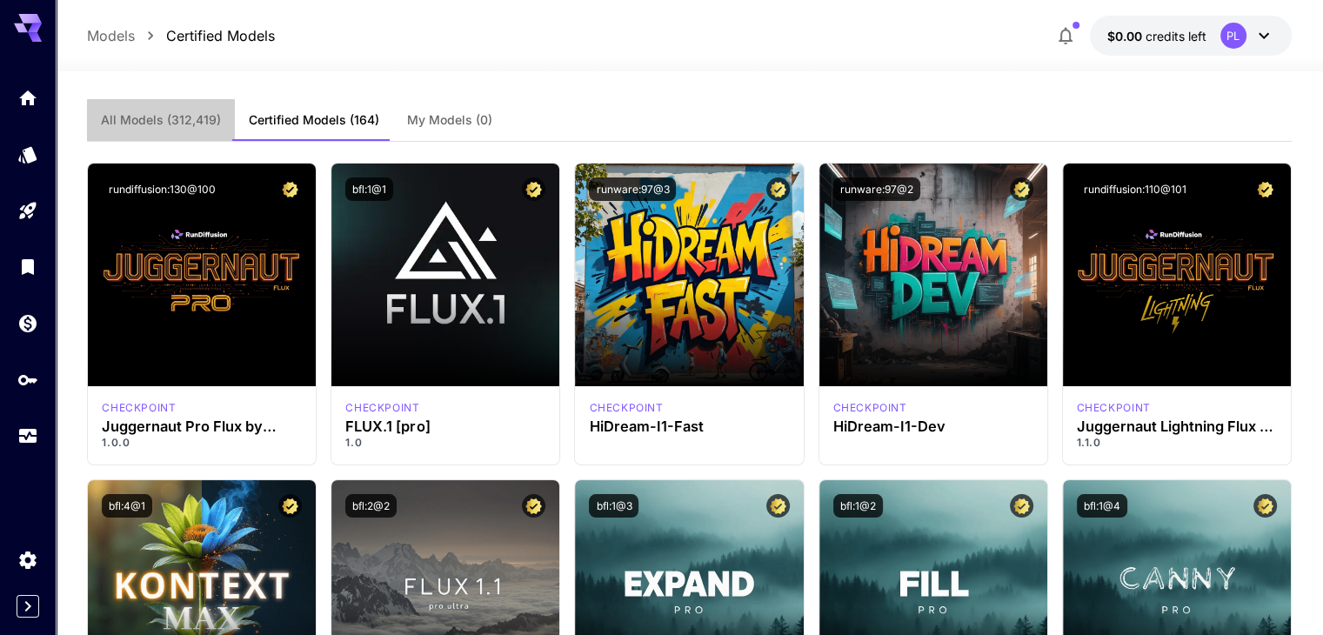
click at [184, 122] on span "All Models (312,419)" at bounding box center [161, 120] width 120 height 16
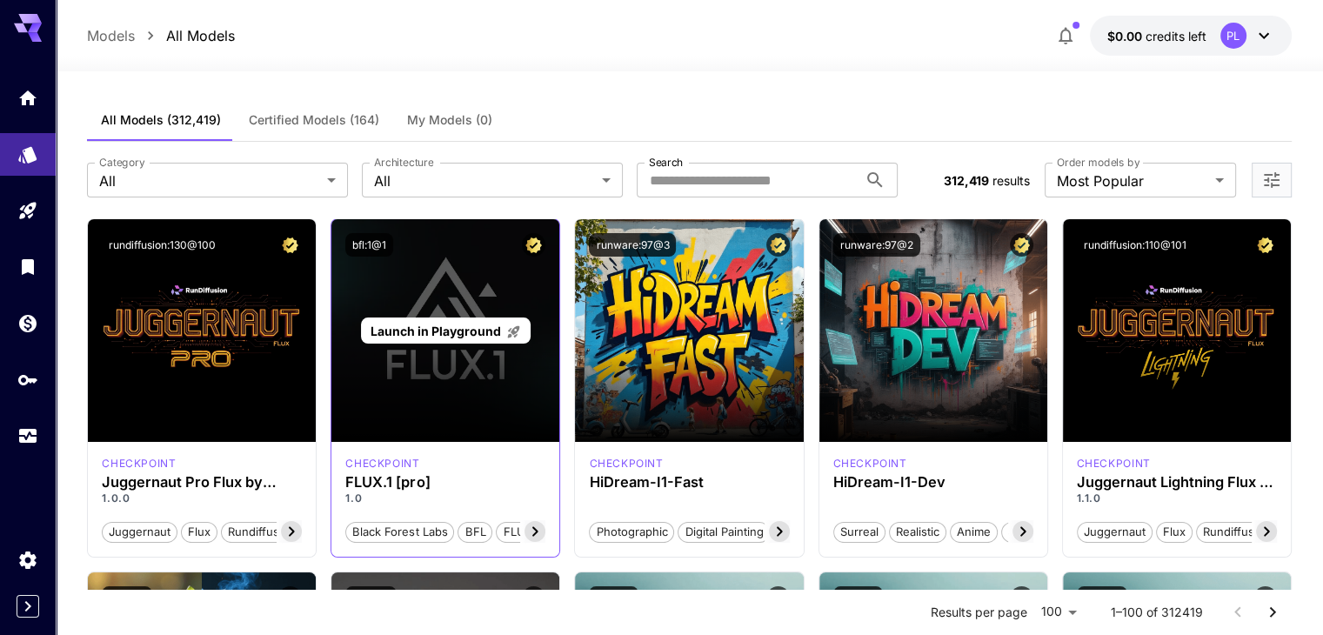
click at [466, 327] on span "Launch in Playground" at bounding box center [436, 331] width 131 height 15
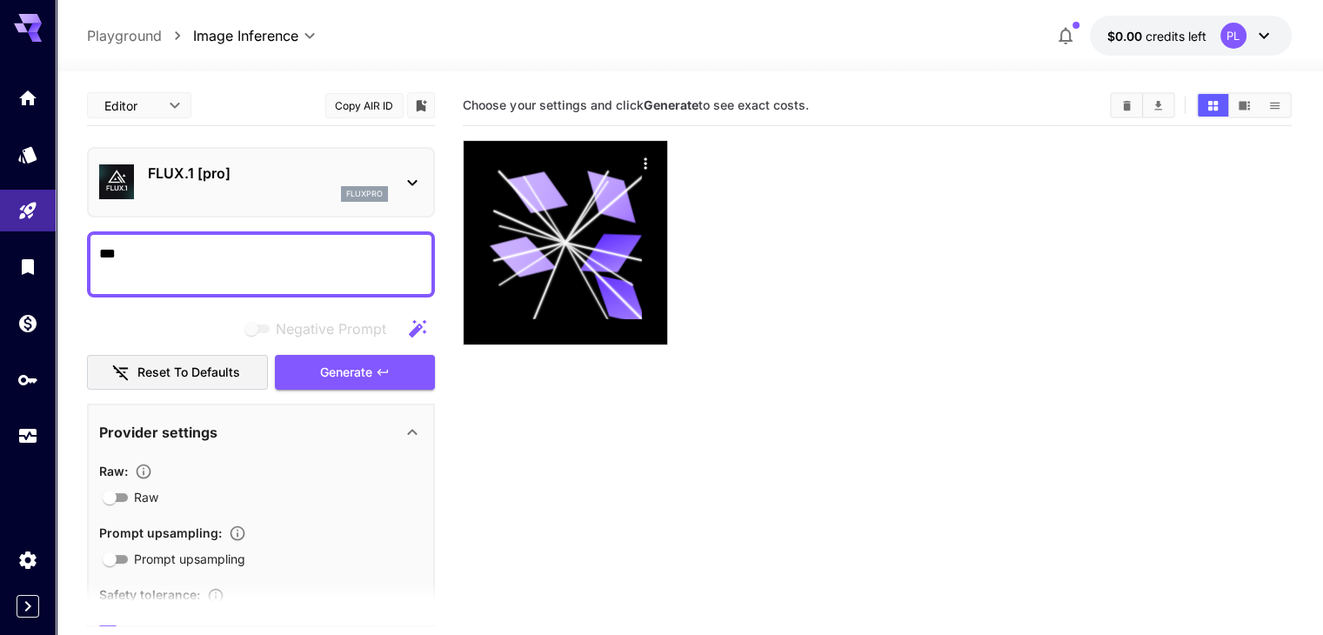
click at [345, 265] on textarea "***" at bounding box center [261, 265] width 324 height 42
drag, startPoint x: 860, startPoint y: 123, endPoint x: 502, endPoint y: 117, distance: 357.7
click at [502, 117] on div "Choose your settings and click Generate to see exact costs." at bounding box center [877, 105] width 828 height 41
click at [502, 117] on div "Choose your settings and click Generate to see exact costs." at bounding box center [877, 105] width 828 height 26
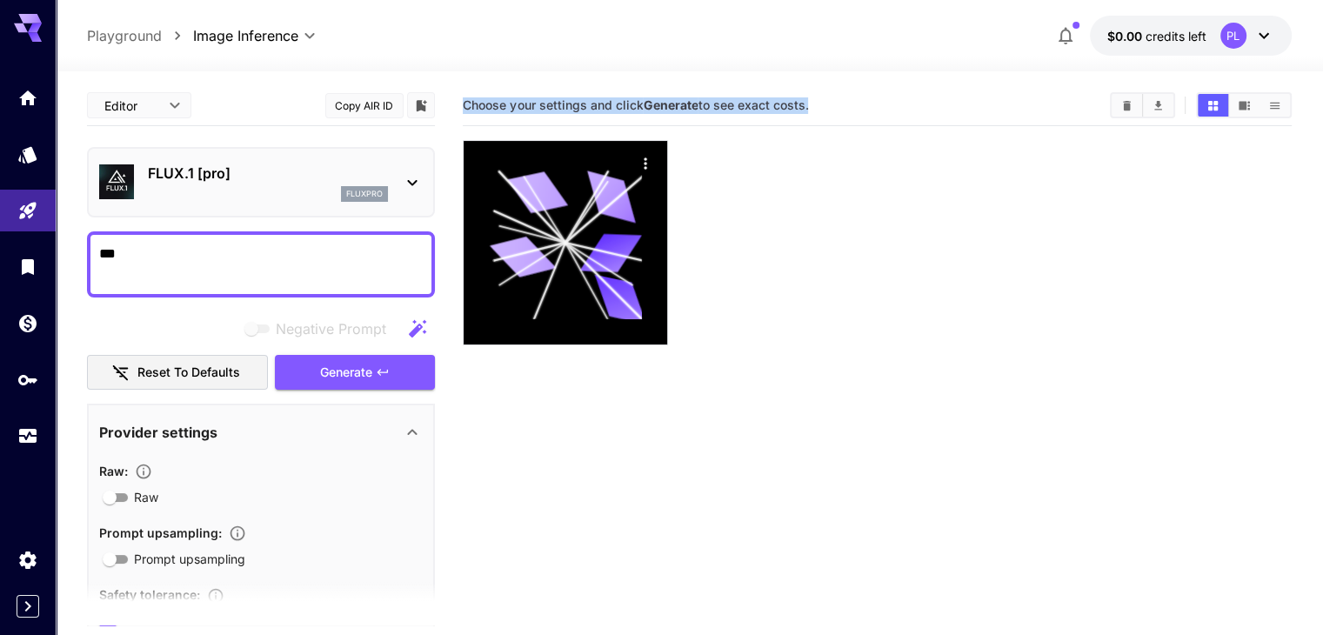
drag, startPoint x: 502, startPoint y: 117, endPoint x: 792, endPoint y: 115, distance: 289.7
click at [792, 115] on div "Choose your settings and click Generate to see exact costs." at bounding box center [877, 105] width 828 height 26
click at [273, 251] on textarea "***" at bounding box center [261, 265] width 324 height 42
click at [416, 180] on icon at bounding box center [413, 183] width 10 height 6
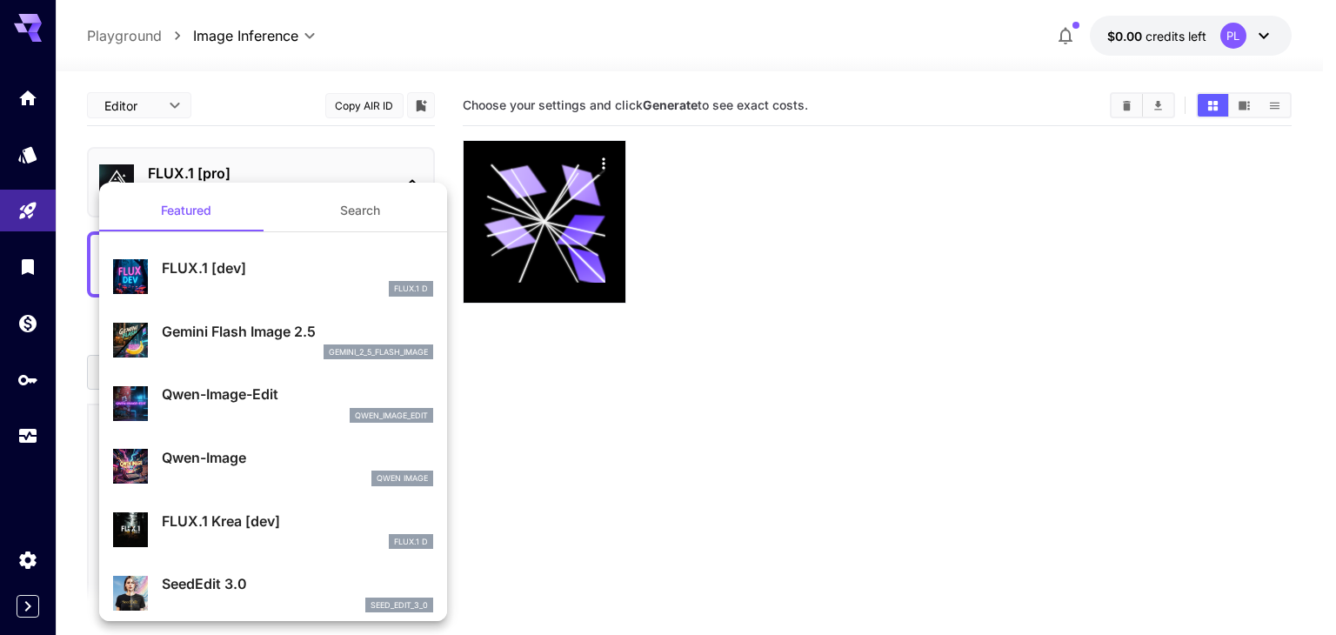
click at [416, 180] on div at bounding box center [668, 317] width 1336 height 635
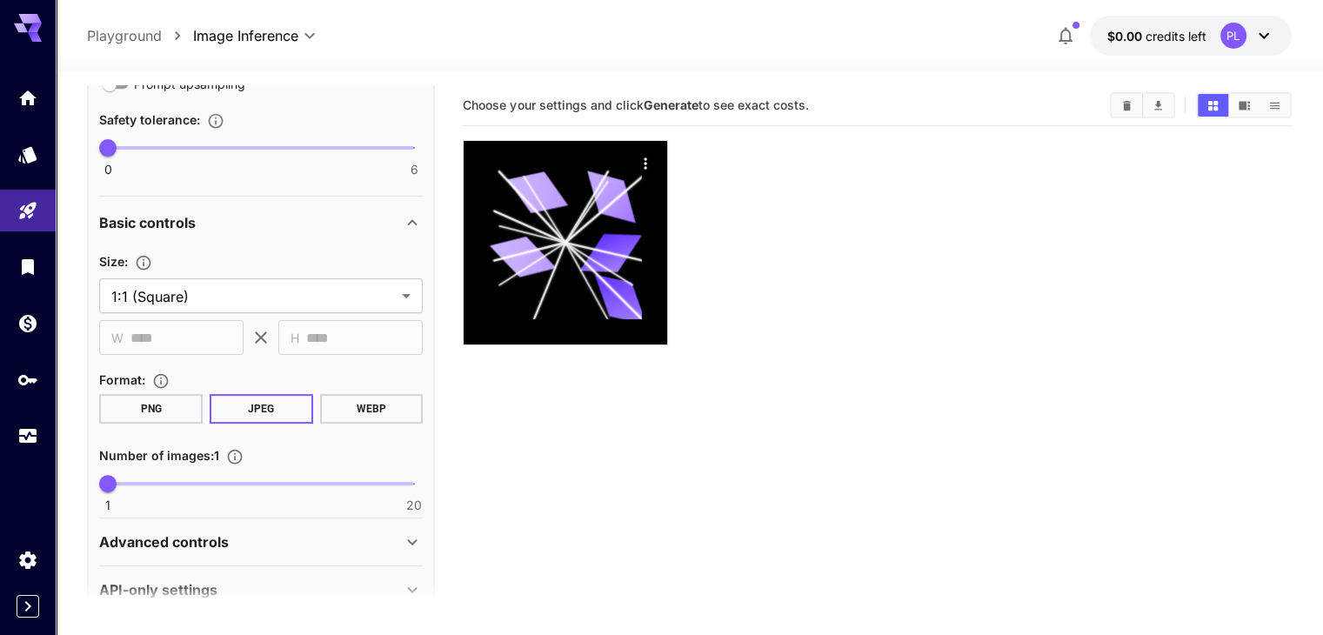
scroll to position [506, 0]
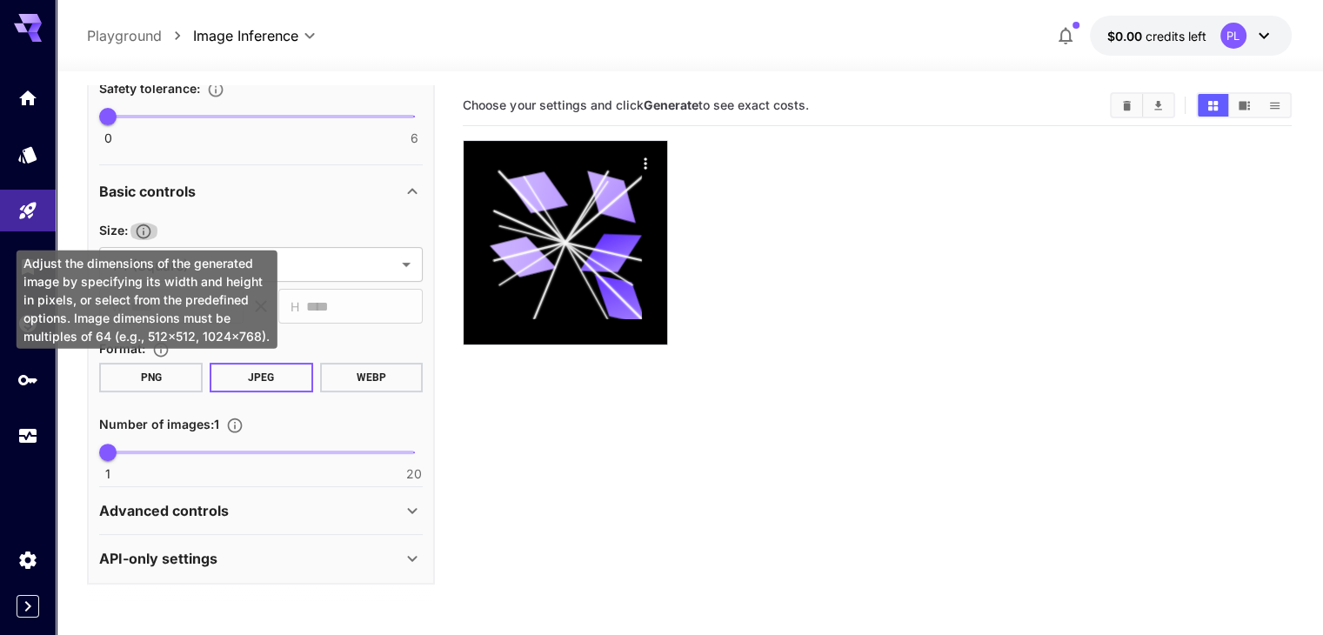
click at [150, 232] on icon "Adjust the dimensions of the generated image by specifying its width and height…" at bounding box center [143, 231] width 17 height 17
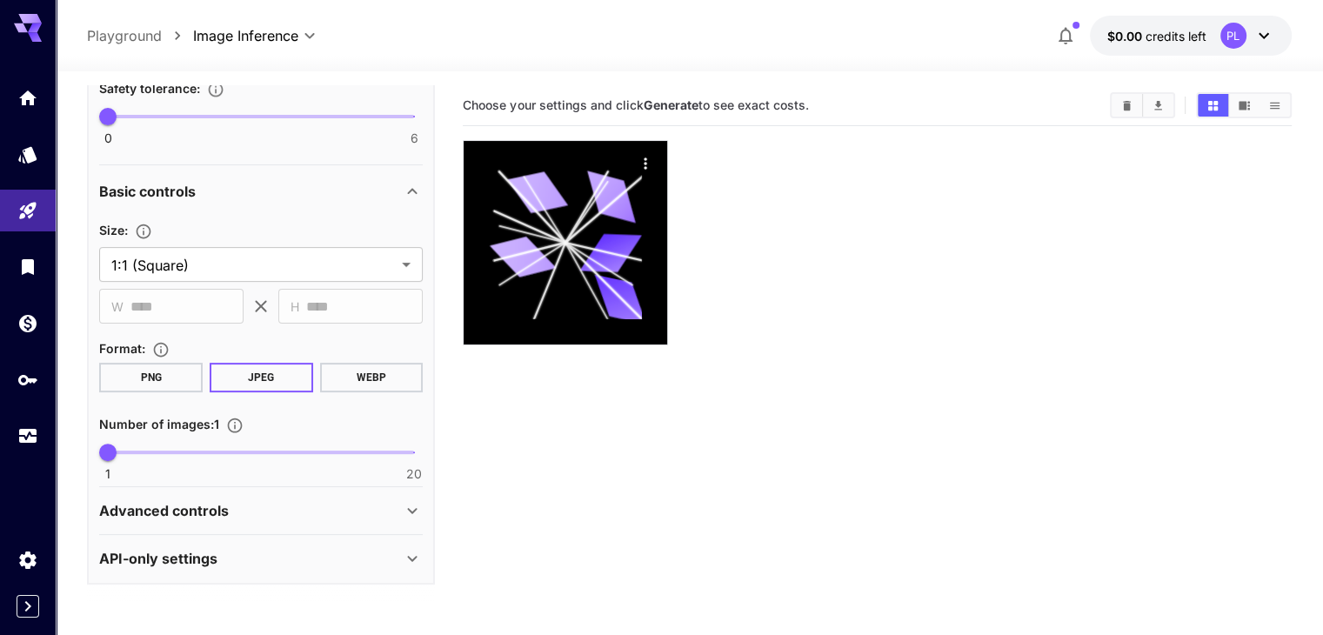
click at [235, 196] on div "Basic controls" at bounding box center [250, 191] width 303 height 21
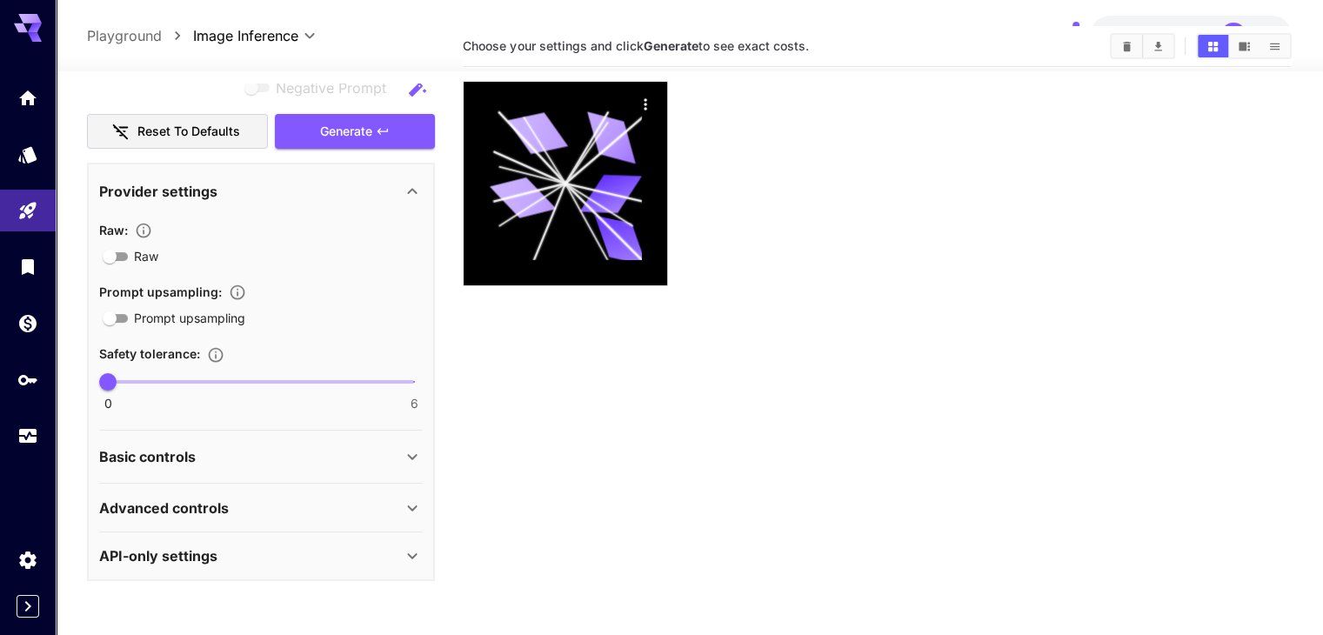
scroll to position [87, 0]
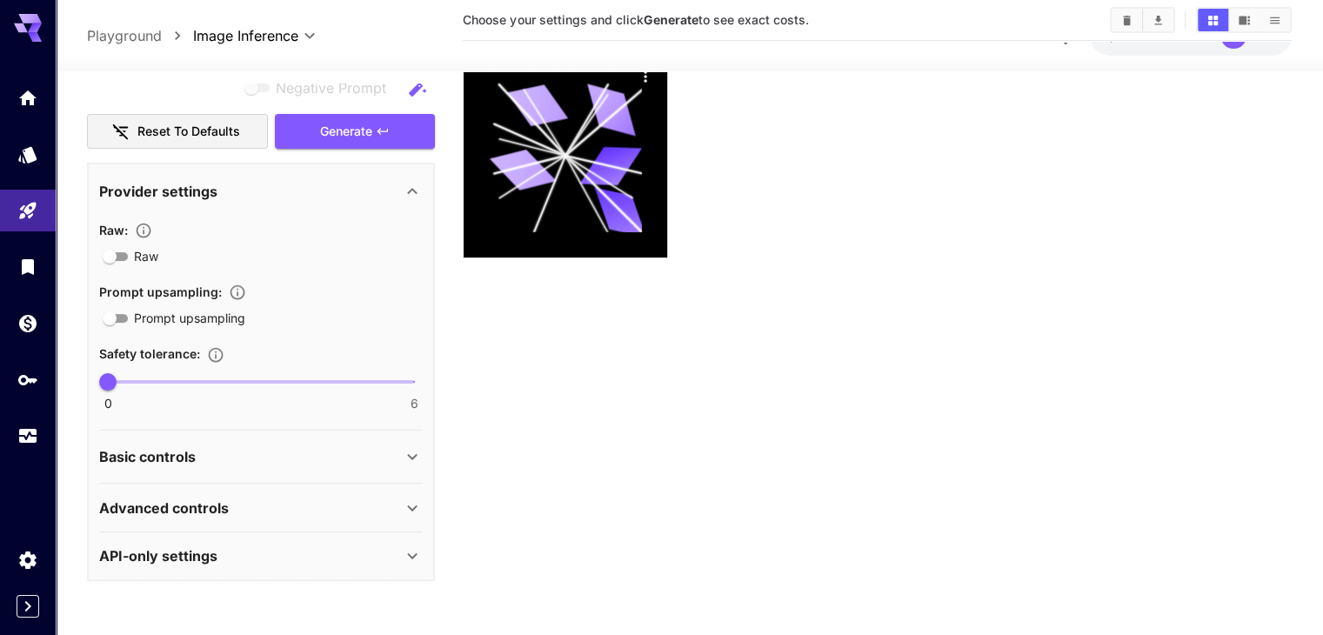
click at [335, 432] on section "**********" at bounding box center [261, 458] width 324 height 54
click at [320, 456] on div "Basic controls" at bounding box center [250, 456] width 303 height 21
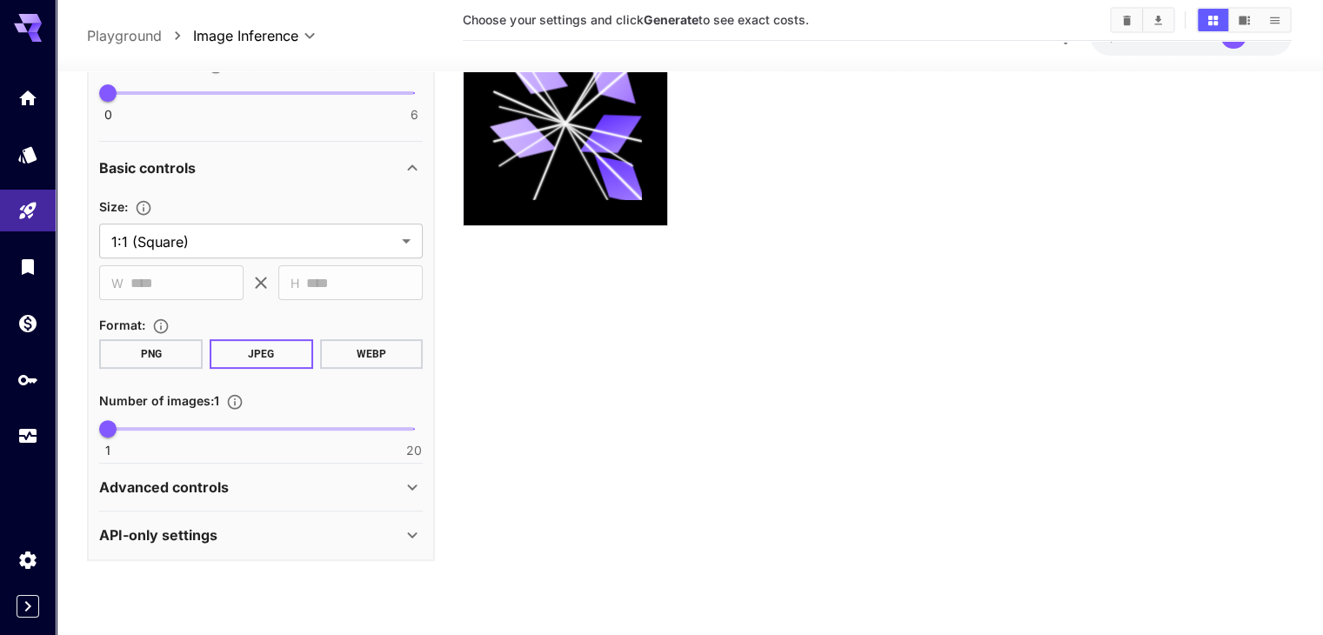
scroll to position [137, 0]
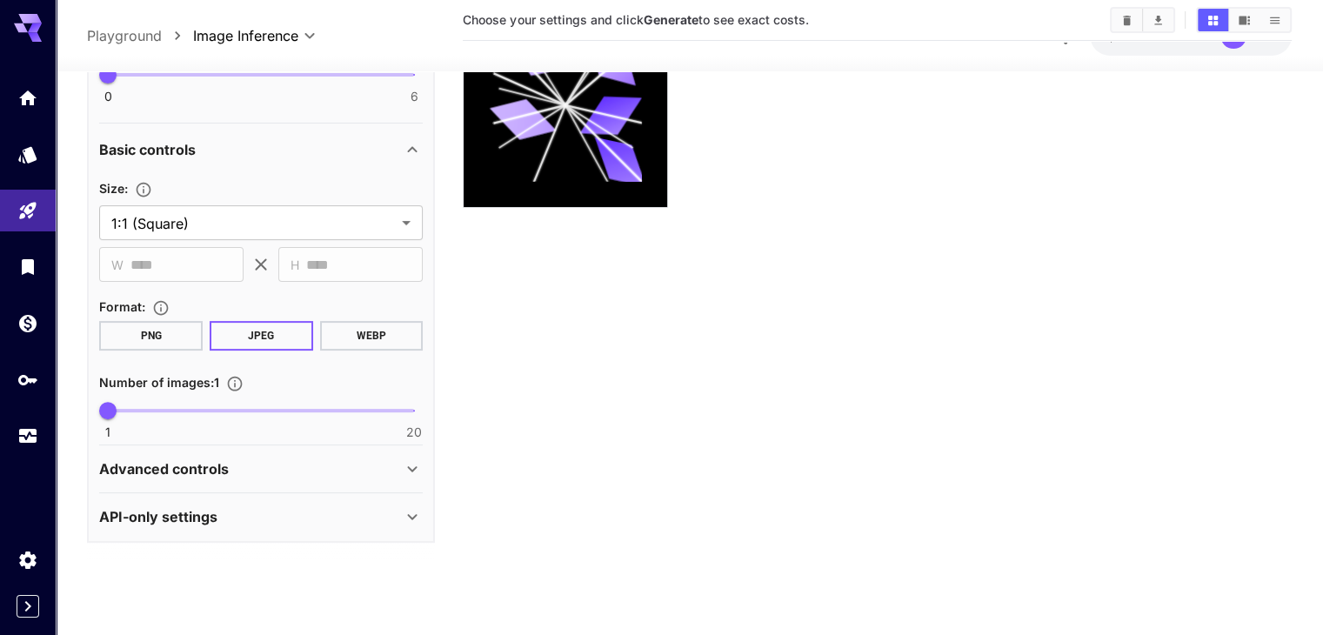
click at [311, 473] on div "Advanced controls" at bounding box center [250, 469] width 303 height 21
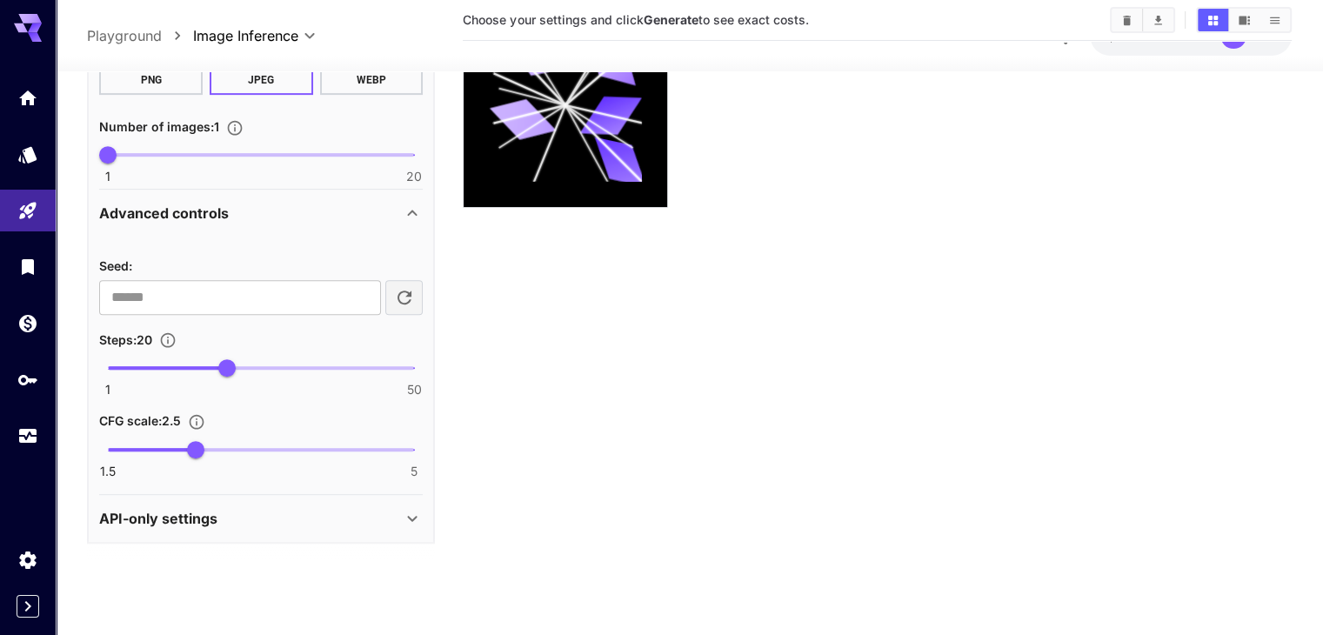
scroll to position [762, 0]
click at [300, 499] on div "API-only settings" at bounding box center [261, 518] width 324 height 42
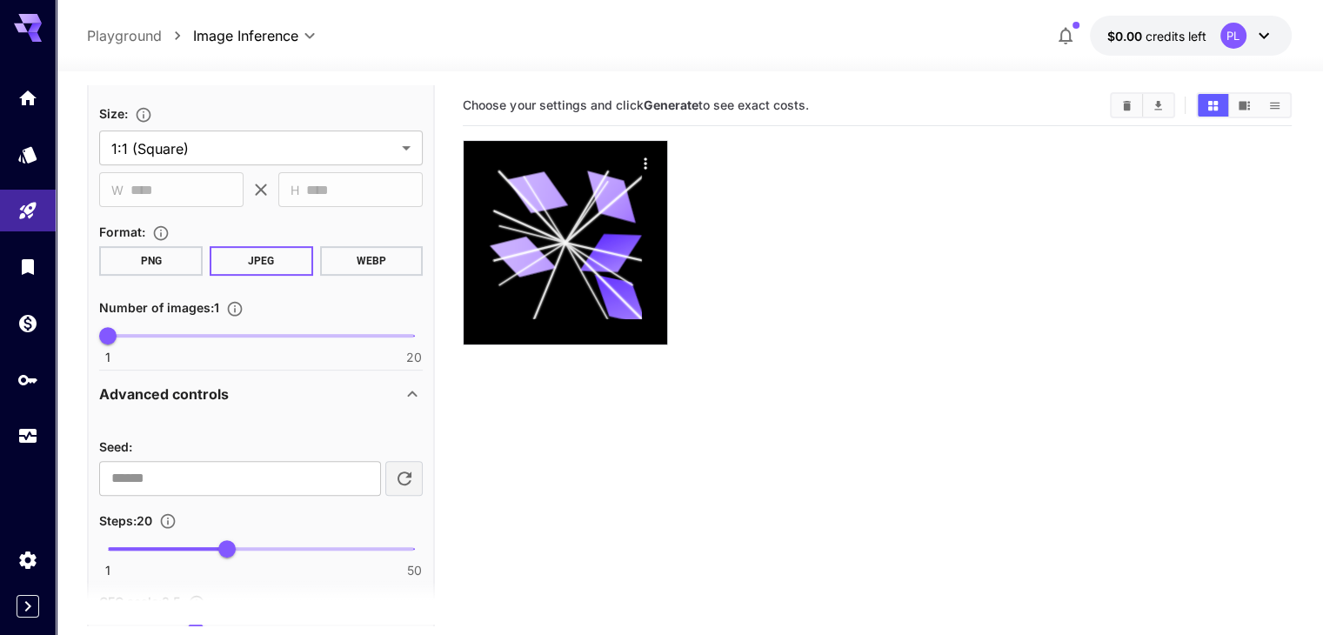
scroll to position [536, 0]
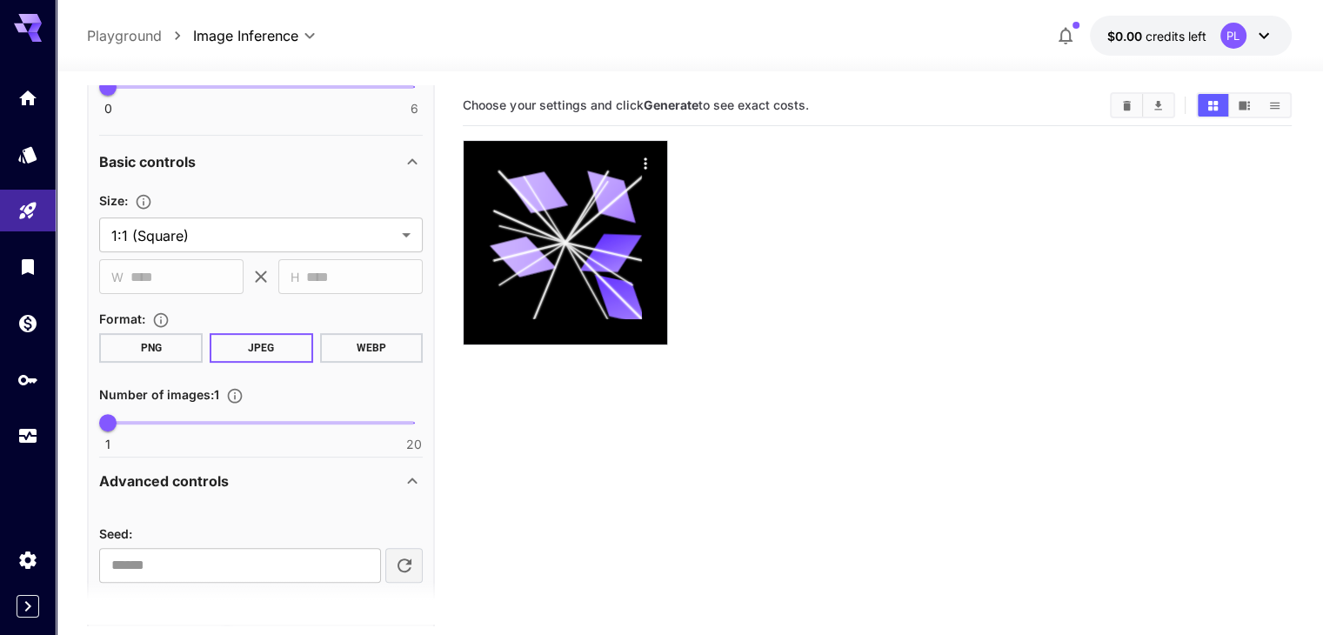
click at [408, 164] on icon at bounding box center [412, 161] width 21 height 21
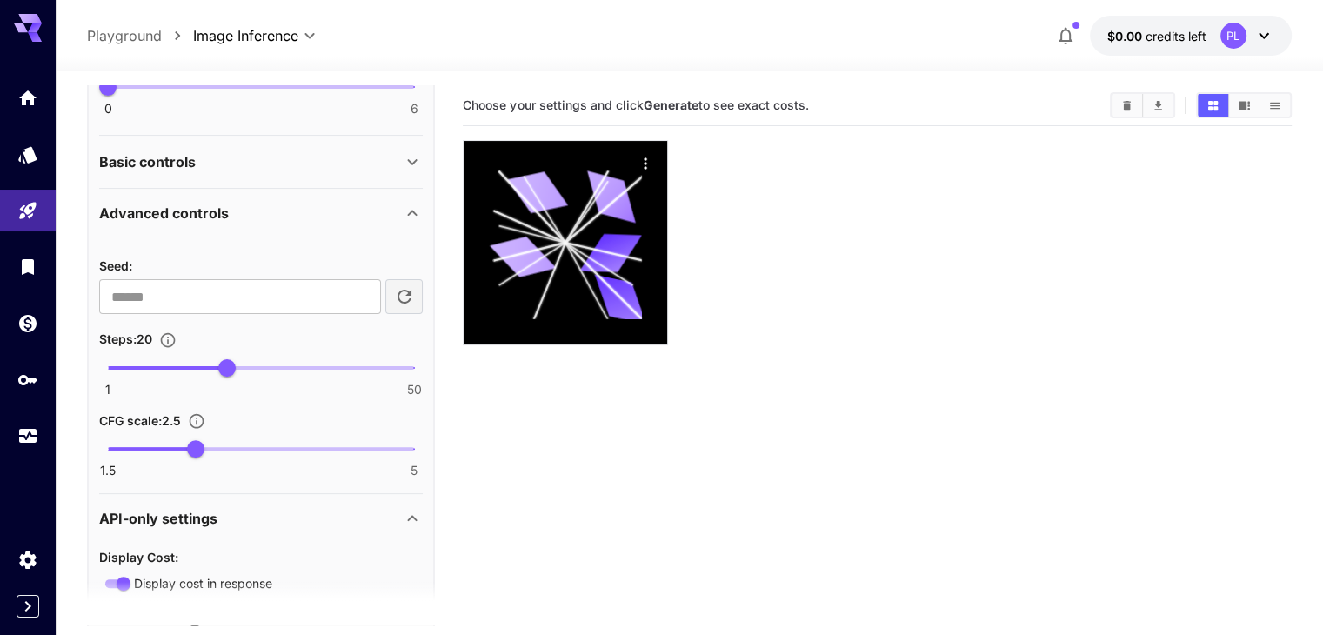
click at [408, 164] on icon at bounding box center [412, 161] width 21 height 21
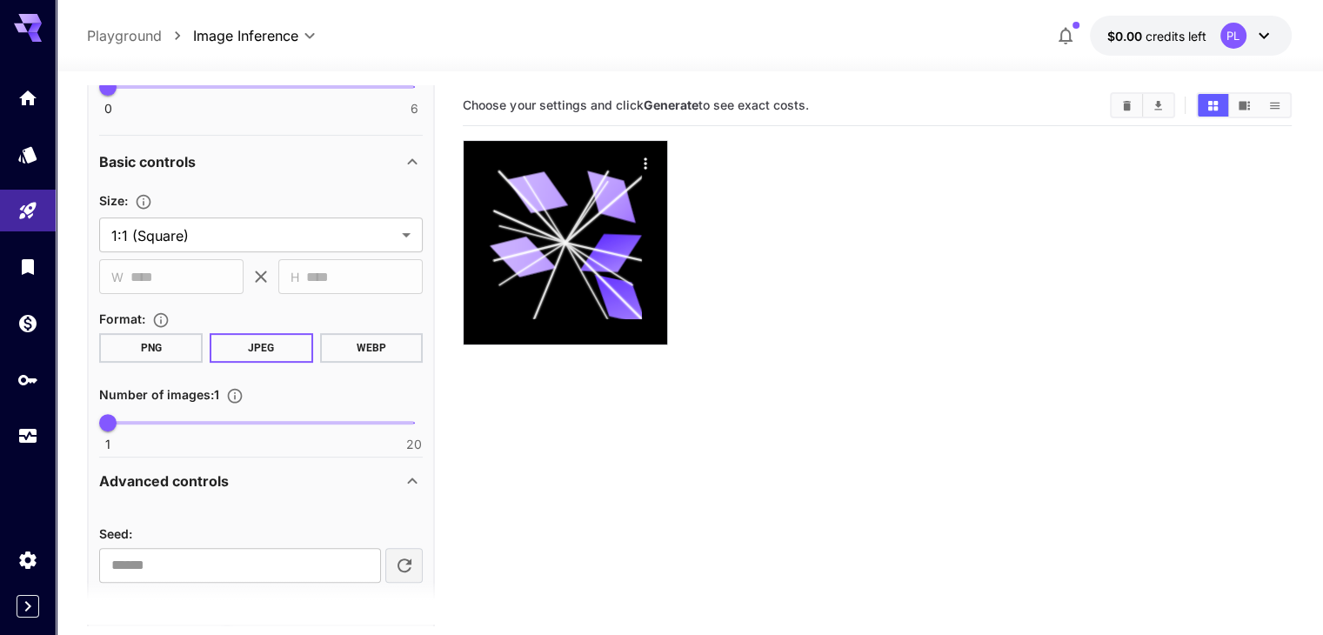
click at [408, 164] on icon at bounding box center [412, 161] width 21 height 21
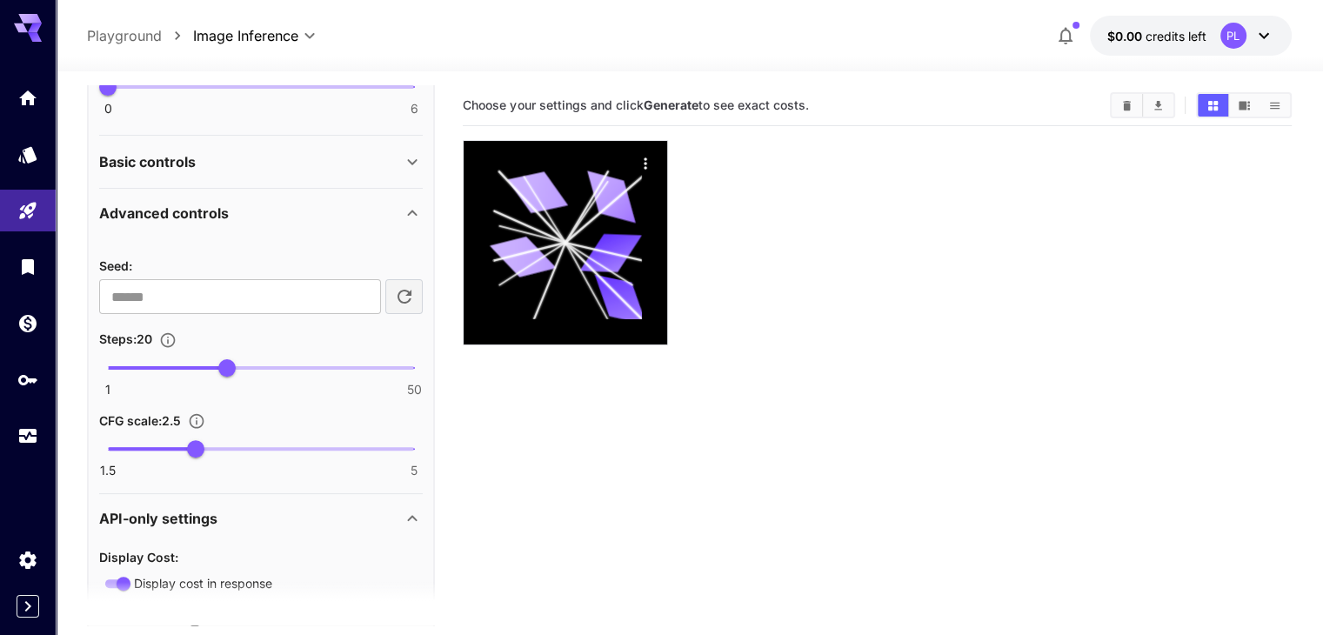
click at [414, 213] on icon at bounding box center [412, 213] width 21 height 21
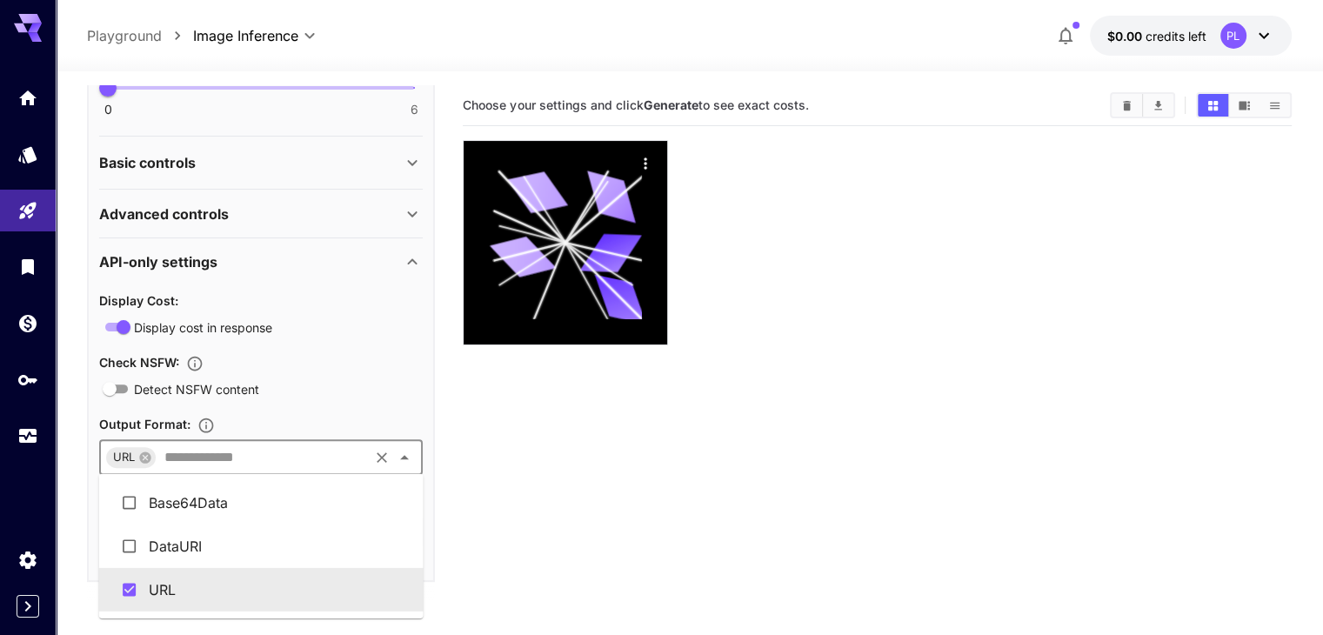
click at [238, 467] on input "text" at bounding box center [261, 457] width 209 height 24
click at [307, 311] on section "Display Cost : Display cost in response" at bounding box center [261, 314] width 324 height 48
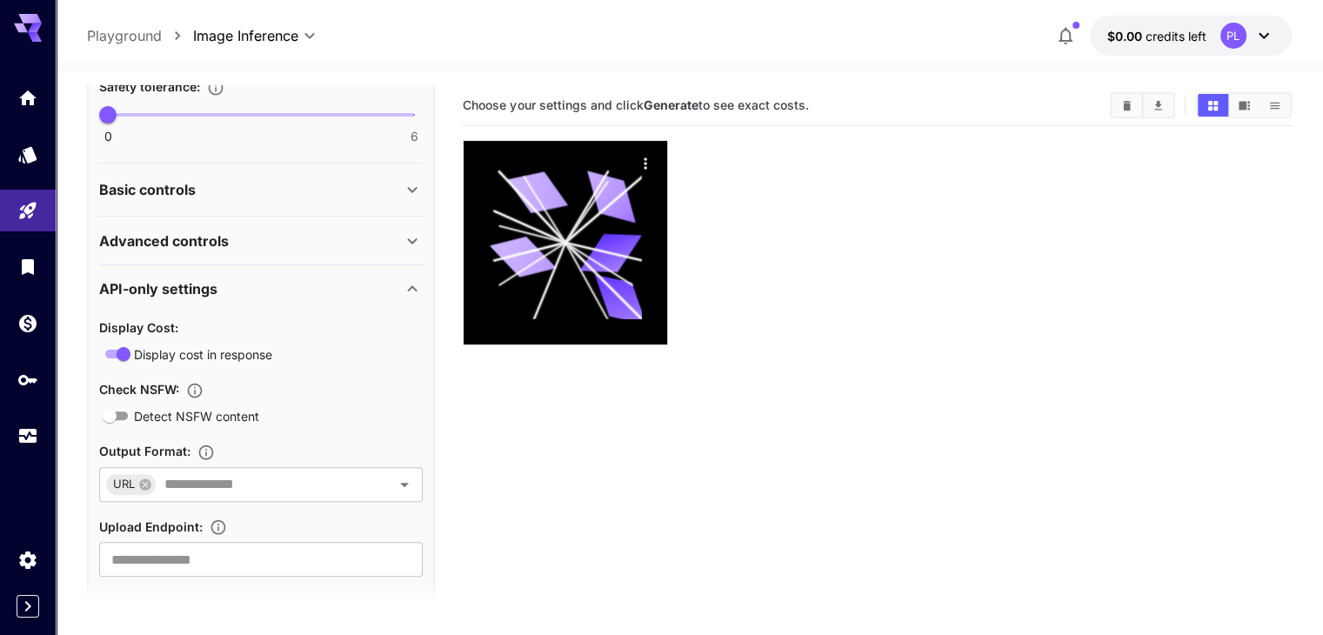
scroll to position [535, 0]
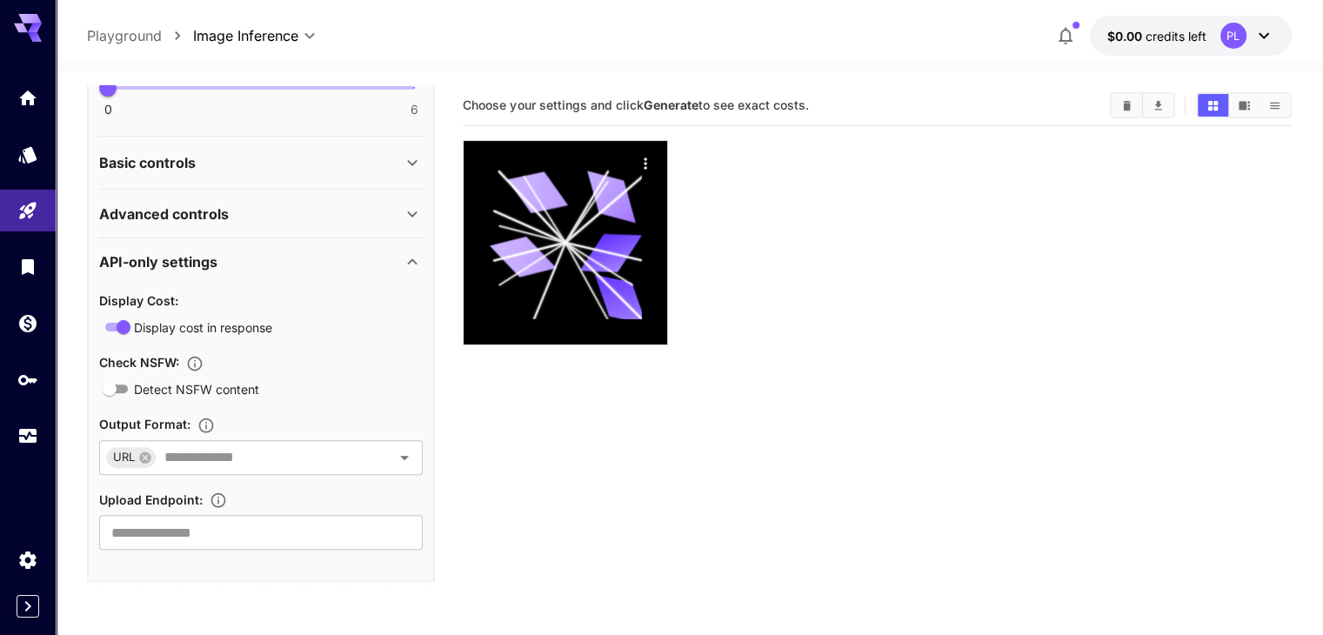
click at [403, 210] on icon at bounding box center [412, 214] width 21 height 21
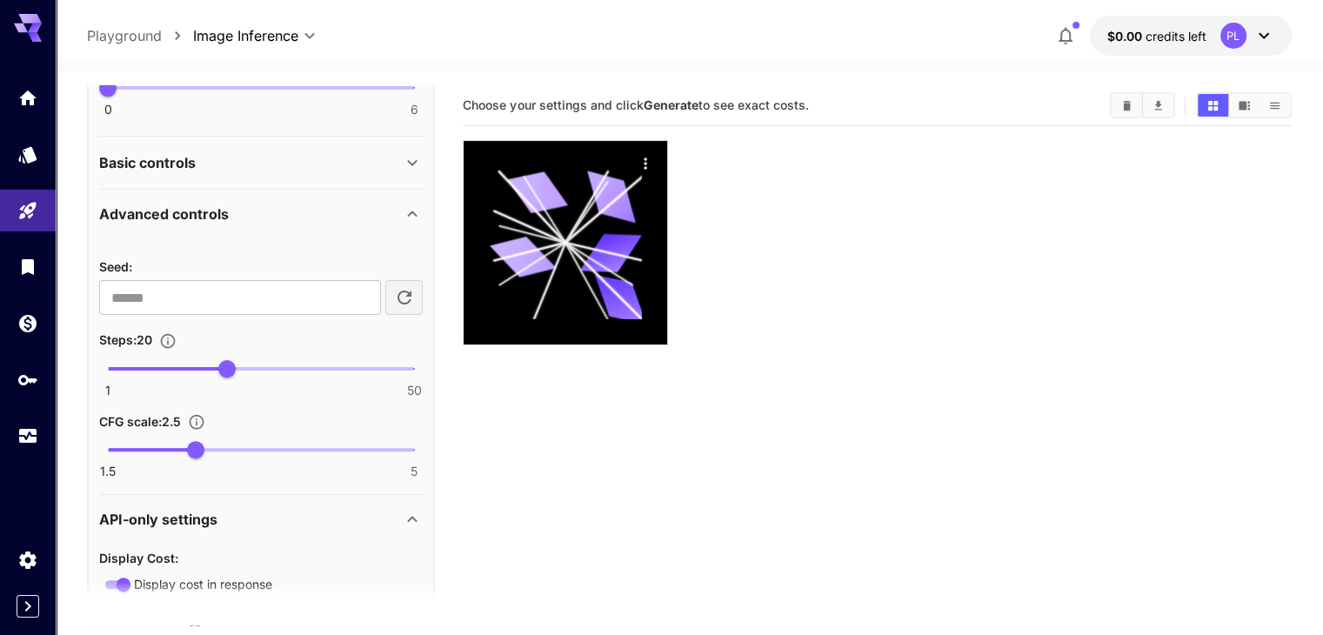
click at [403, 210] on icon at bounding box center [412, 214] width 21 height 21
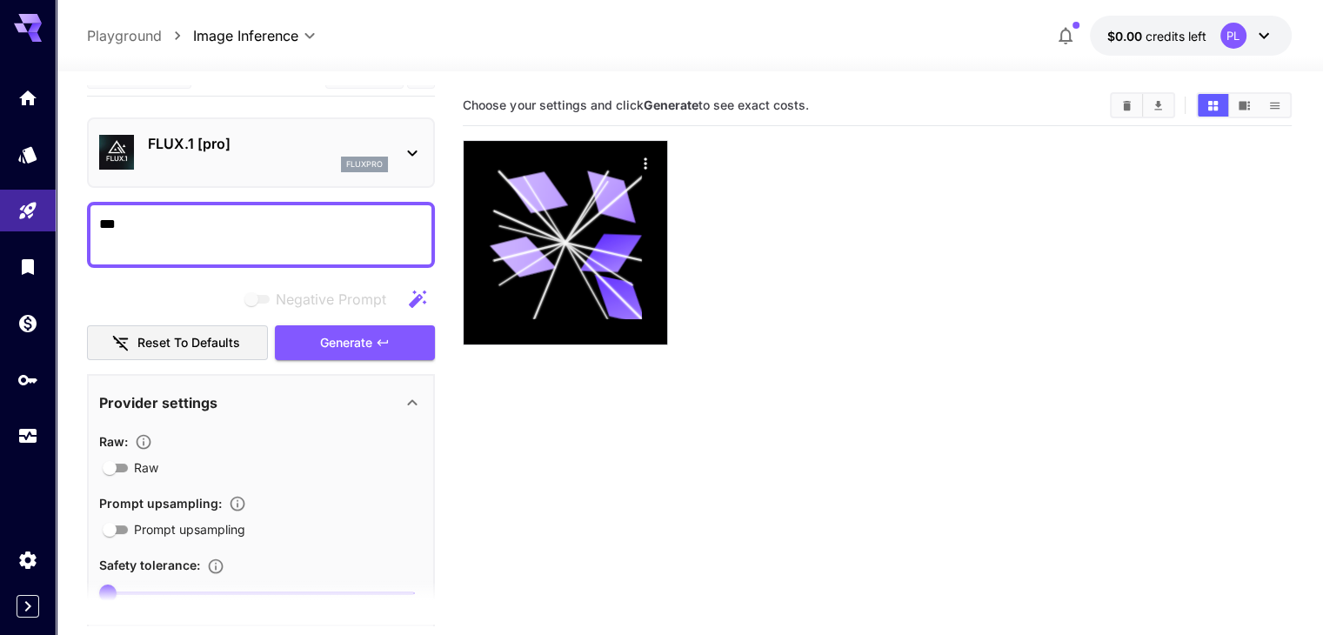
scroll to position [0, 0]
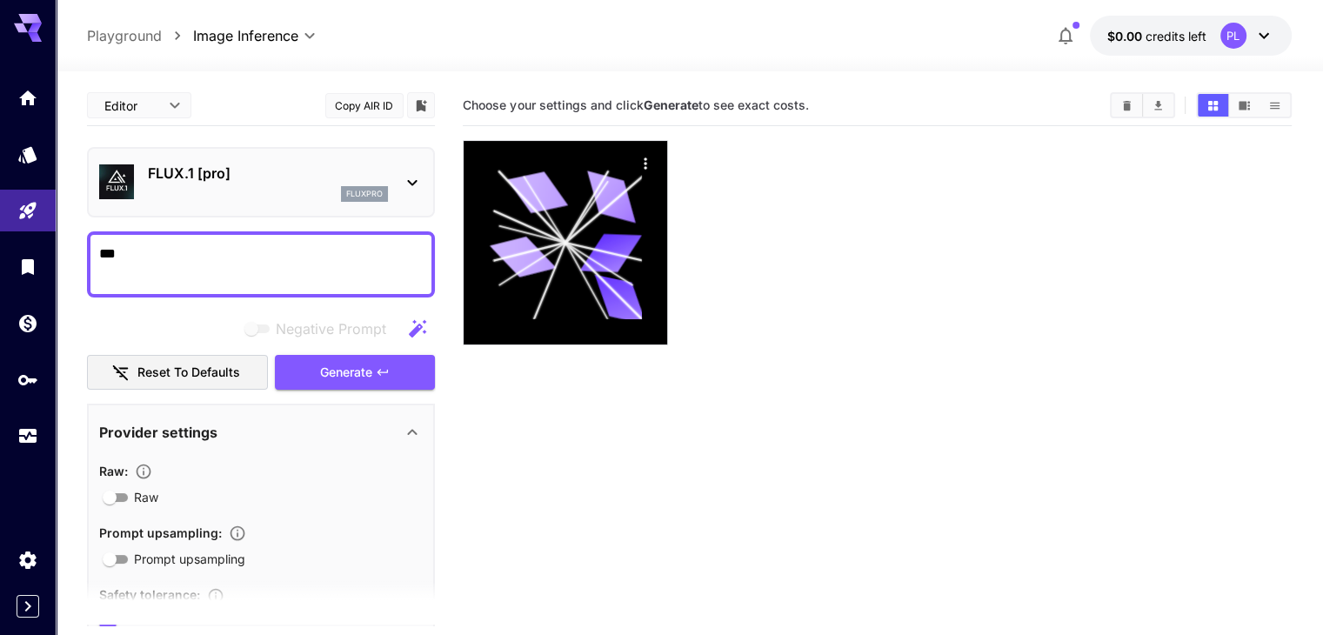
click at [224, 236] on div "***" at bounding box center [261, 264] width 348 height 66
click at [223, 258] on textarea "***" at bounding box center [261, 265] width 324 height 42
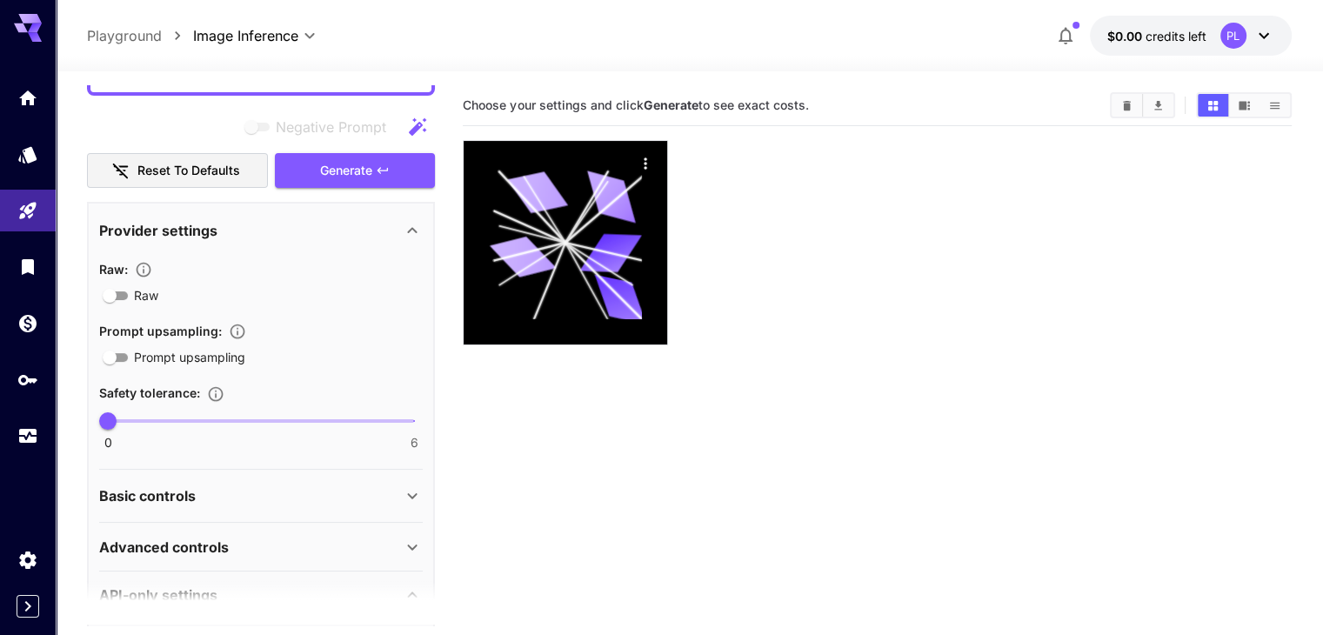
scroll to position [261, 0]
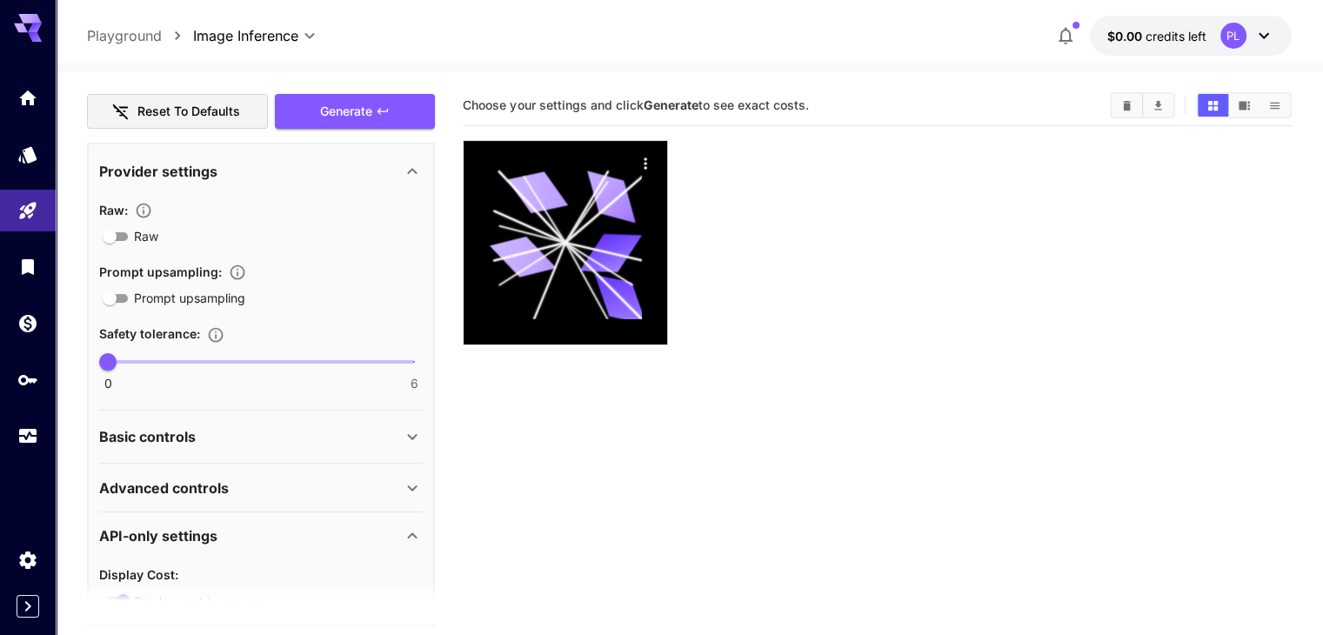
click at [405, 169] on icon at bounding box center [412, 171] width 21 height 21
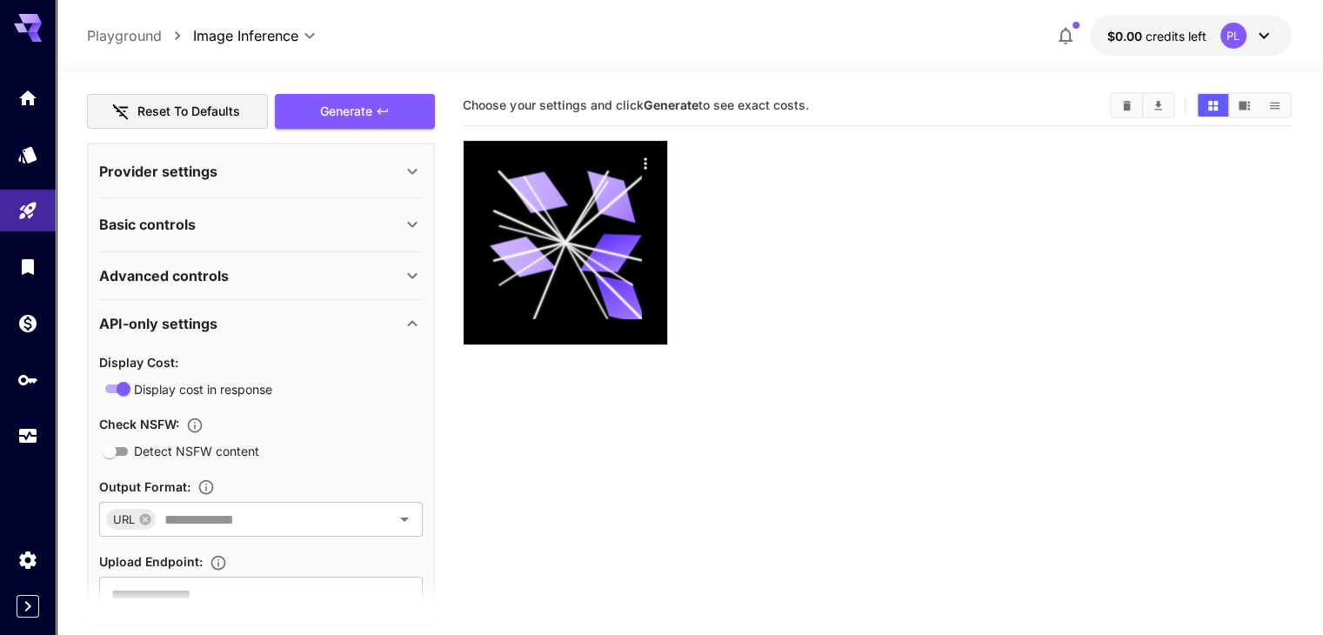
click at [413, 271] on icon at bounding box center [412, 275] width 21 height 21
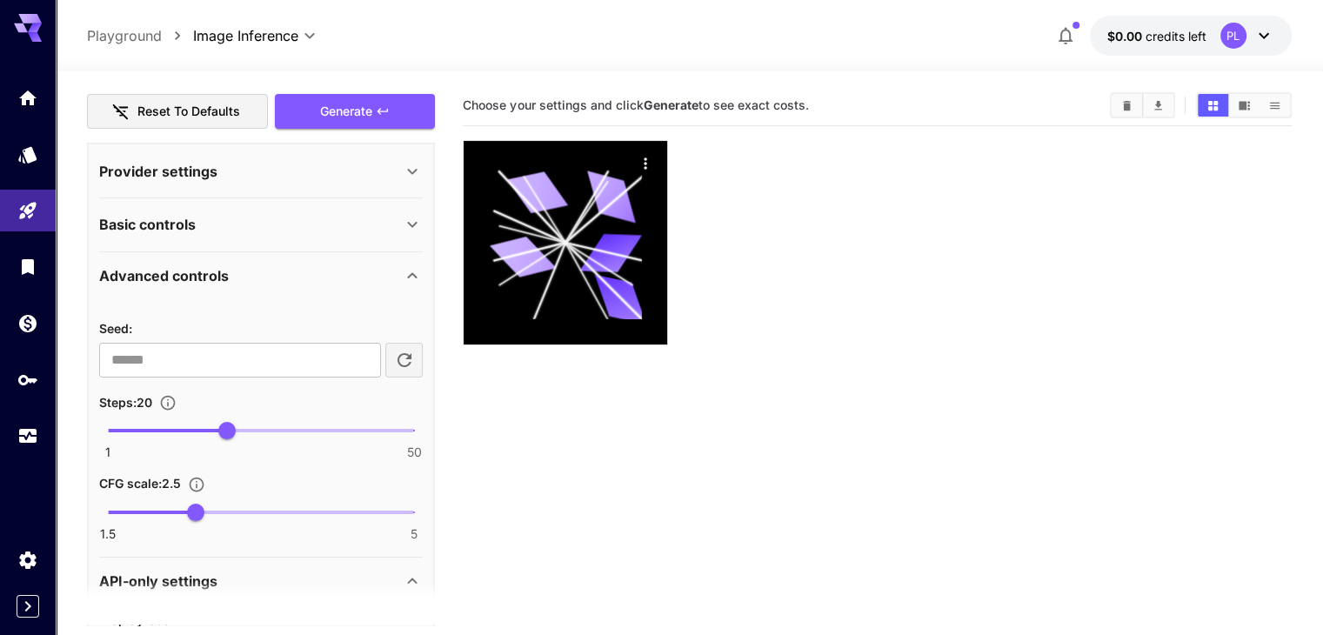
click at [413, 271] on icon at bounding box center [412, 275] width 21 height 21
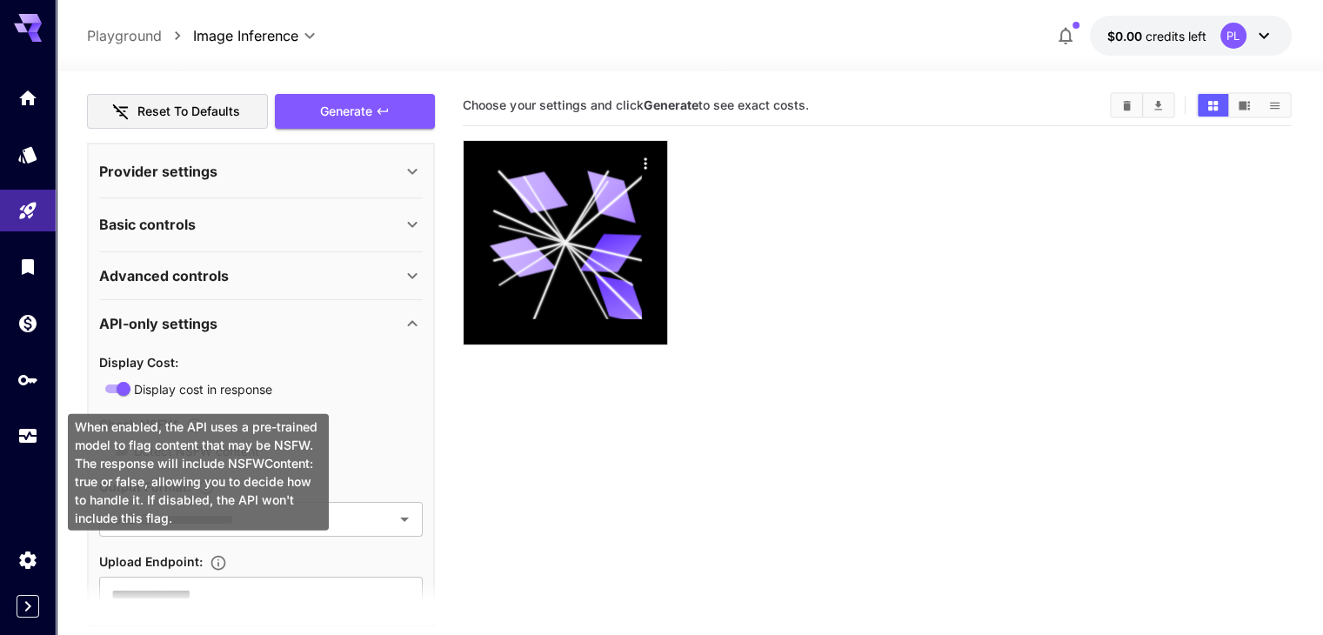
scroll to position [323, 0]
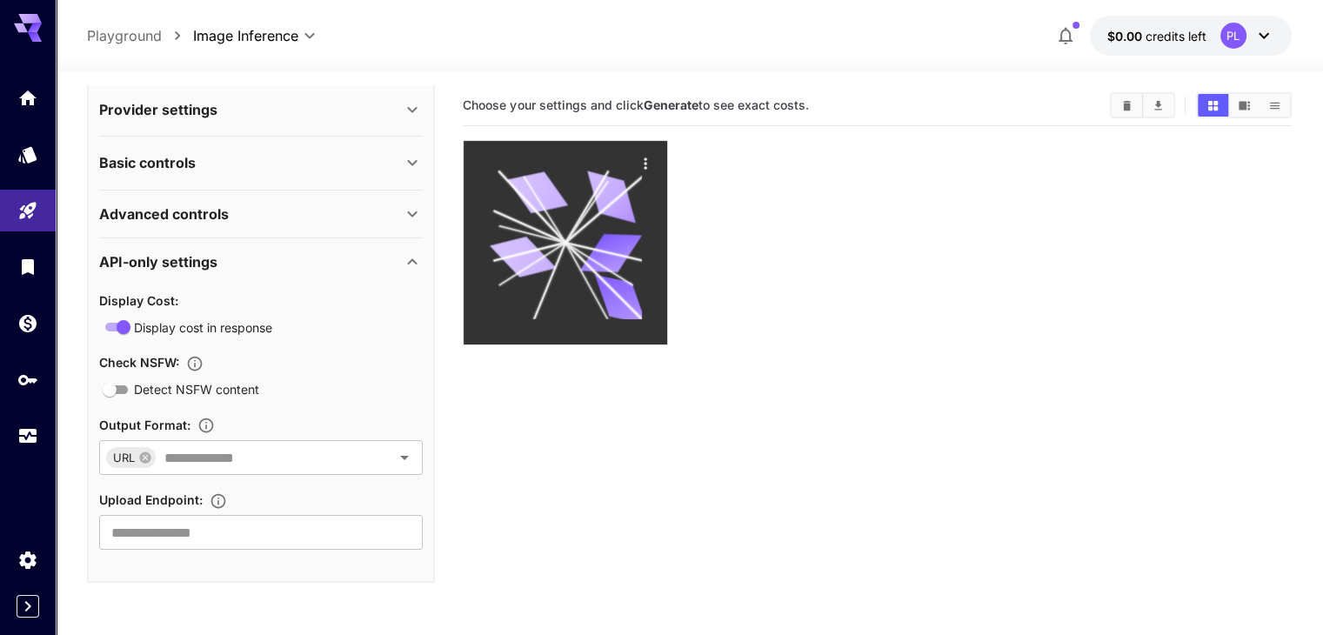
click at [583, 211] on icon at bounding box center [566, 242] width 152 height 152
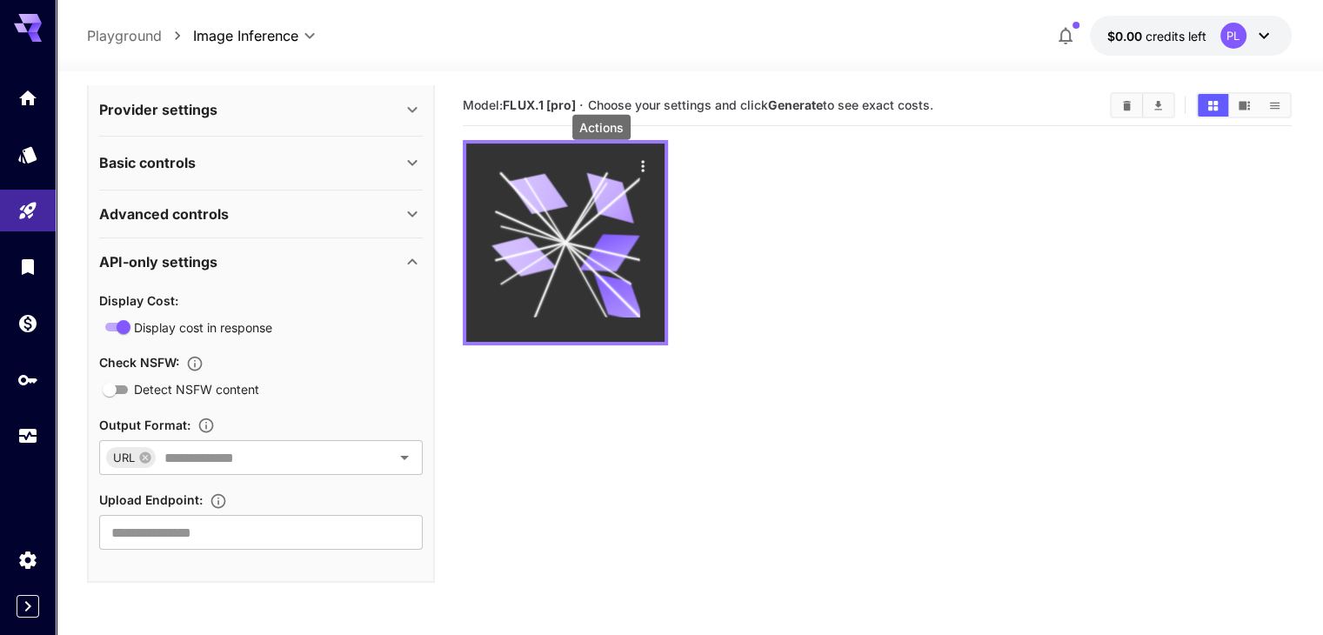
click at [634, 167] on icon "Actions" at bounding box center [642, 165] width 17 height 17
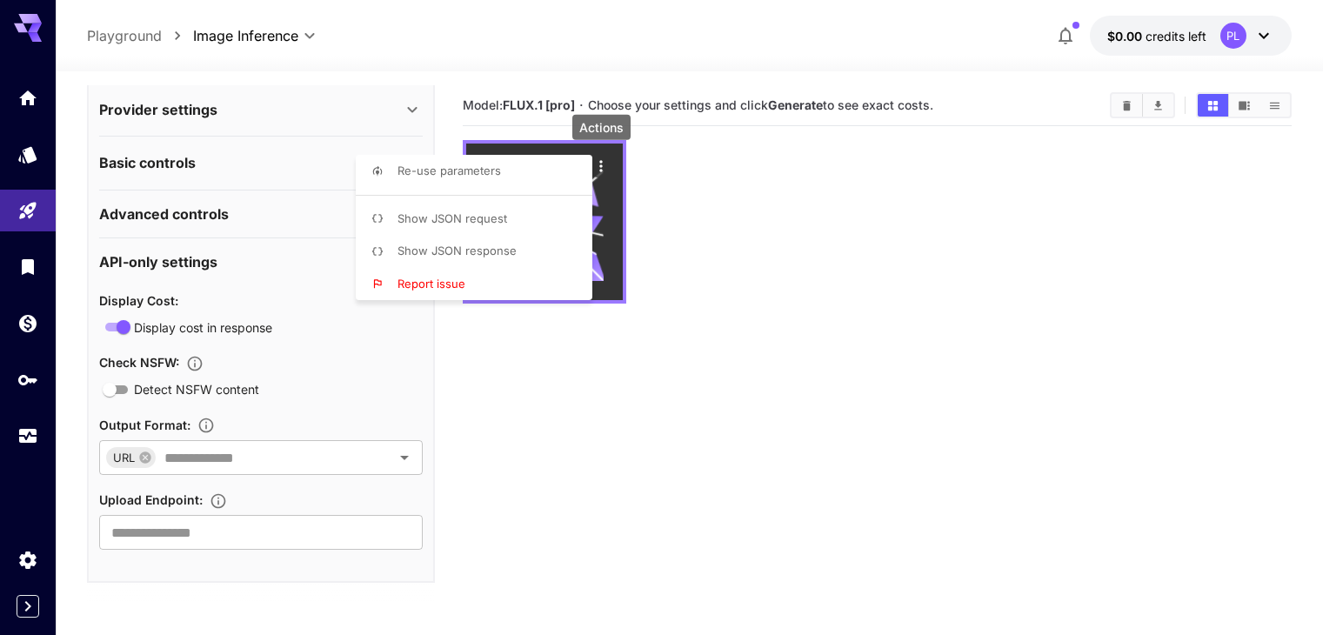
click at [594, 167] on div at bounding box center [668, 317] width 1336 height 635
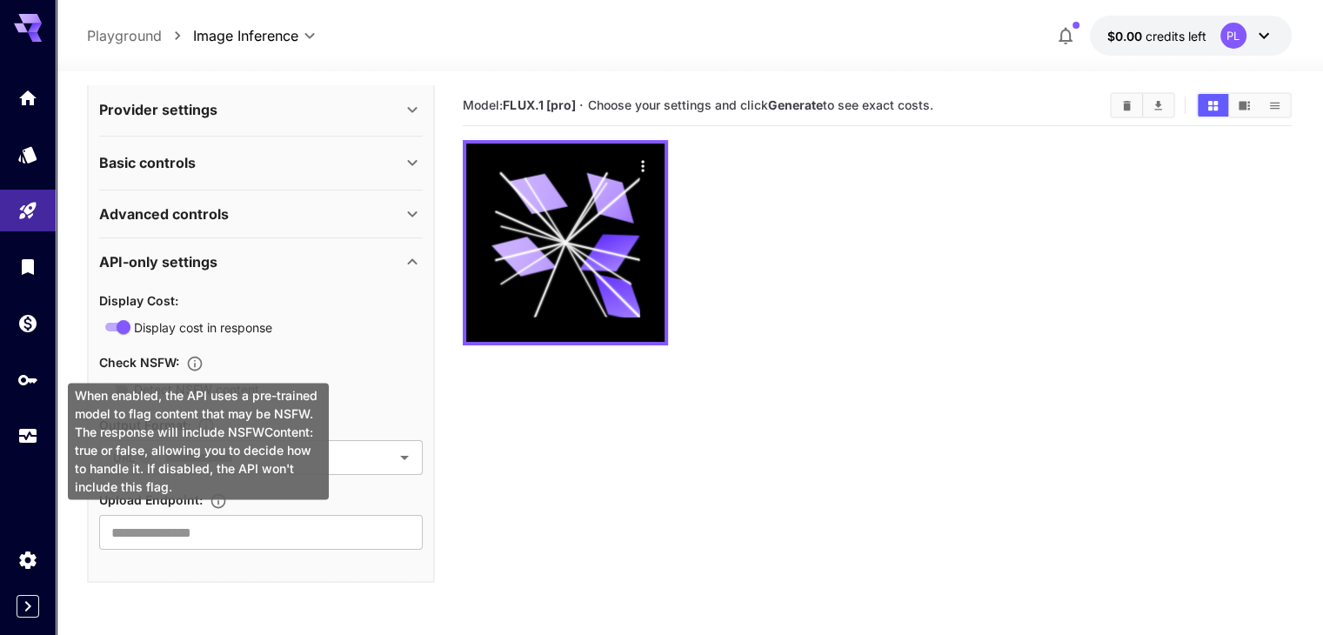
drag, startPoint x: 91, startPoint y: 361, endPoint x: 209, endPoint y: 362, distance: 117.5
click at [209, 362] on div "**********" at bounding box center [261, 331] width 348 height 501
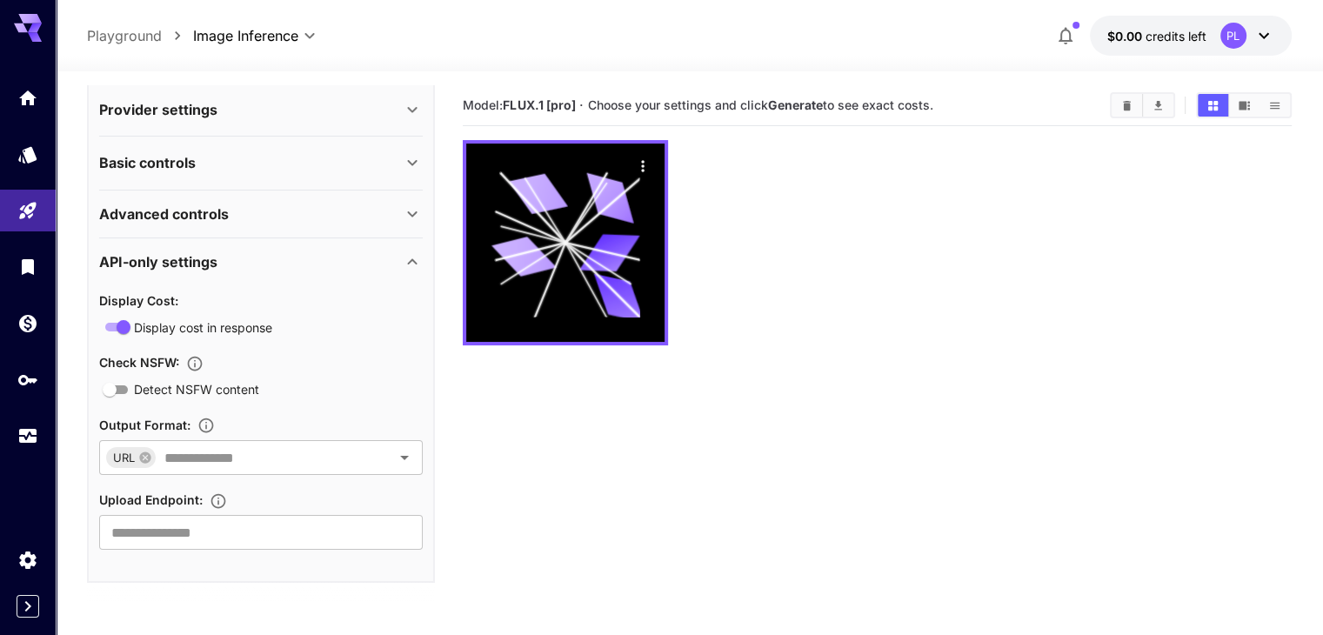
click at [346, 338] on div "Display Cost : Display cost in response Check NSFW : Detect NSFW content Output…" at bounding box center [261, 420] width 324 height 260
click at [235, 459] on input "text" at bounding box center [261, 457] width 209 height 24
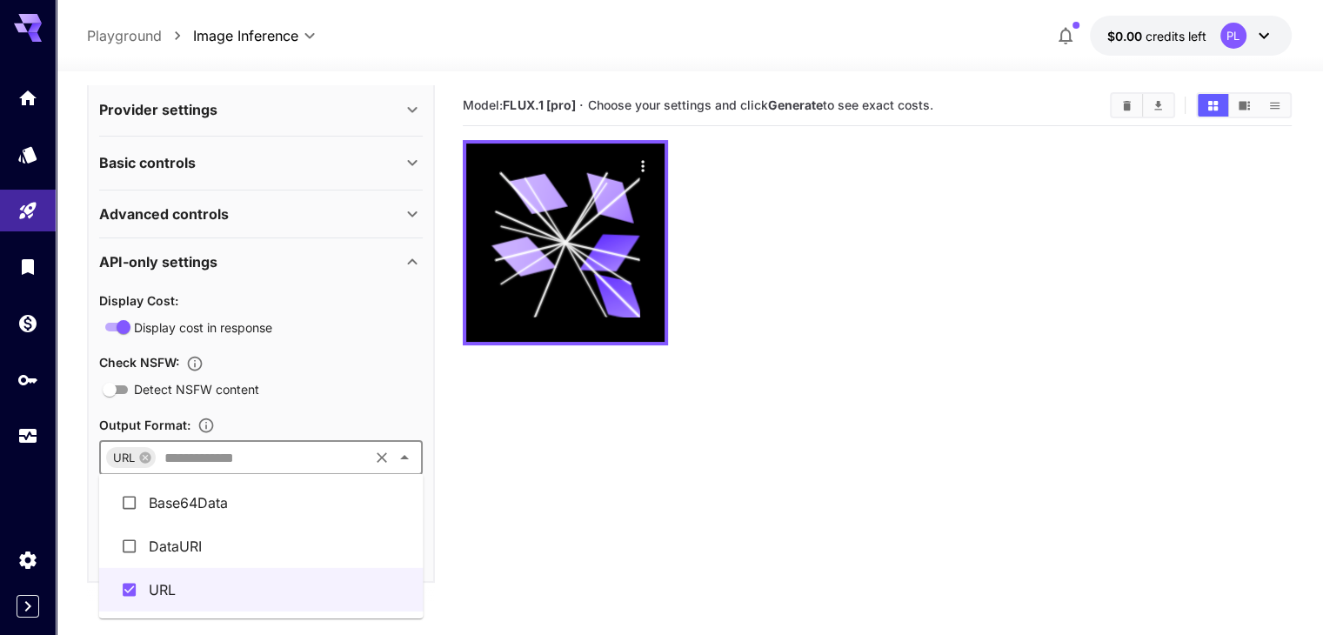
click at [248, 345] on div "Display Cost : Display cost in response Check NSFW : Detect NSFW content Output…" at bounding box center [261, 420] width 324 height 260
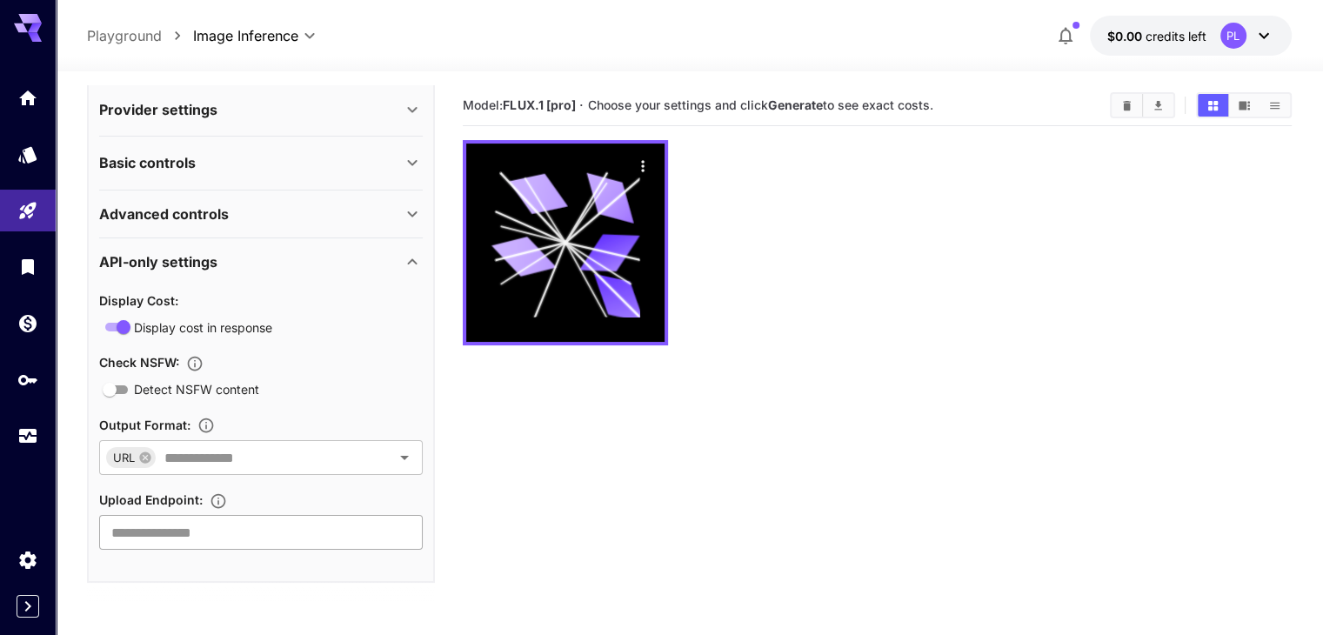
click at [118, 536] on input "text" at bounding box center [261, 532] width 324 height 35
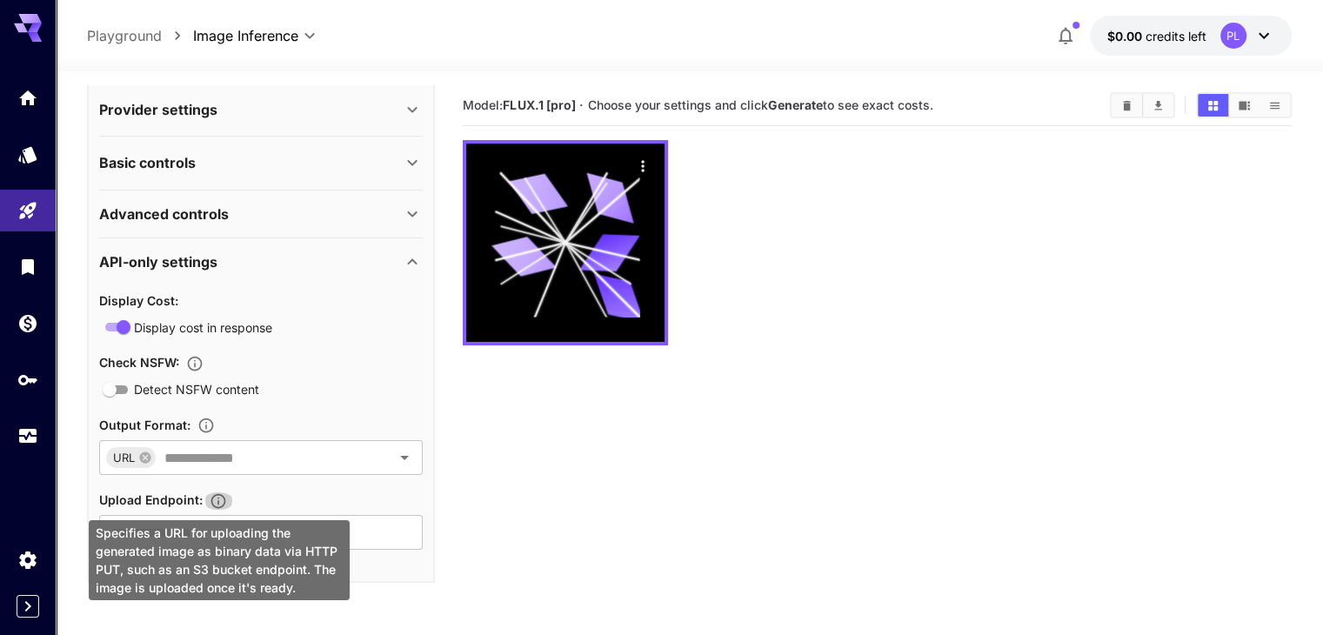
click at [223, 495] on icon "Specifies a URL for uploading the generated image as binary data via HTTP PUT, …" at bounding box center [218, 500] width 15 height 15
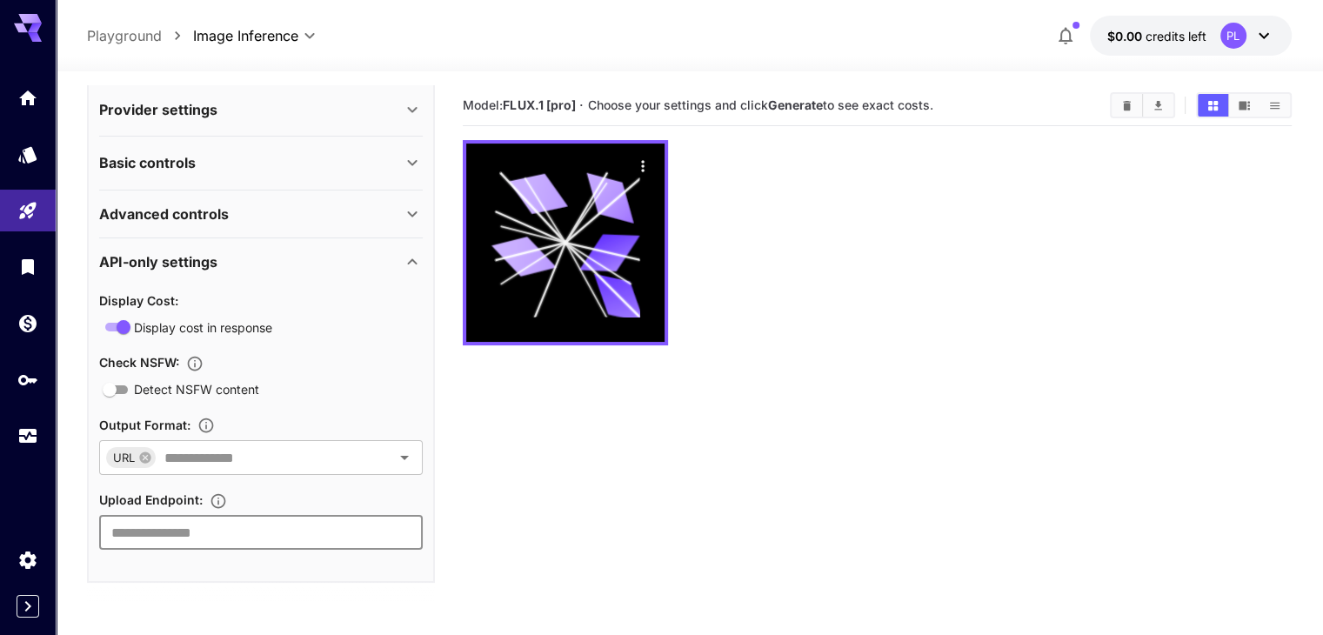
click at [322, 516] on input "text" at bounding box center [261, 532] width 324 height 35
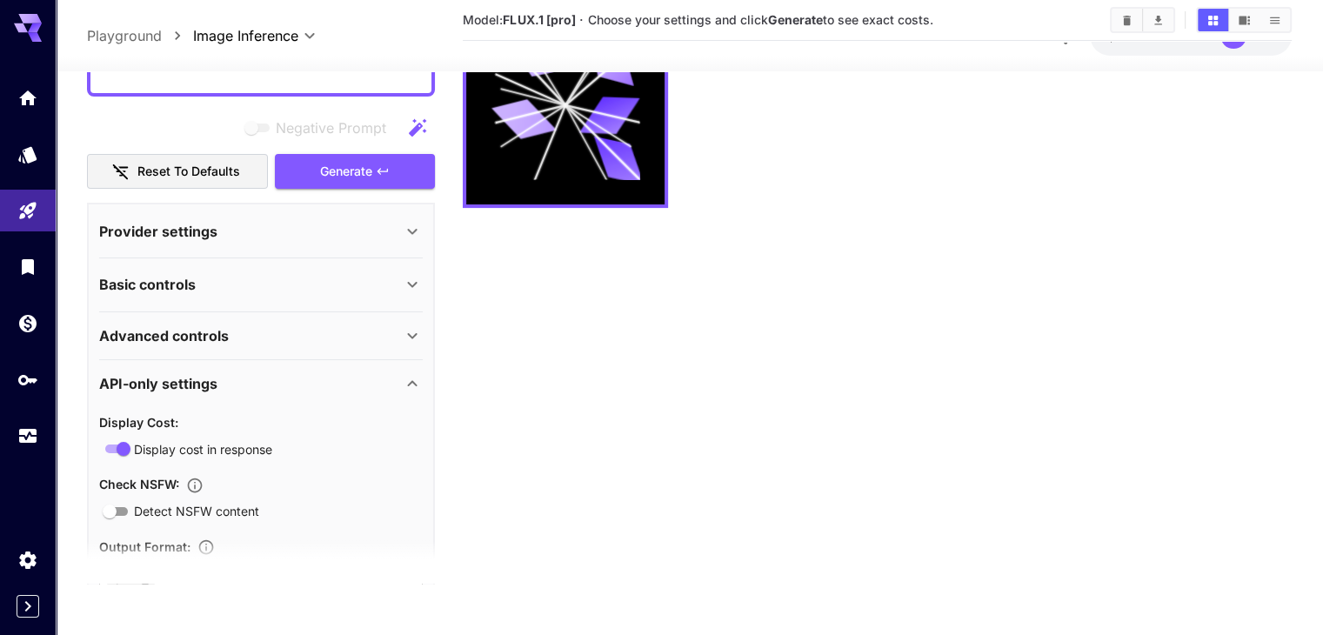
scroll to position [149, 0]
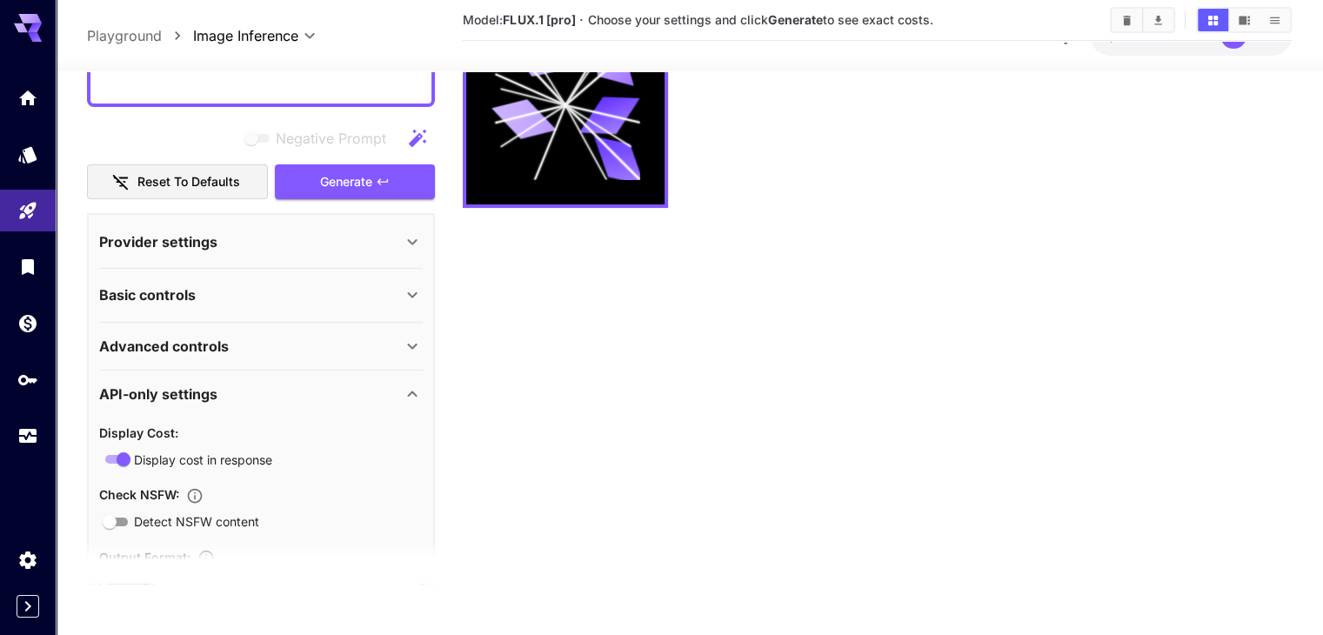
click at [194, 185] on button "Reset to defaults" at bounding box center [177, 182] width 181 height 36
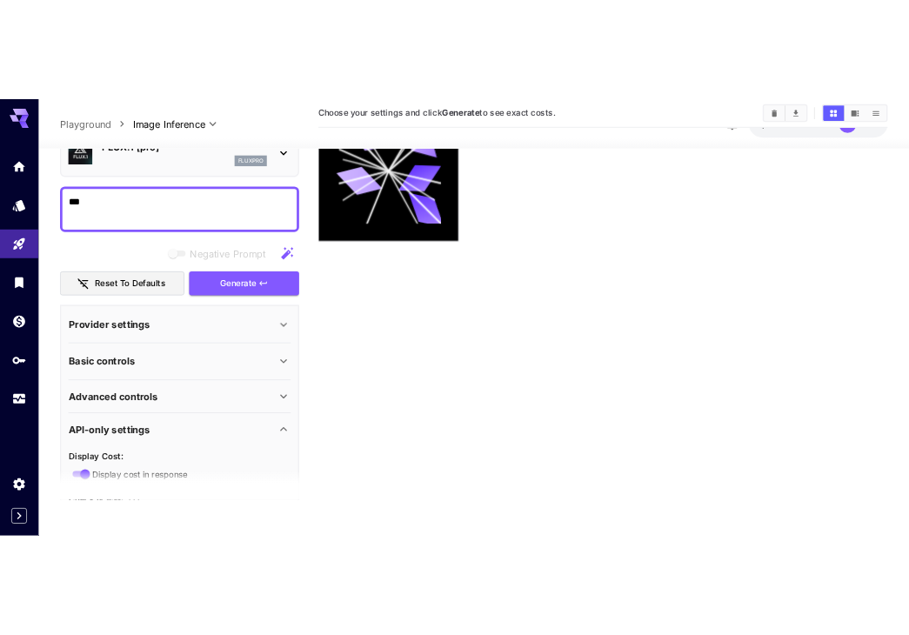
scroll to position [0, 0]
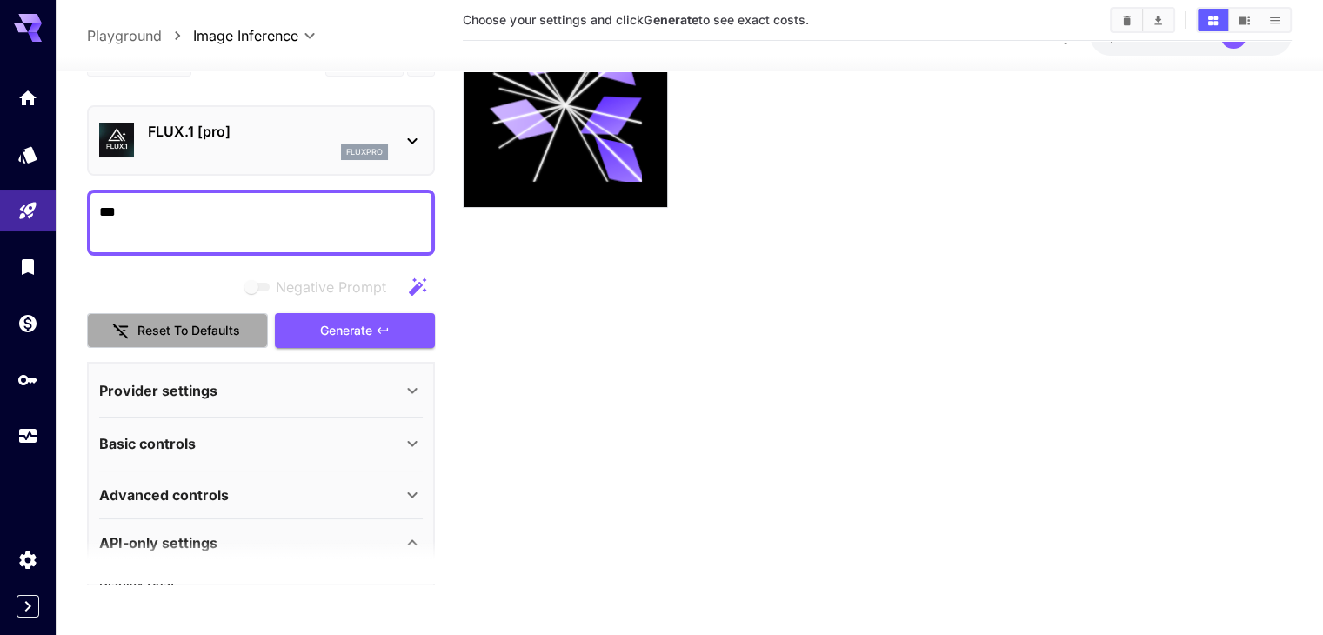
click at [218, 338] on button "Reset to defaults" at bounding box center [177, 330] width 181 height 36
click at [265, 206] on textarea "***" at bounding box center [261, 222] width 324 height 42
click at [414, 289] on icon "button" at bounding box center [417, 286] width 17 height 17
click at [414, 281] on icon "button" at bounding box center [417, 286] width 21 height 21
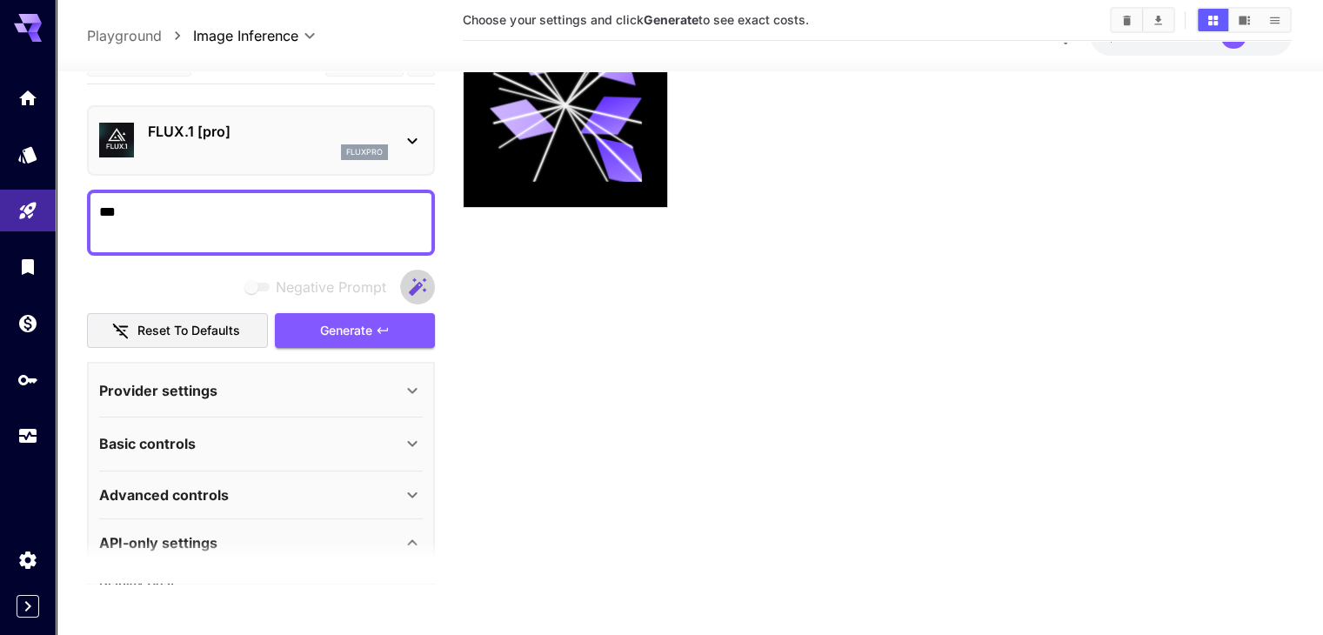
click at [412, 284] on icon "button" at bounding box center [417, 286] width 21 height 21
click at [177, 222] on textarea "***" at bounding box center [261, 222] width 324 height 42
click at [417, 279] on icon "button" at bounding box center [417, 286] width 21 height 21
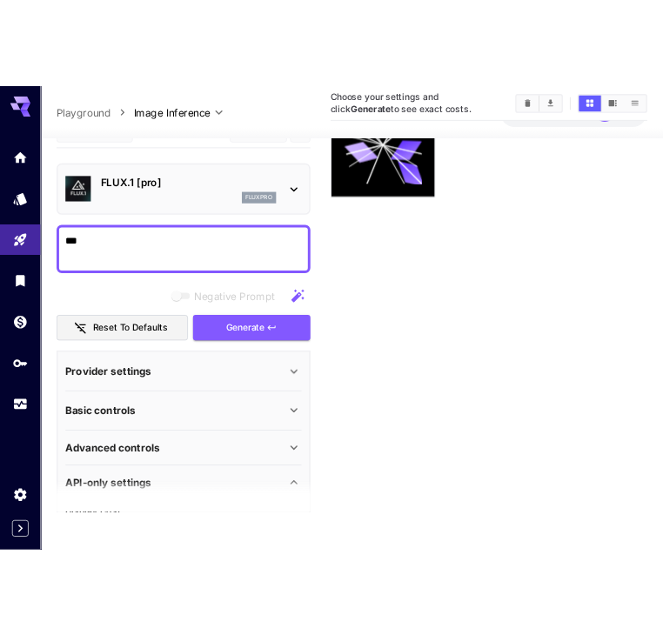
scroll to position [137, 0]
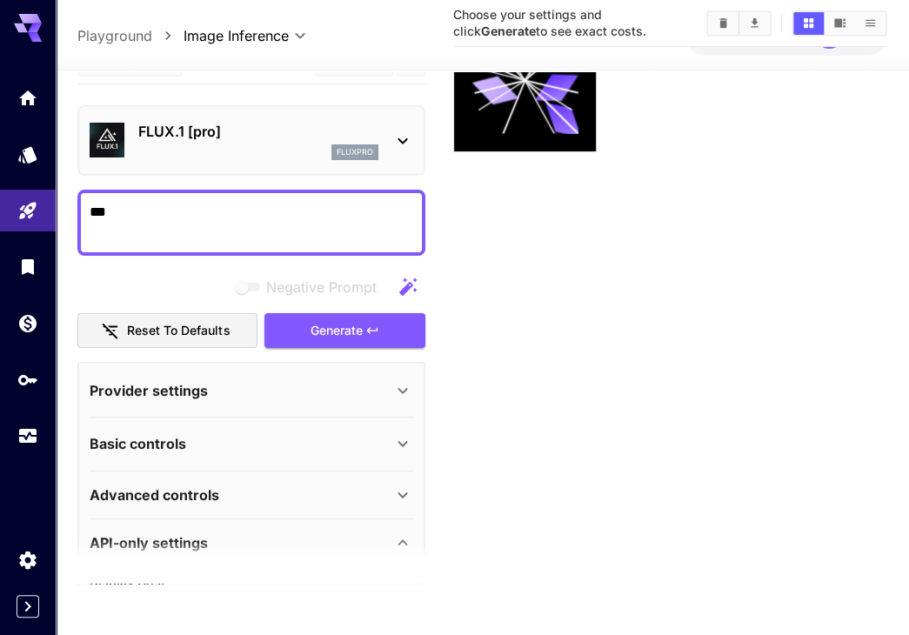
click at [232, 192] on div "***" at bounding box center [251, 222] width 348 height 66
click at [227, 215] on textarea "***" at bounding box center [252, 222] width 324 height 42
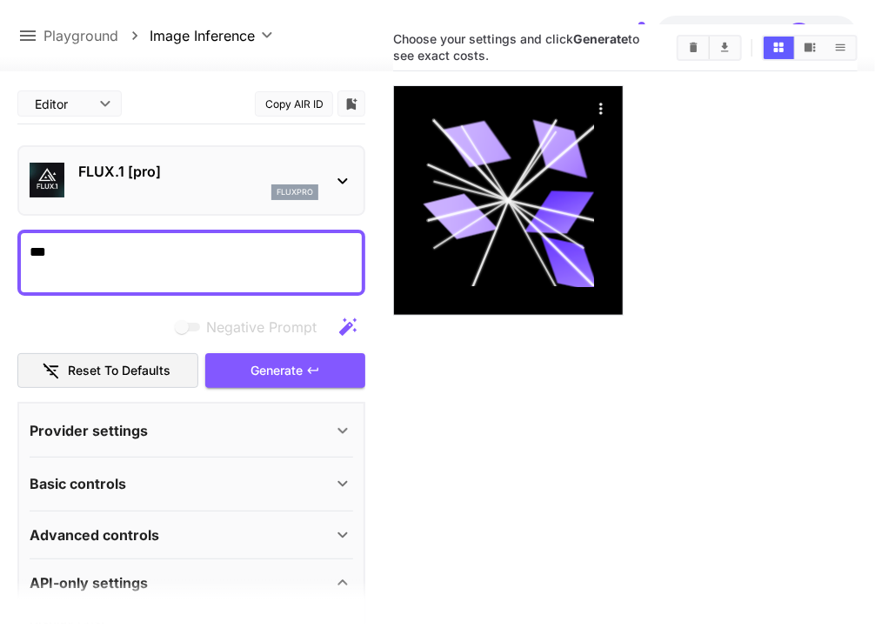
scroll to position [87, 0]
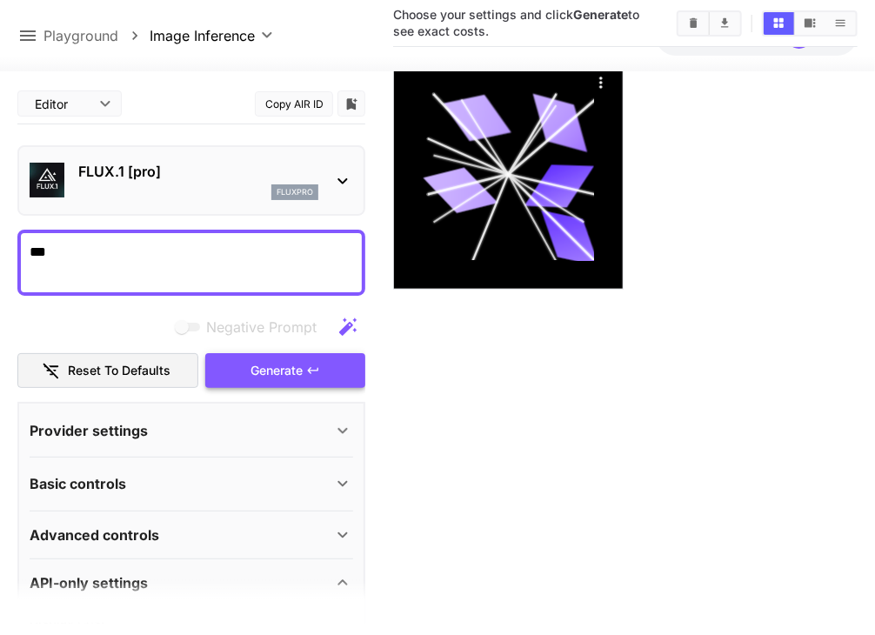
click at [292, 372] on span "Generate" at bounding box center [277, 371] width 52 height 22
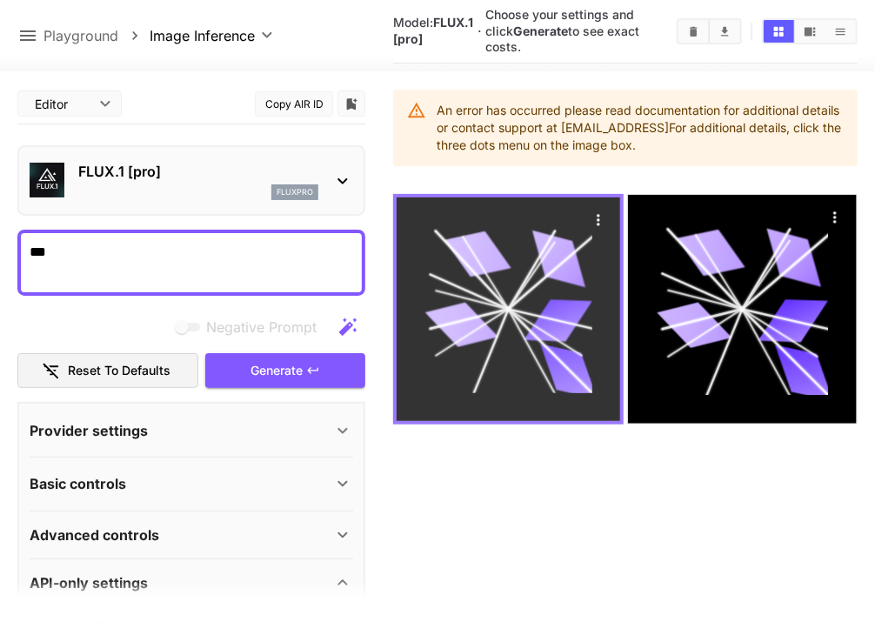
scroll to position [137, 0]
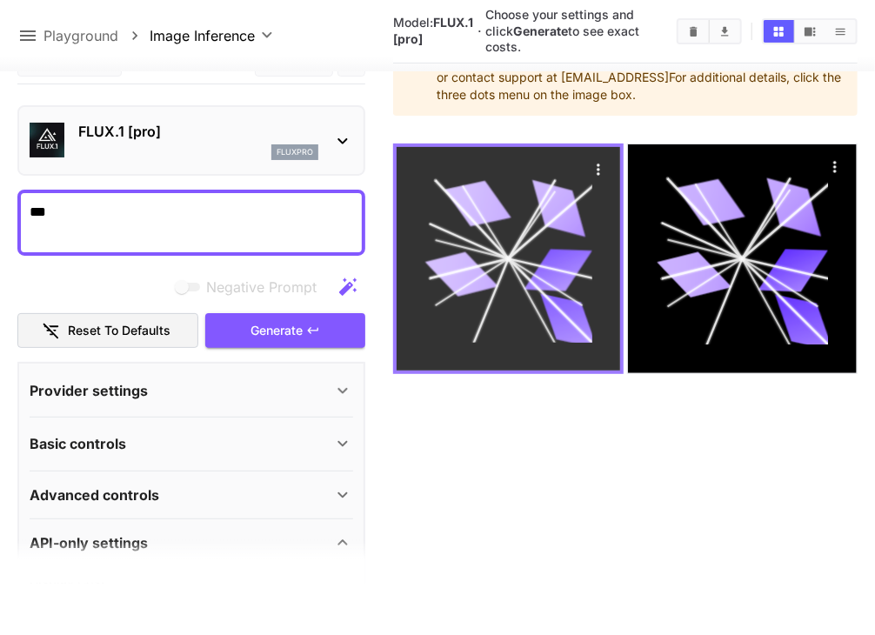
click at [507, 274] on icon at bounding box center [509, 259] width 168 height 168
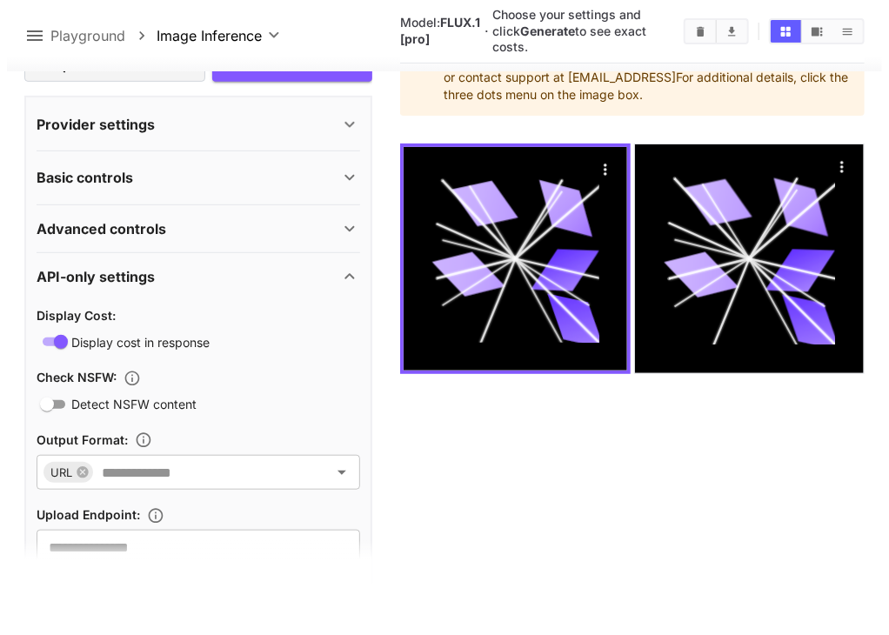
scroll to position [236, 0]
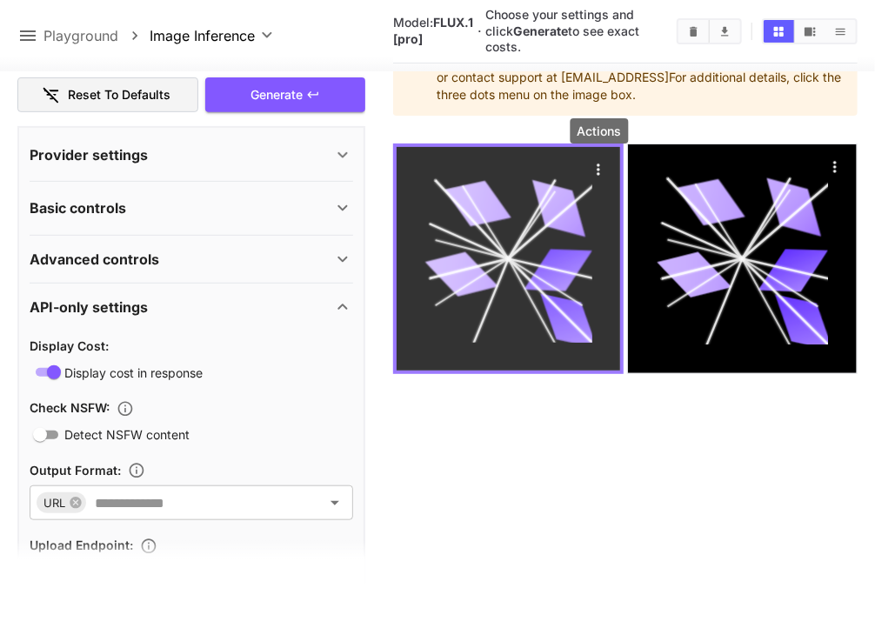
click at [603, 164] on icon "Actions" at bounding box center [598, 169] width 17 height 17
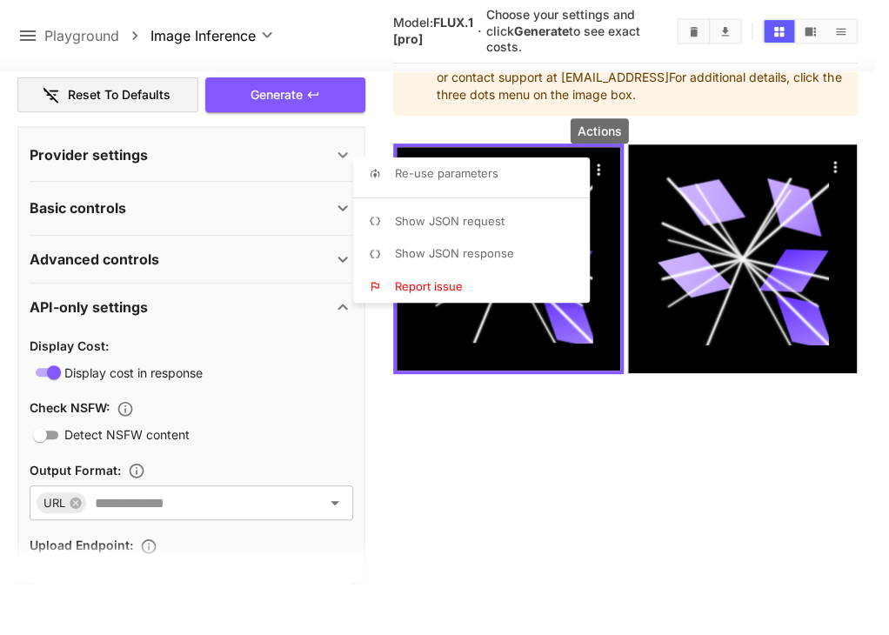
click at [487, 263] on li "Show JSON response" at bounding box center [476, 254] width 247 height 33
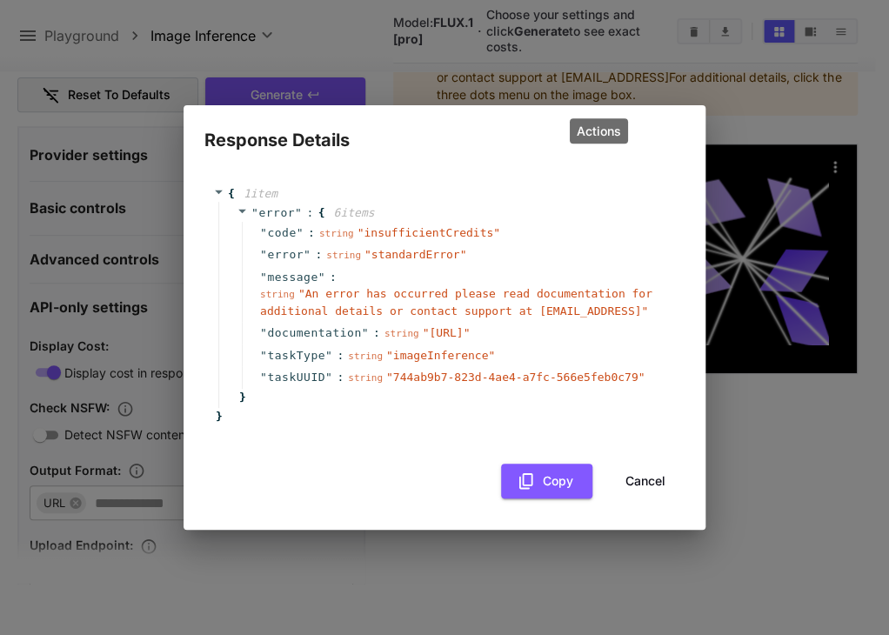
click at [237, 213] on div "" error " : { 6 item s " code " : string " insufficientCredits " " error " : st…" at bounding box center [447, 305] width 458 height 206
click at [238, 212] on icon at bounding box center [242, 210] width 11 height 11
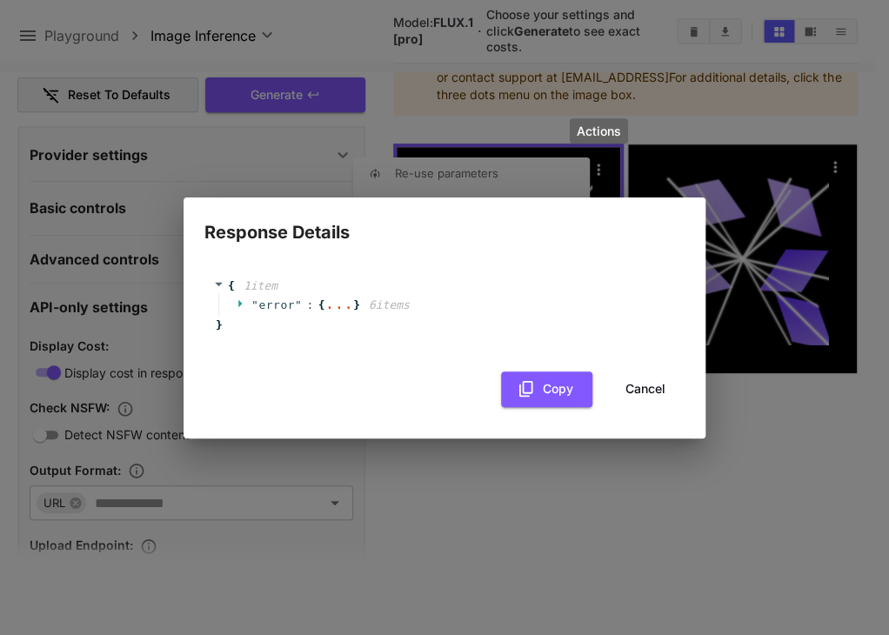
click at [244, 311] on span "" error " : {" at bounding box center [281, 305] width 88 height 17
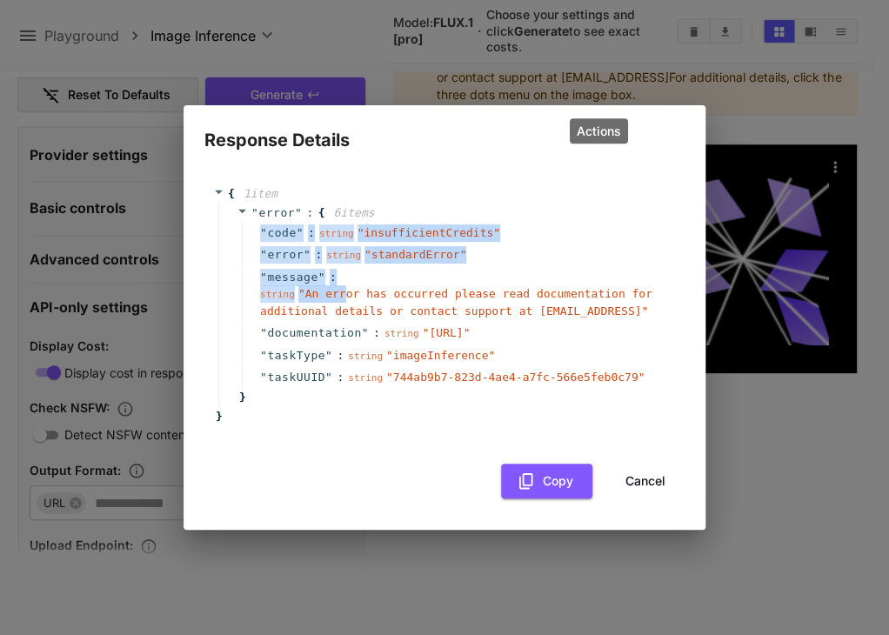
drag, startPoint x: 248, startPoint y: 222, endPoint x: 338, endPoint y: 290, distance: 112.4
click at [338, 290] on div "" code " : string " insufficientCredits " " error " : string " standardError " …" at bounding box center [457, 305] width 430 height 167
click at [338, 290] on span "" An error has occurred please read documentation for additional details or con…" at bounding box center [456, 302] width 392 height 30
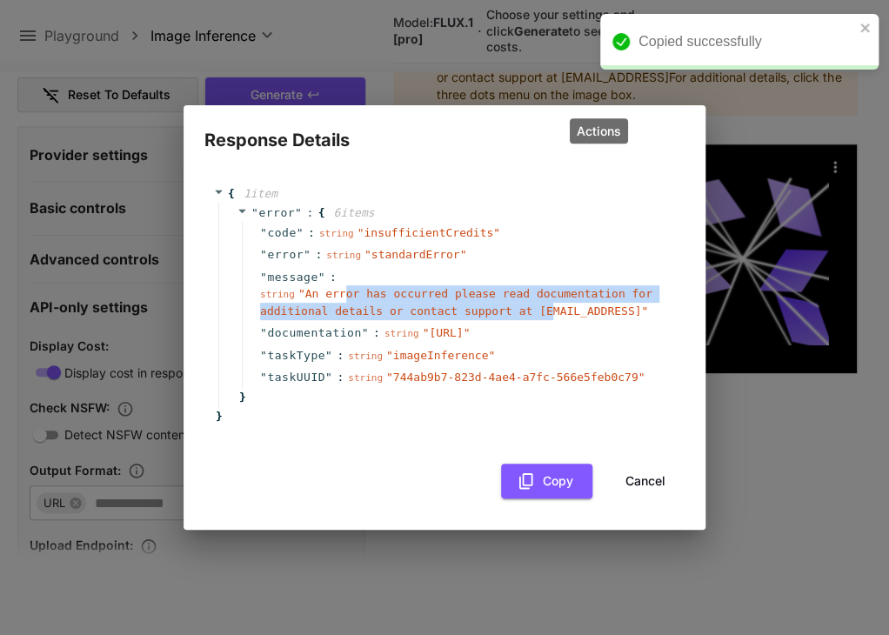
drag, startPoint x: 338, startPoint y: 290, endPoint x: 529, endPoint y: 307, distance: 192.2
click at [529, 307] on span "" An error has occurred please read documentation for additional details or con…" at bounding box center [456, 302] width 392 height 30
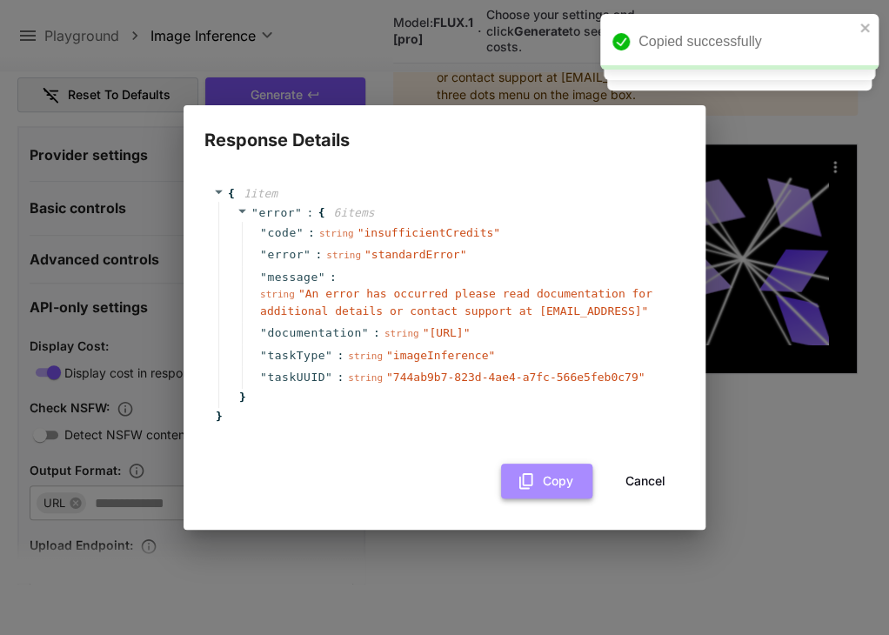
click at [553, 481] on button "Copy" at bounding box center [546, 482] width 91 height 36
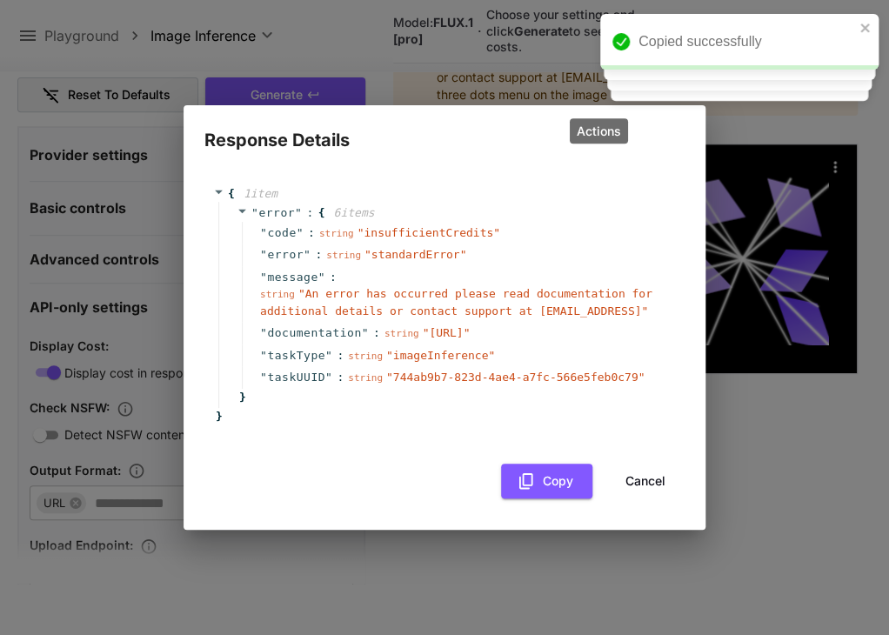
click at [646, 476] on button "Cancel" at bounding box center [645, 482] width 78 height 36
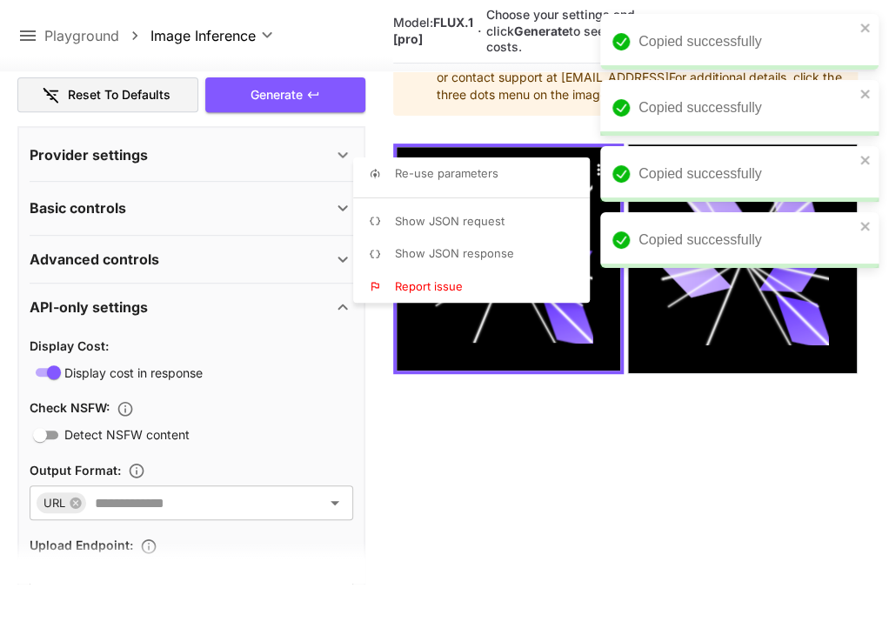
click at [863, 37] on div "Copied successfully" at bounding box center [739, 42] width 278 height 56
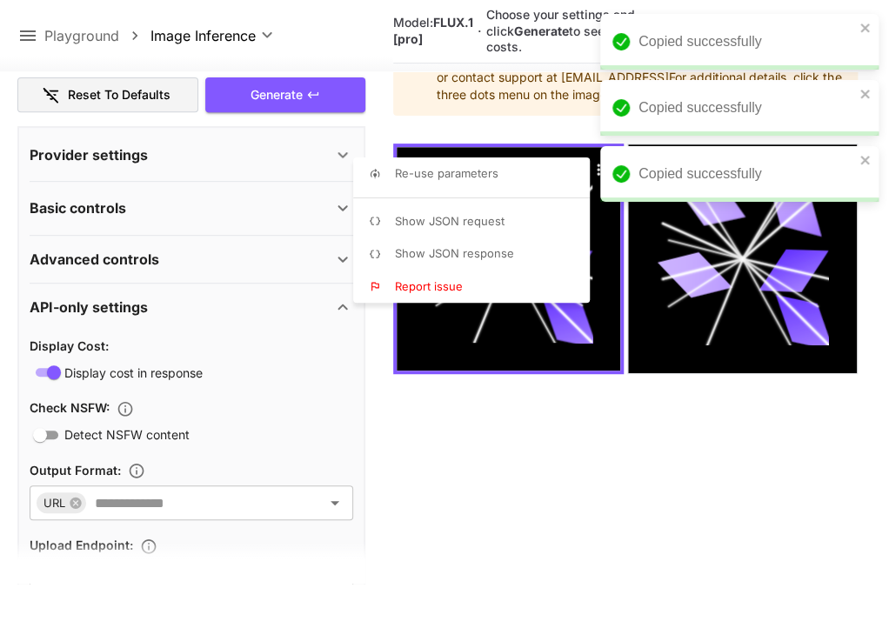
click at [857, 88] on div "Copied successfully" at bounding box center [739, 108] width 278 height 56
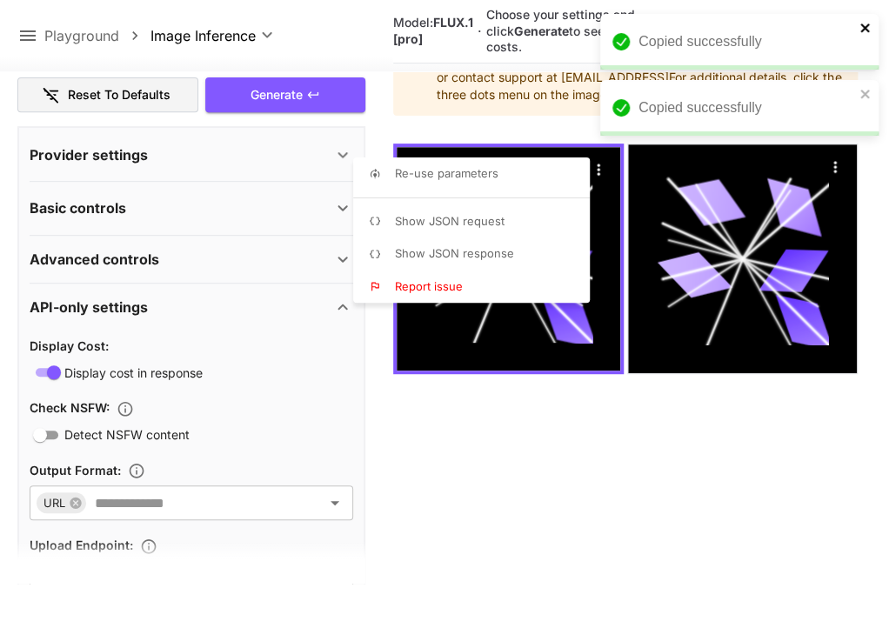
click at [870, 26] on icon "close" at bounding box center [866, 28] width 12 height 14
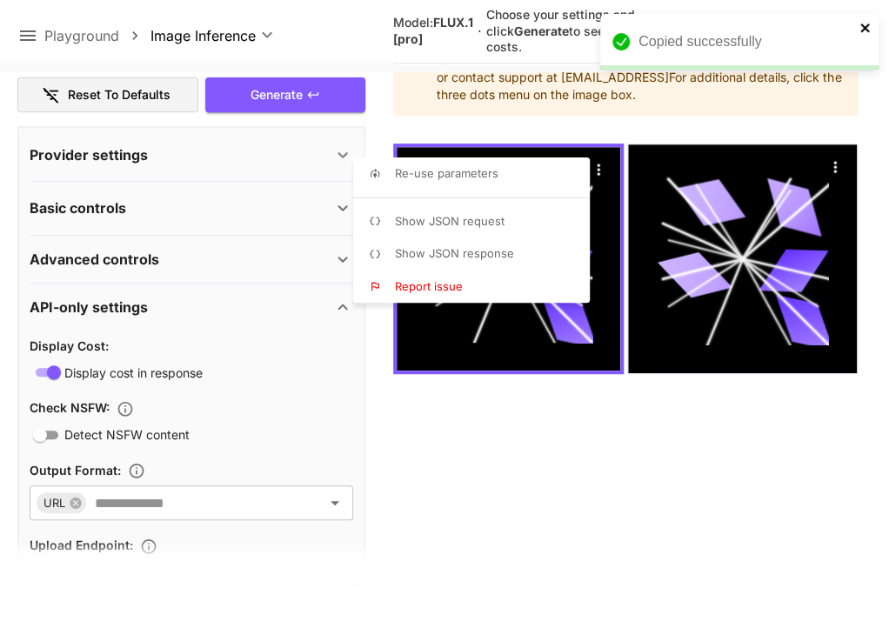
click at [867, 25] on icon "close" at bounding box center [865, 27] width 9 height 9
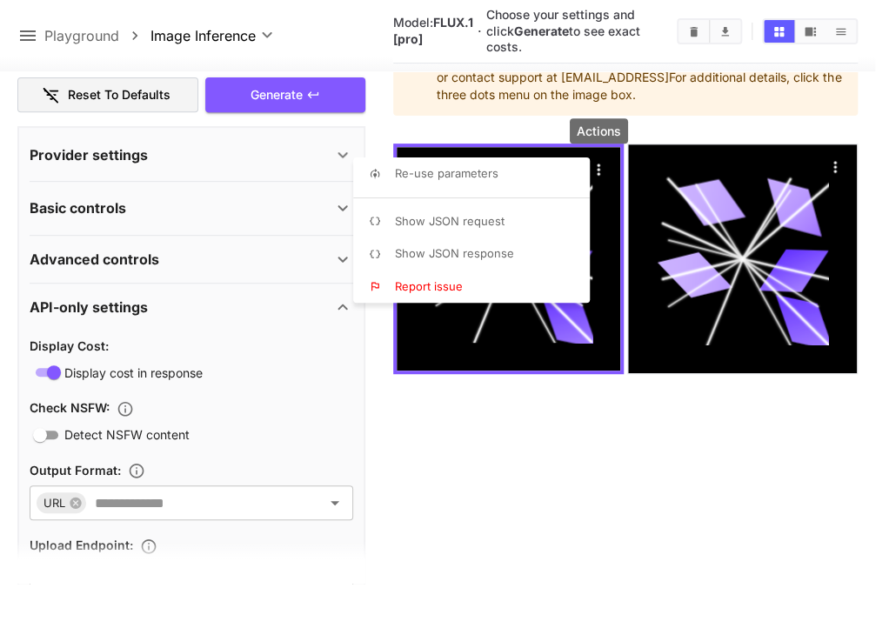
click at [20, 44] on div at bounding box center [444, 317] width 889 height 635
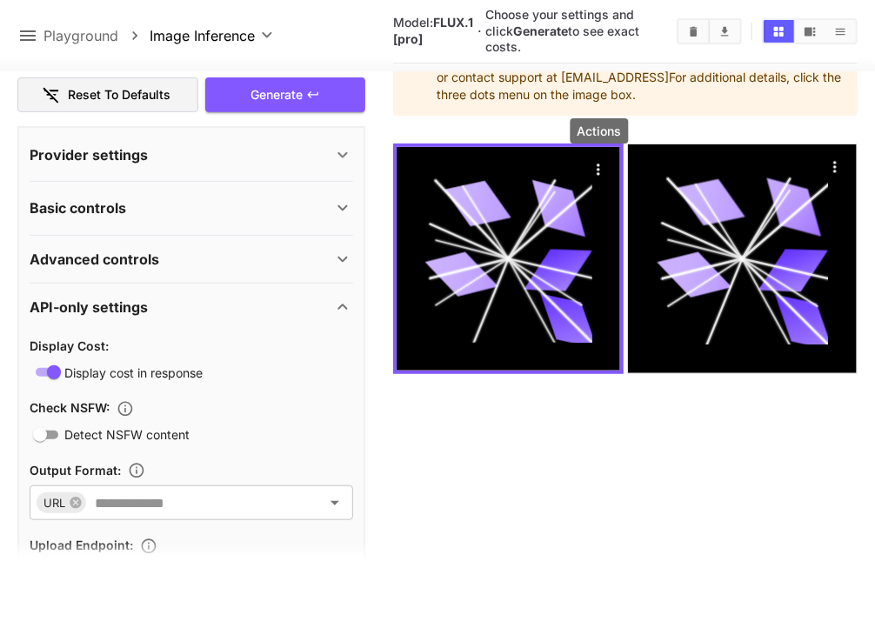
click at [22, 43] on icon at bounding box center [27, 35] width 21 height 21
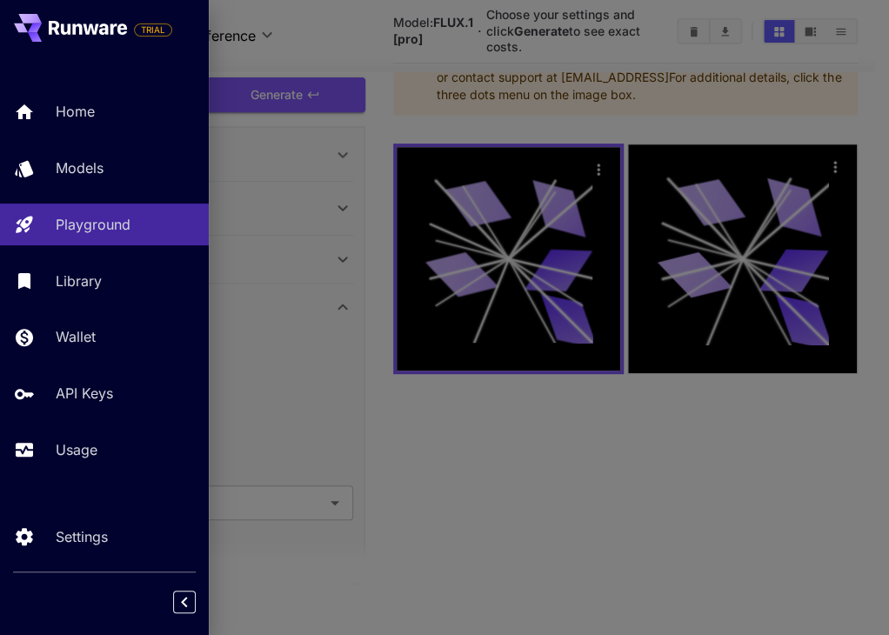
click at [30, 30] on icon at bounding box center [35, 28] width 14 height 10
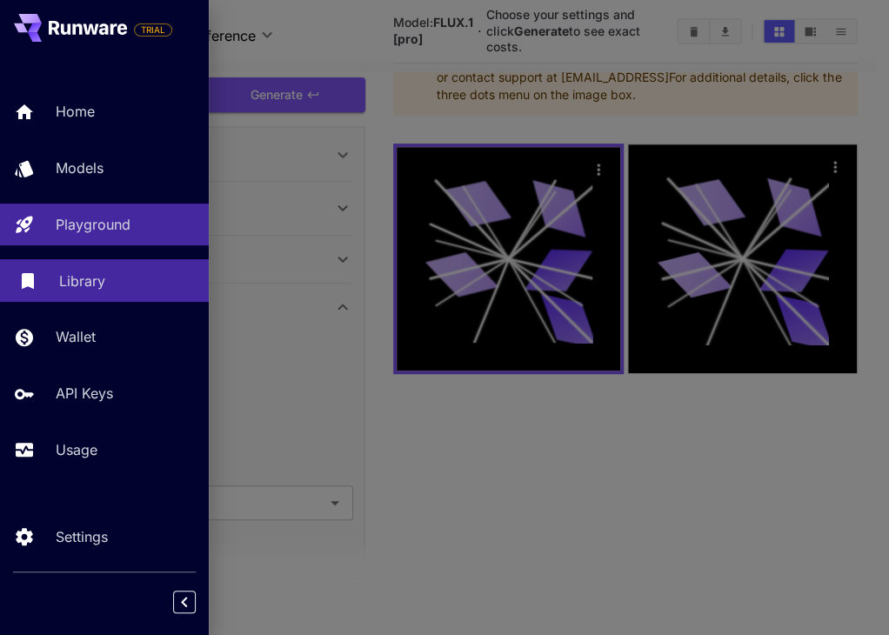
click at [104, 298] on link "Library" at bounding box center [104, 280] width 209 height 43
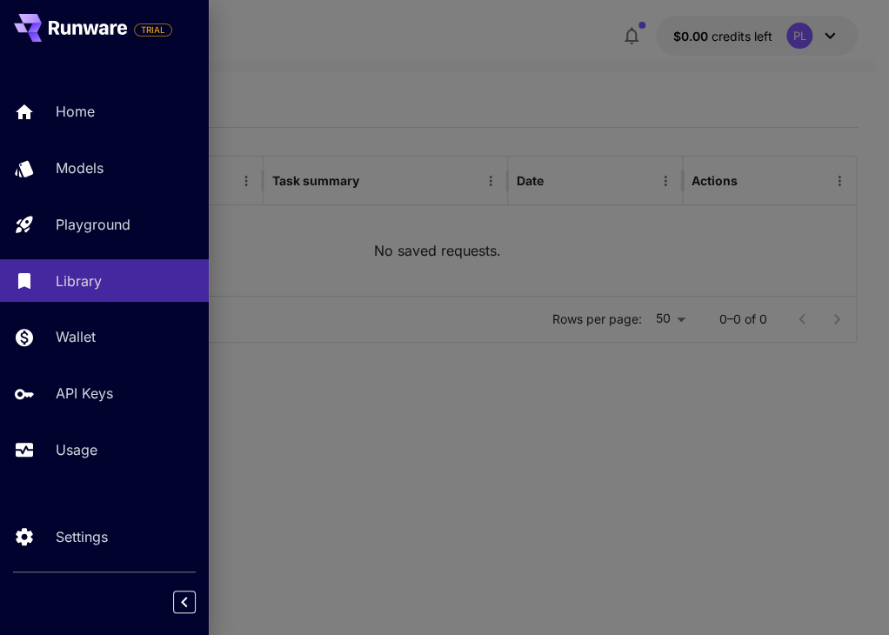
click at [659, 450] on div at bounding box center [444, 317] width 889 height 635
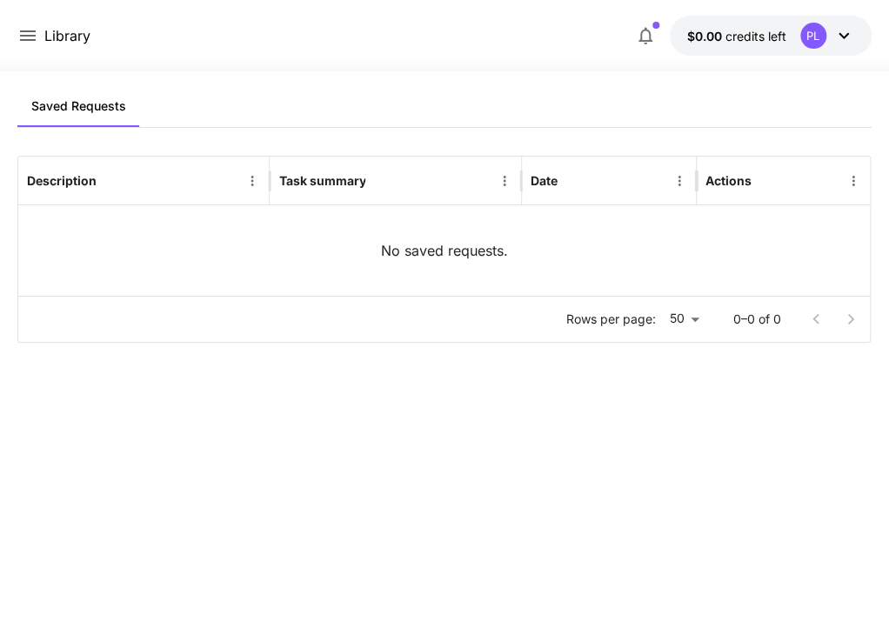
click at [33, 34] on icon at bounding box center [27, 35] width 21 height 21
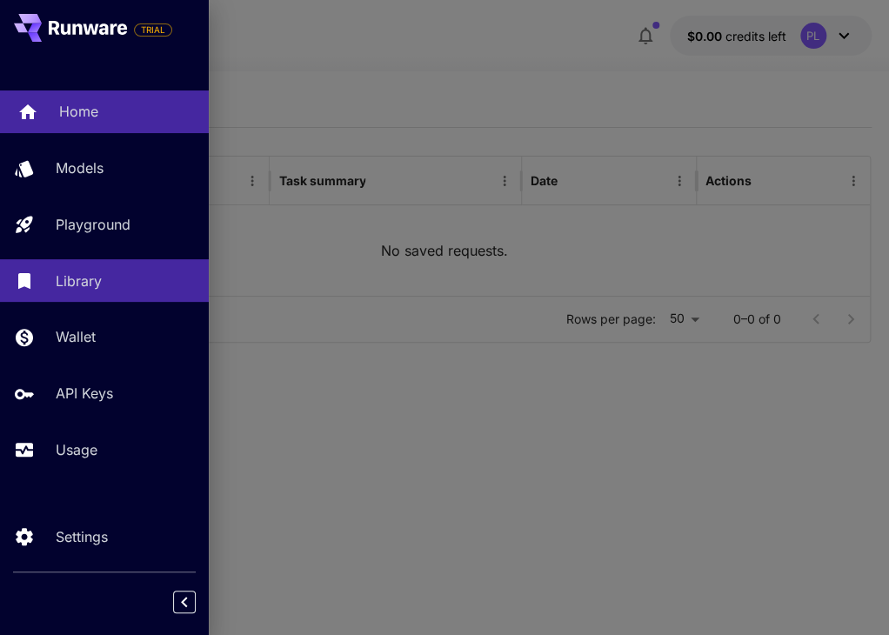
click at [80, 131] on link "Home" at bounding box center [104, 111] width 209 height 43
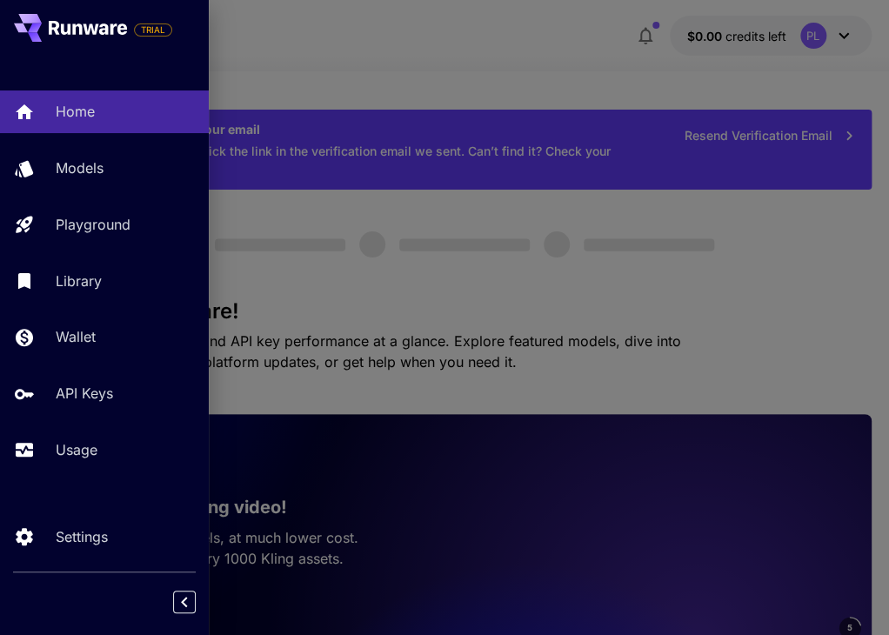
click at [633, 381] on div at bounding box center [444, 317] width 889 height 635
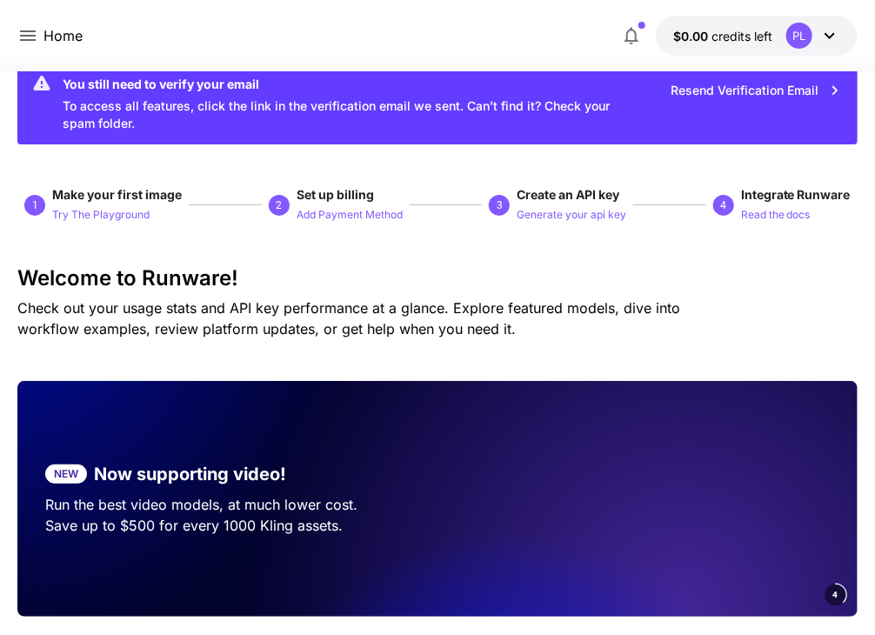
scroll to position [87, 0]
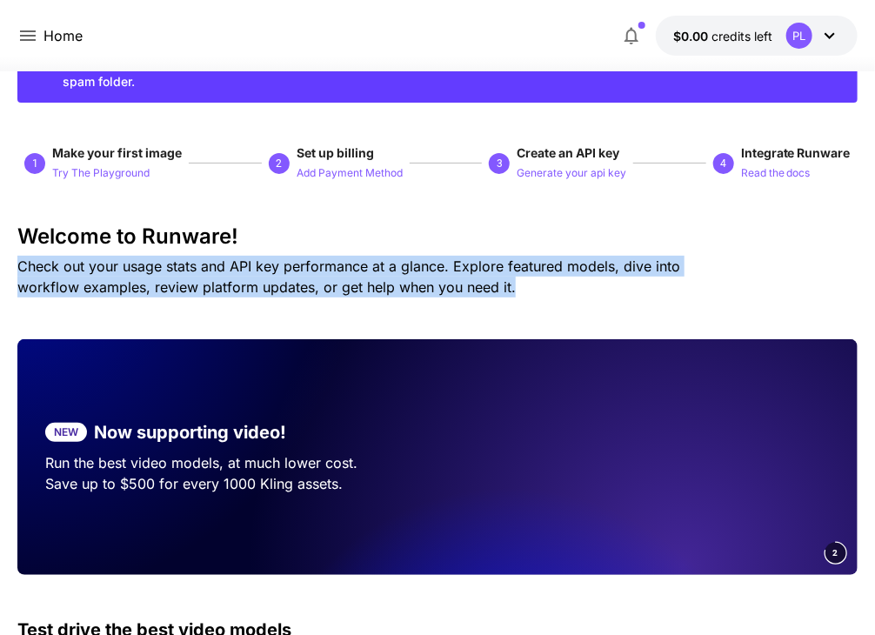
drag, startPoint x: 0, startPoint y: 258, endPoint x: 569, endPoint y: 285, distance: 569.7
click at [577, 285] on p "Check out your usage stats and API key performance at a glance. Explore feature…" at bounding box center [379, 277] width 724 height 42
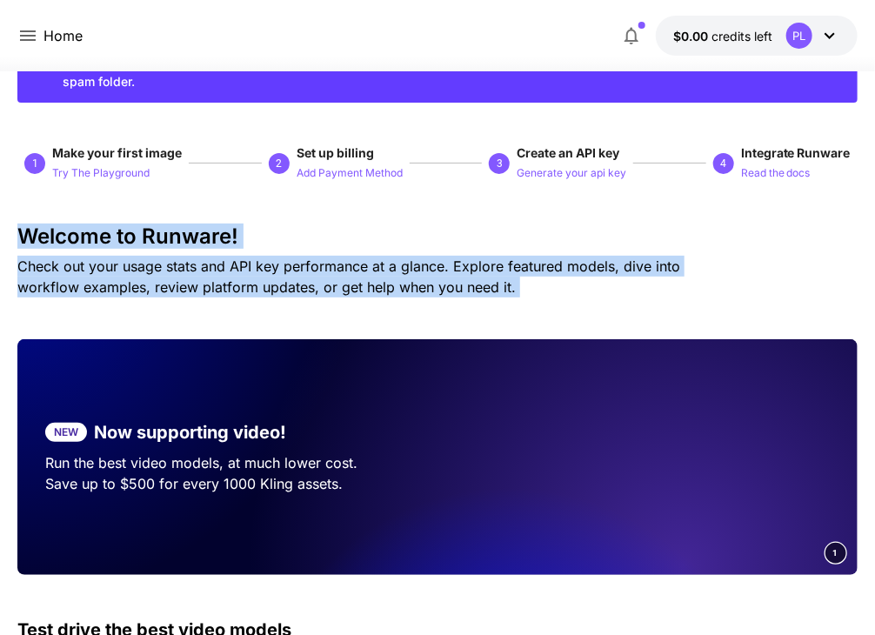
drag, startPoint x: 577, startPoint y: 285, endPoint x: 0, endPoint y: 191, distance: 584.5
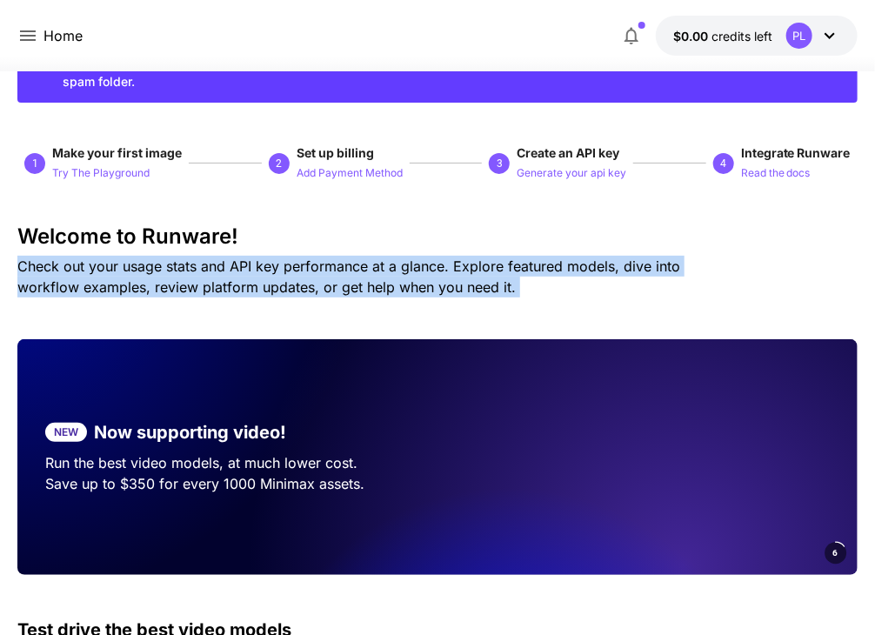
drag, startPoint x: 7, startPoint y: 217, endPoint x: 482, endPoint y: 263, distance: 477.3
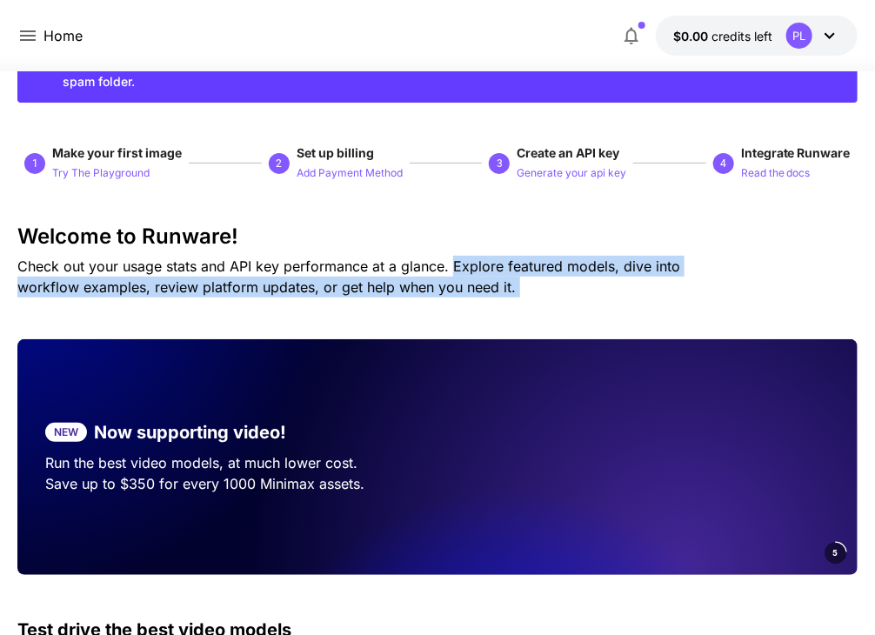
click at [494, 267] on span "Check out your usage stats and API key performance at a glance. Explore feature…" at bounding box center [348, 277] width 663 height 38
click at [494, 287] on p "Check out your usage stats and API key performance at a glance. Explore feature…" at bounding box center [379, 277] width 724 height 42
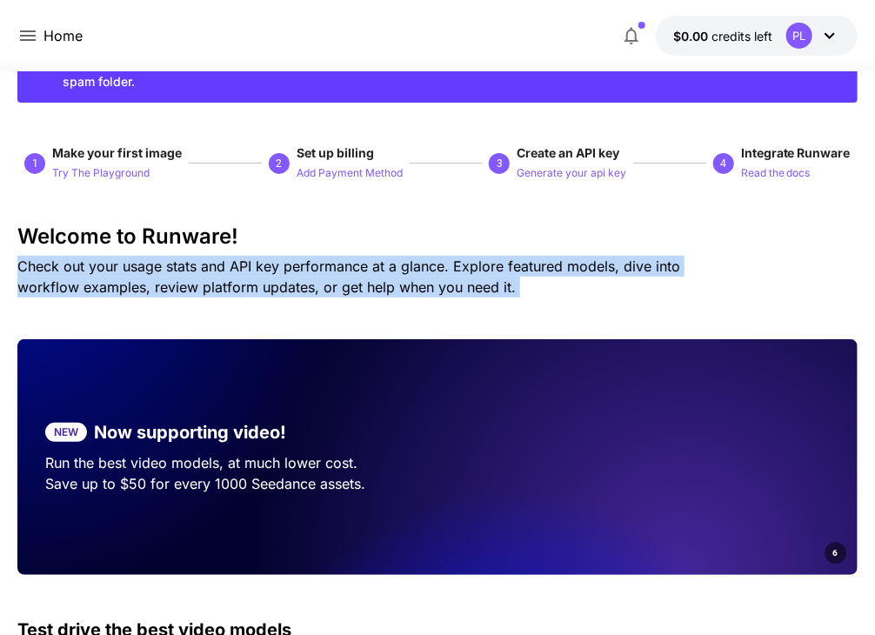
drag, startPoint x: 7, startPoint y: 274, endPoint x: 464, endPoint y: 294, distance: 457.2
click at [464, 294] on p "Check out your usage stats and API key performance at a glance. Explore feature…" at bounding box center [379, 277] width 724 height 42
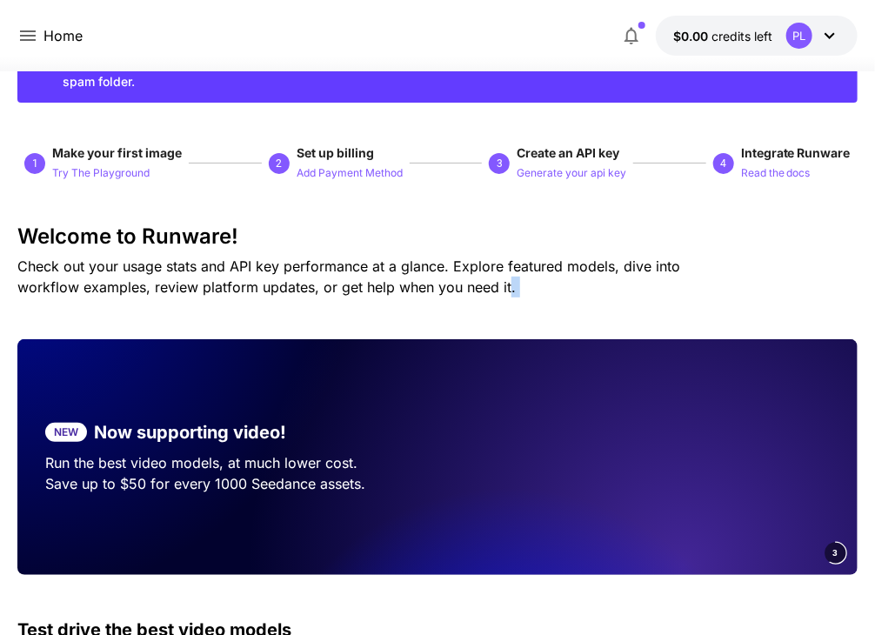
drag, startPoint x: 464, startPoint y: 294, endPoint x: 442, endPoint y: 280, distance: 25.8
click at [442, 280] on p "Check out your usage stats and API key performance at a glance. Explore feature…" at bounding box center [379, 277] width 724 height 42
click at [442, 280] on span "Check out your usage stats and API key performance at a glance. Explore feature…" at bounding box center [348, 277] width 663 height 38
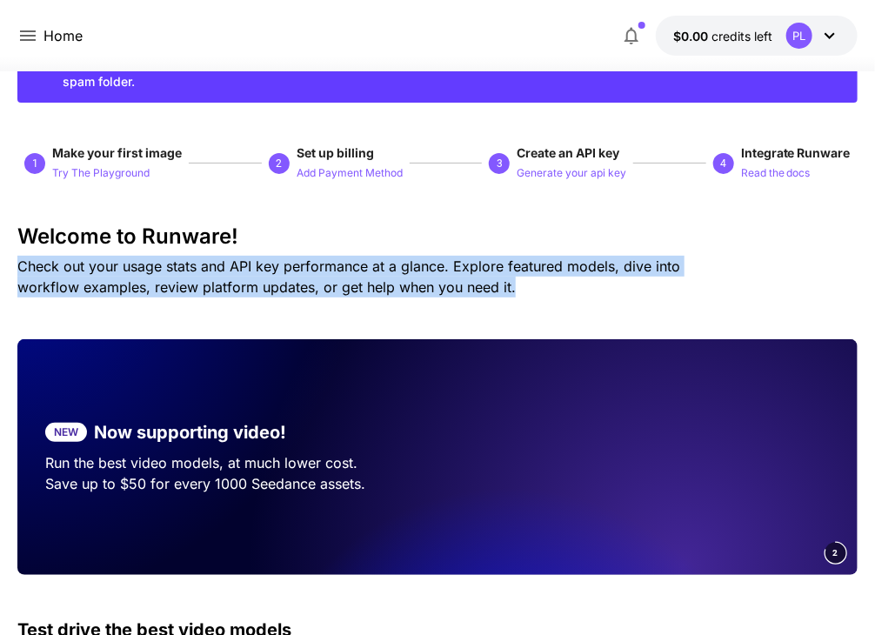
drag, startPoint x: 442, startPoint y: 280, endPoint x: 456, endPoint y: 224, distance: 58.2
click at [456, 224] on div "Welcome to Runware! Check out your usage stats and API key performance at a gla…" at bounding box center [437, 260] width 841 height 73
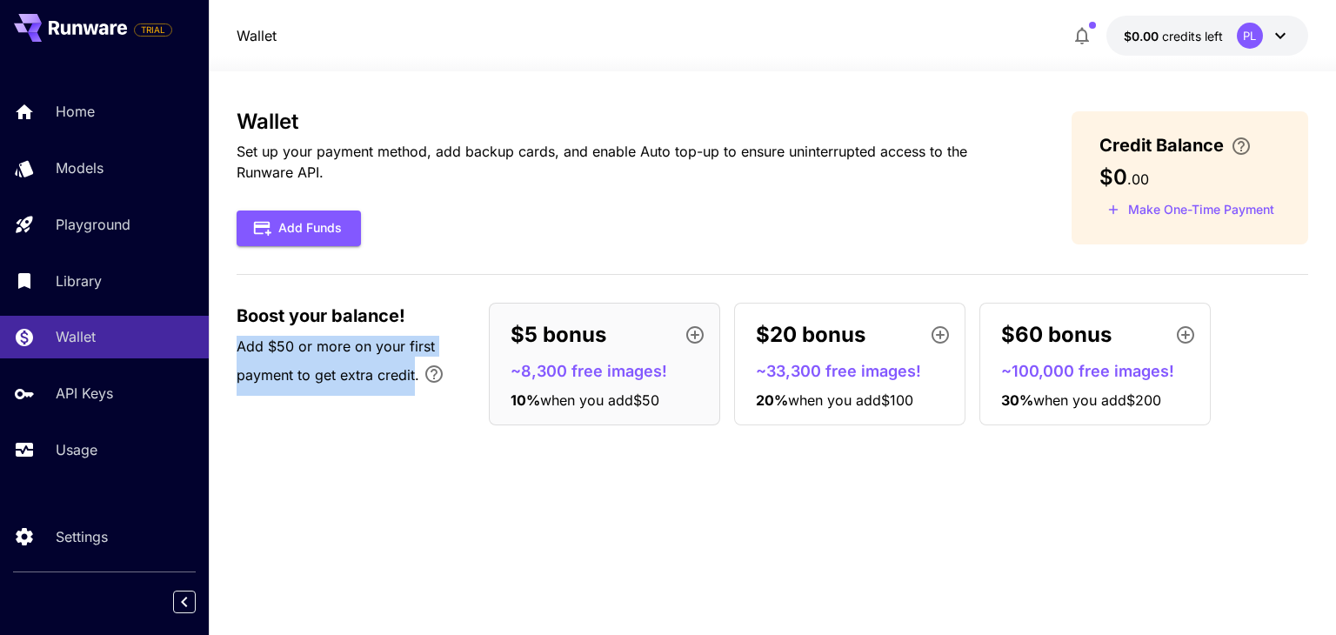
drag, startPoint x: 233, startPoint y: 338, endPoint x: 413, endPoint y: 378, distance: 184.5
click at [413, 378] on section "Wallet Set up your payment method, add backup cards, and enable Auto top-up to …" at bounding box center [773, 353] width 1128 height 564
click at [413, 378] on span "Add $50 or more on your first payment to get extra credit." at bounding box center [336, 361] width 198 height 46
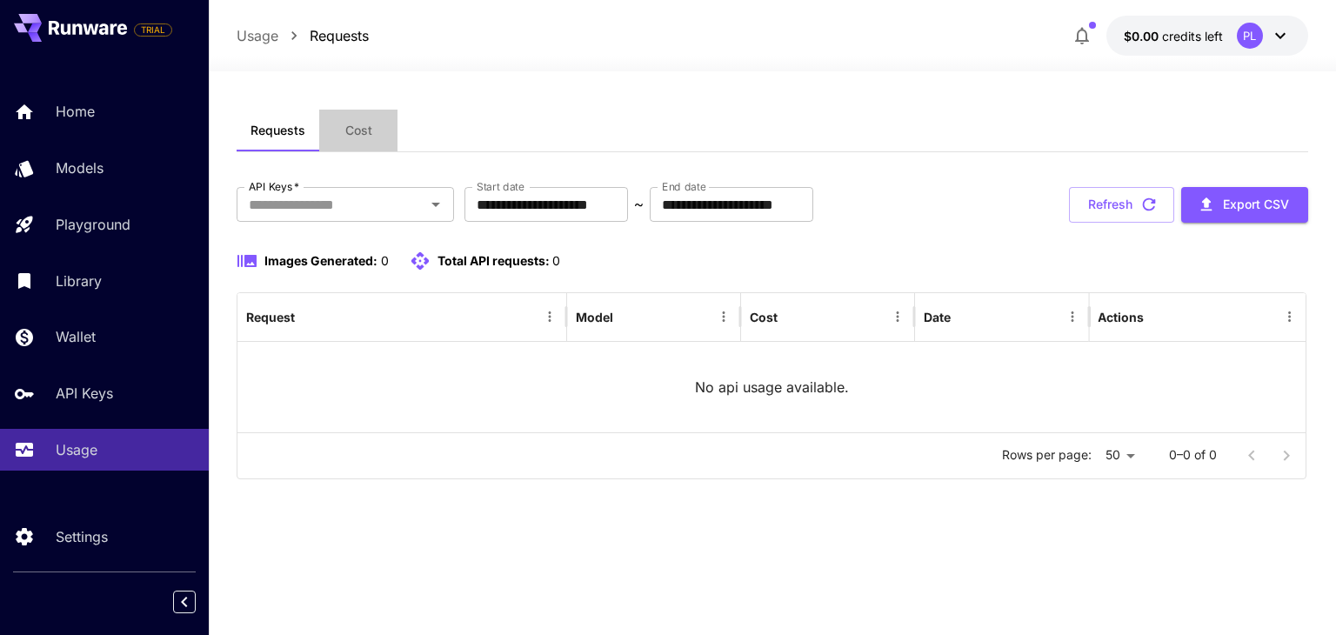
click at [382, 132] on button "Cost" at bounding box center [358, 131] width 78 height 42
